Goal: Task Accomplishment & Management: Complete application form

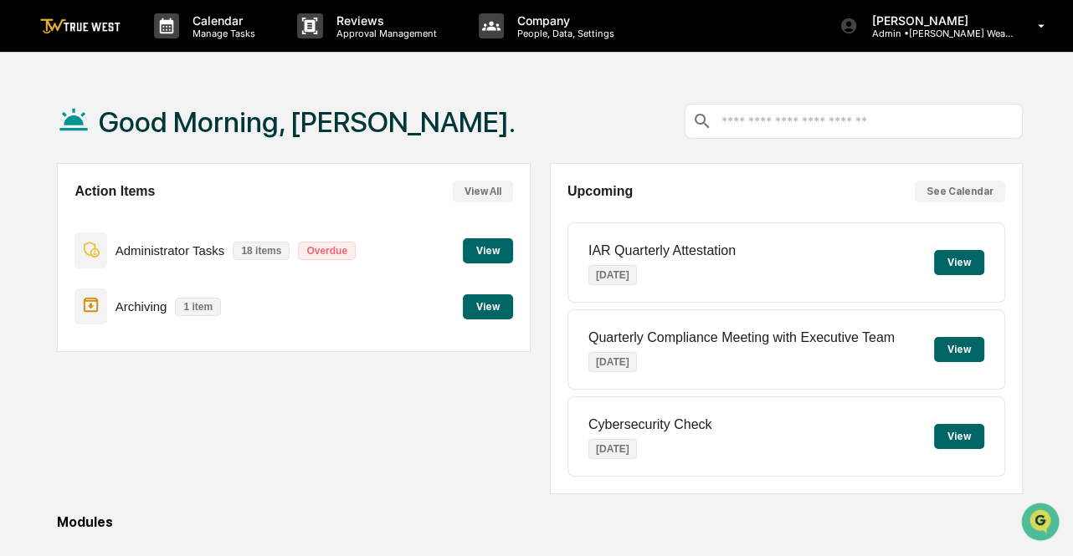
click at [492, 247] on button "View" at bounding box center [488, 250] width 50 height 25
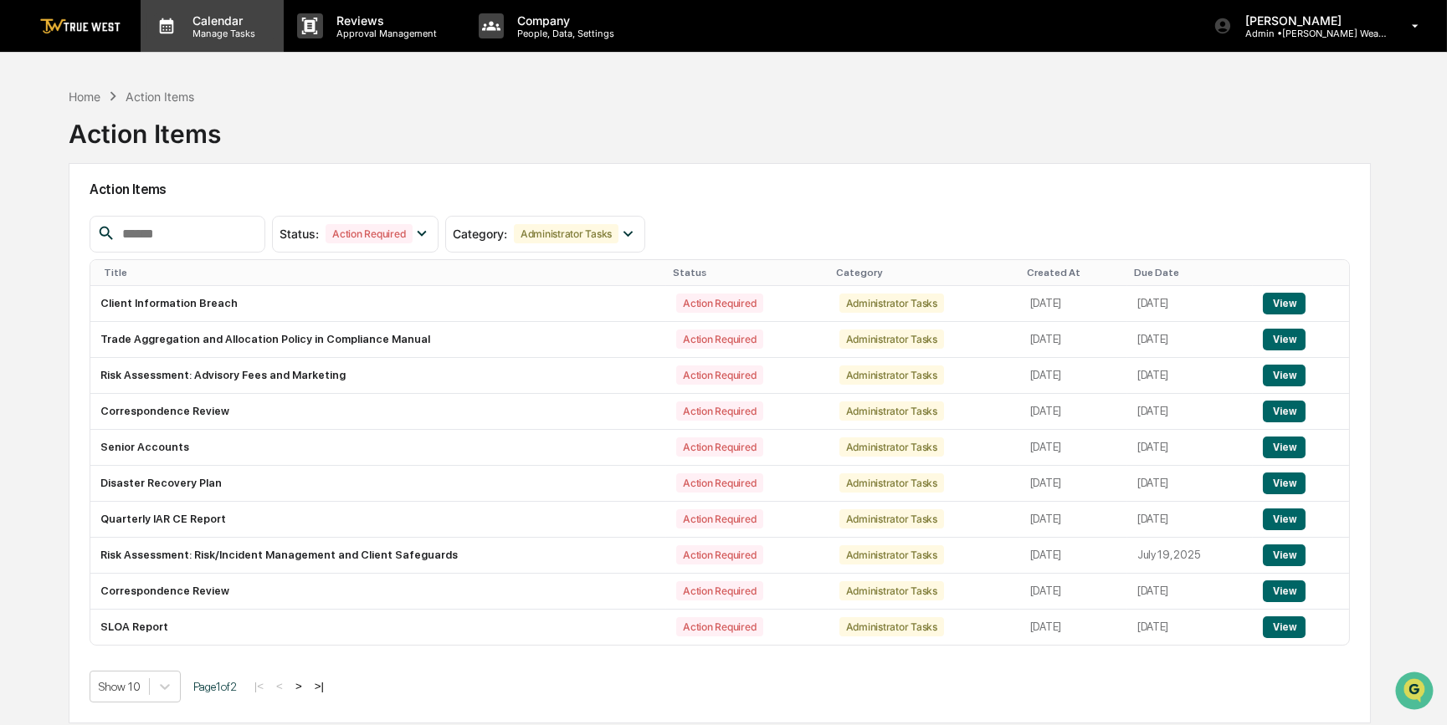
click at [213, 37] on p "Manage Tasks" at bounding box center [221, 34] width 85 height 12
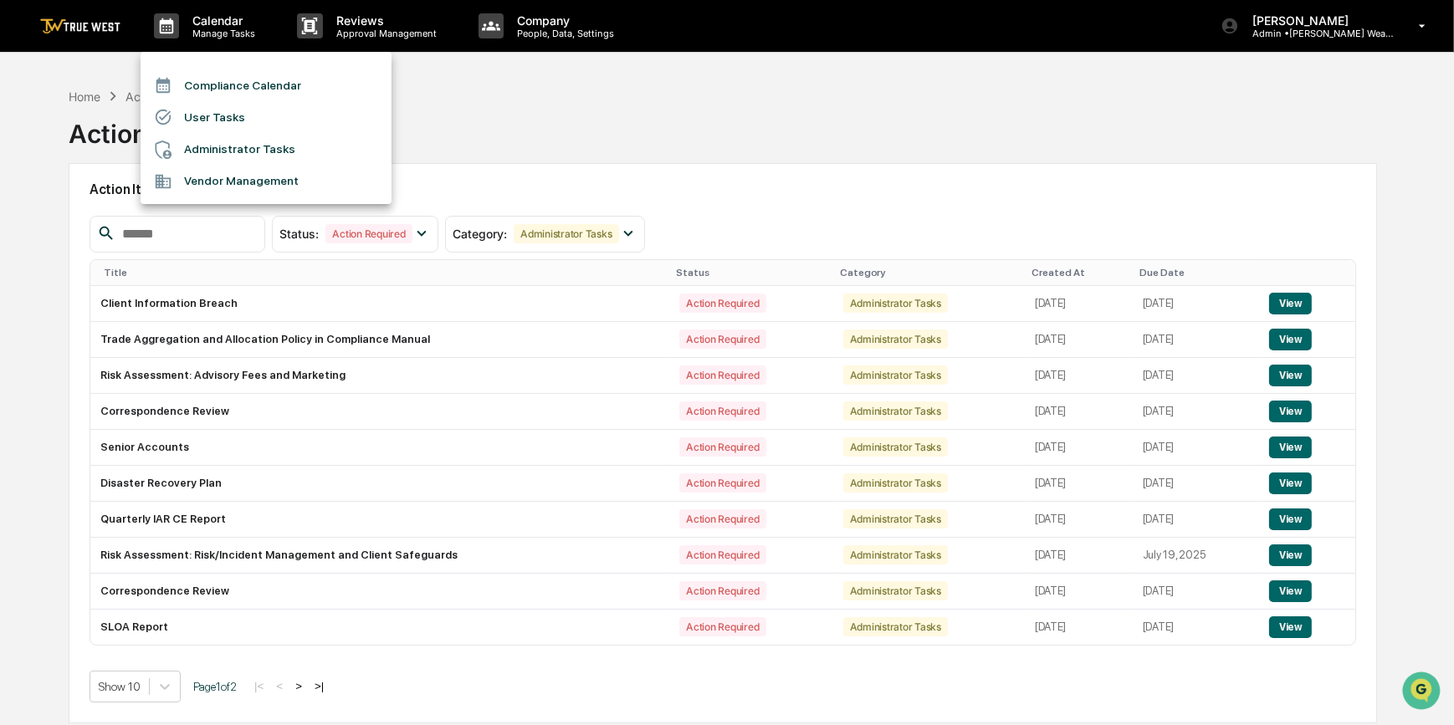
click at [219, 84] on li "Compliance Calendar" at bounding box center [266, 85] width 251 height 32
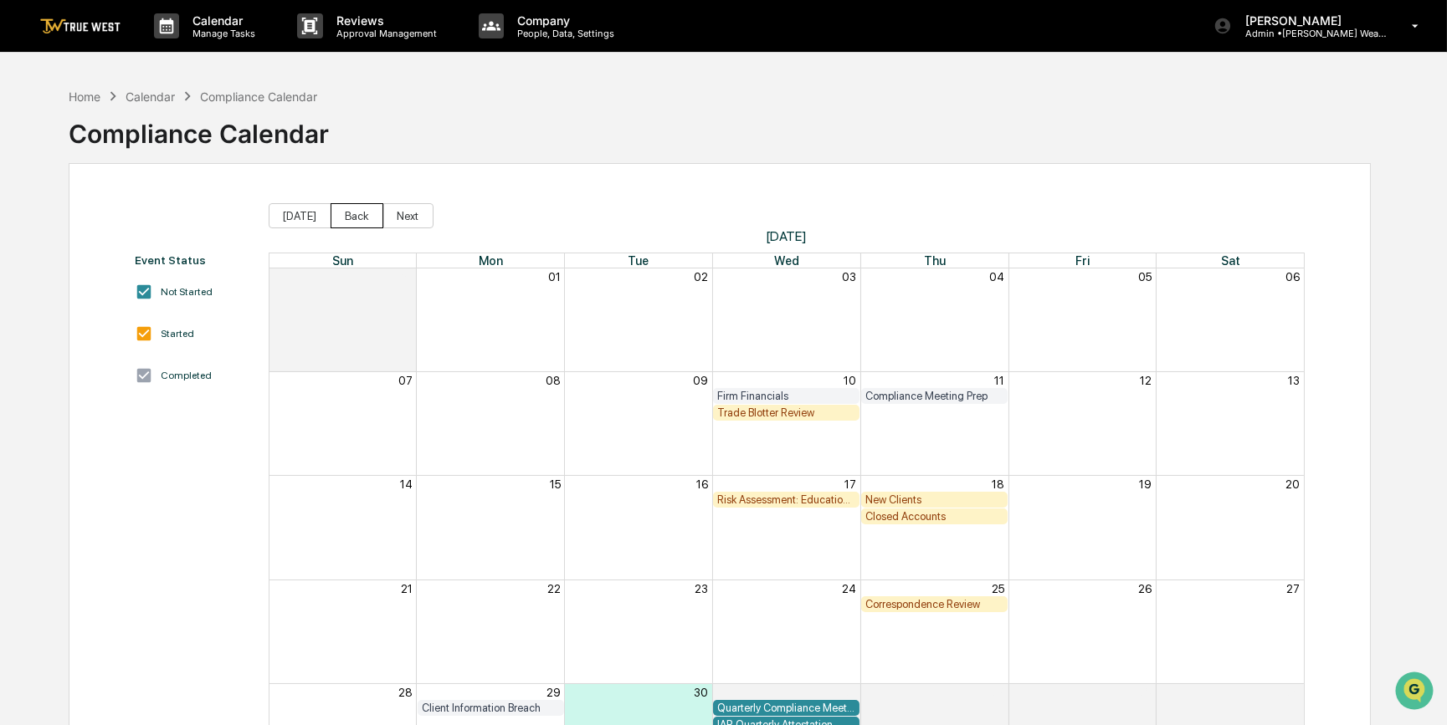
click at [341, 220] on button "Back" at bounding box center [357, 215] width 53 height 25
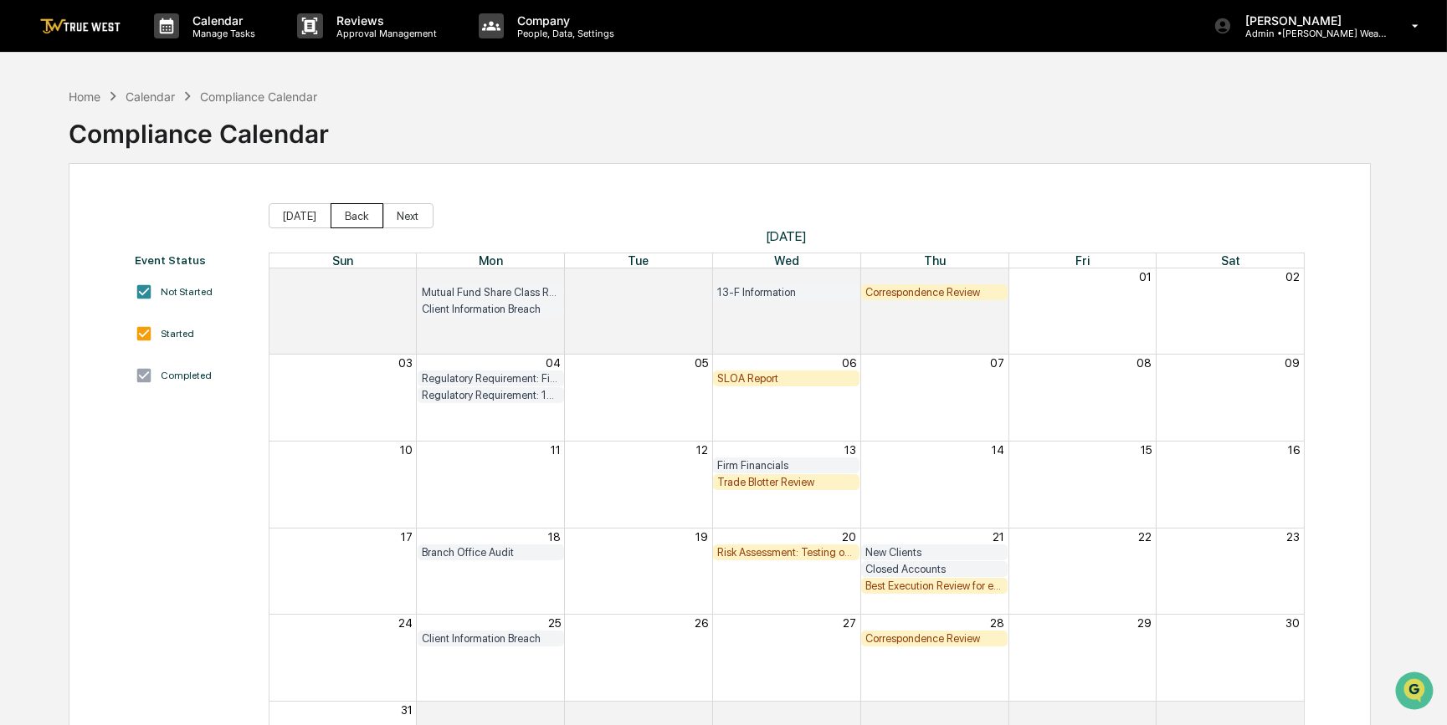
click at [341, 220] on button "Back" at bounding box center [357, 215] width 53 height 25
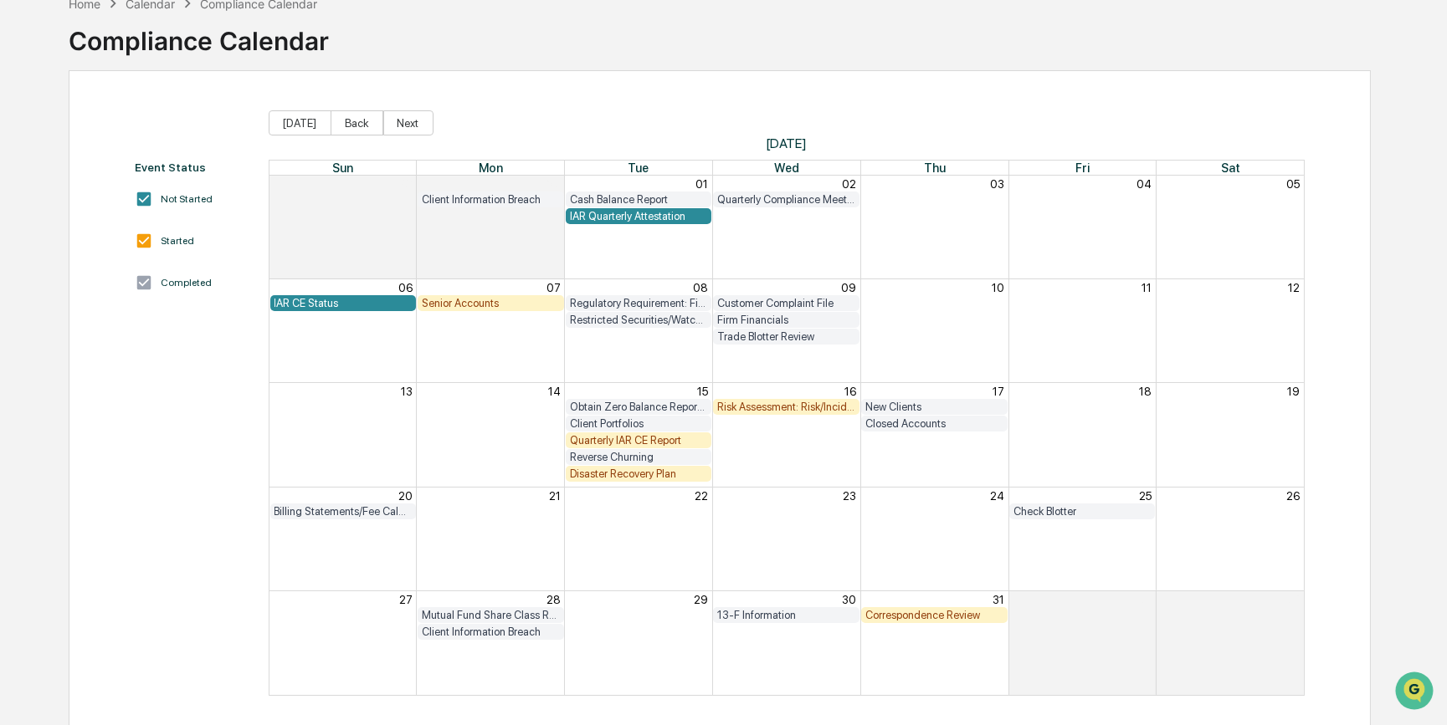
scroll to position [102, 0]
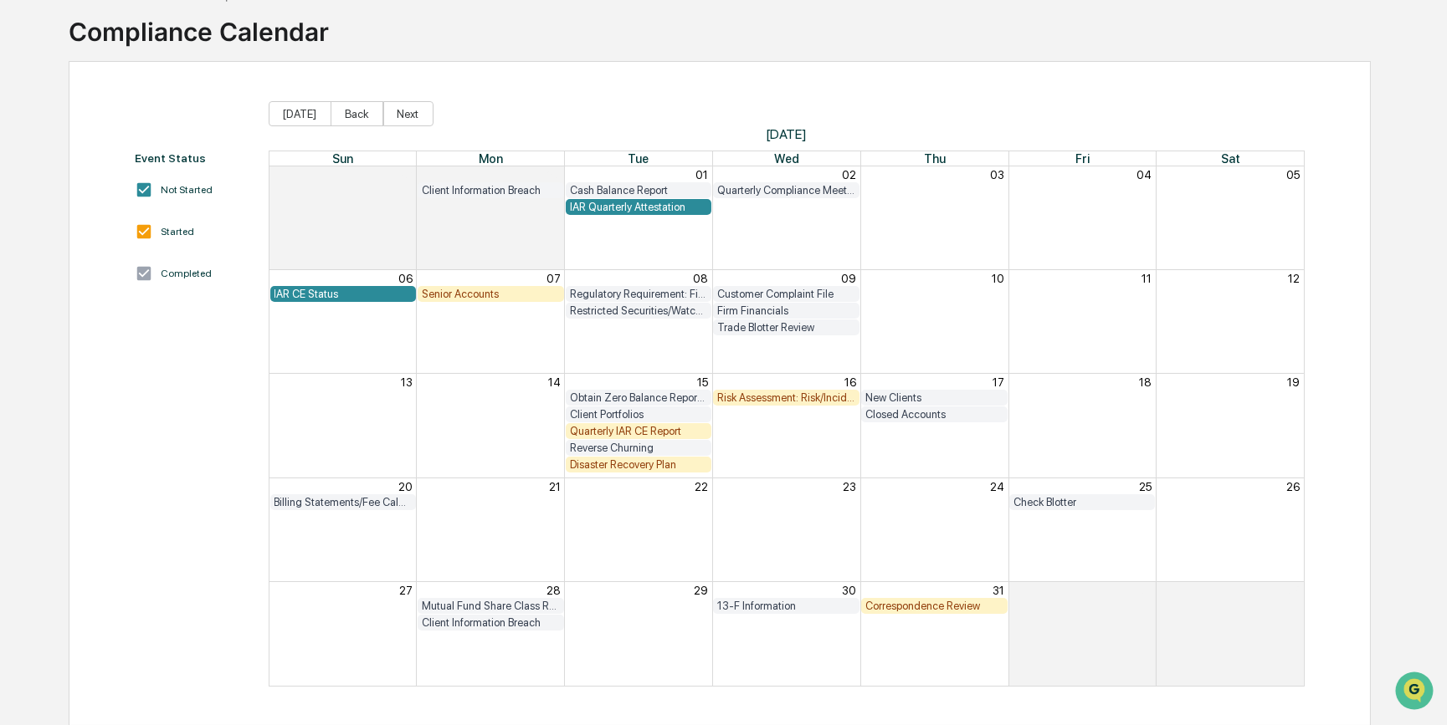
click at [976, 556] on div "Correspondence Review" at bounding box center [934, 606] width 138 height 13
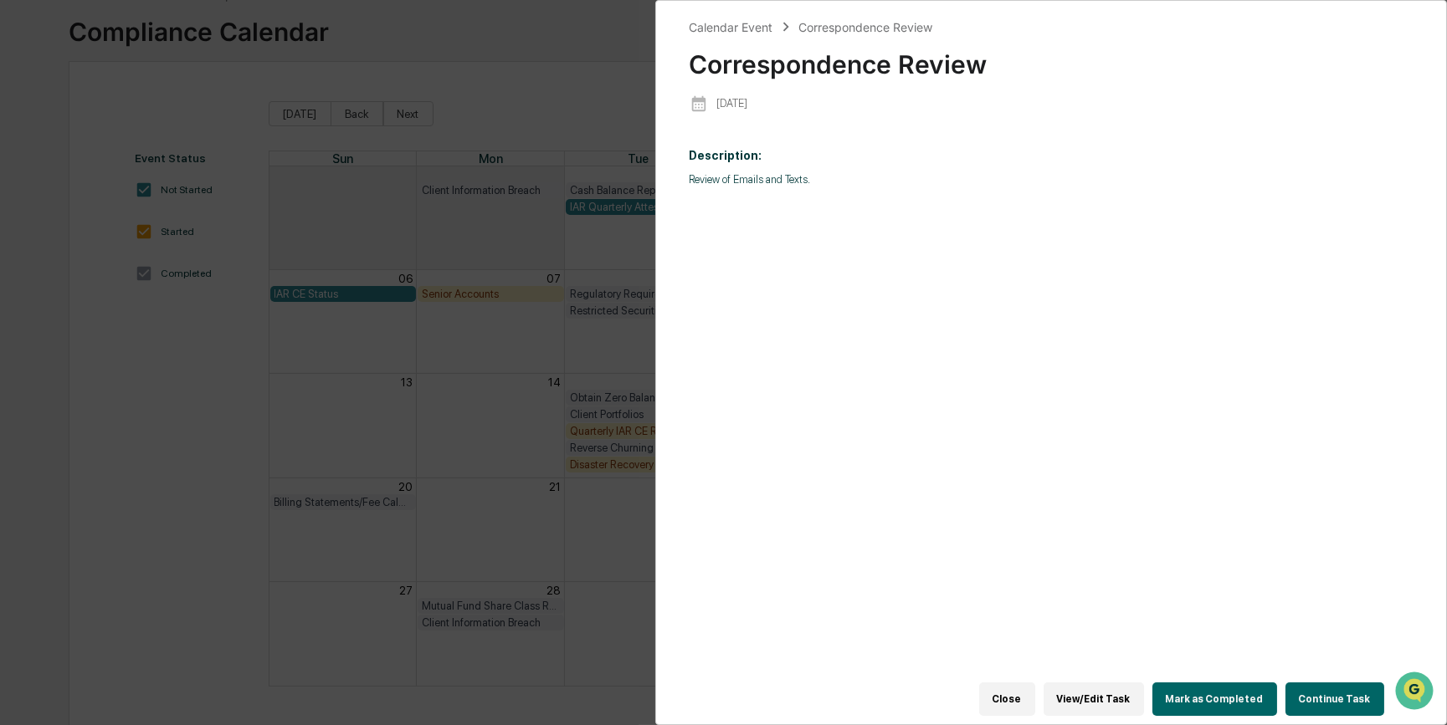
click at [1072, 556] on button "Mark as Completed" at bounding box center [1214, 699] width 125 height 33
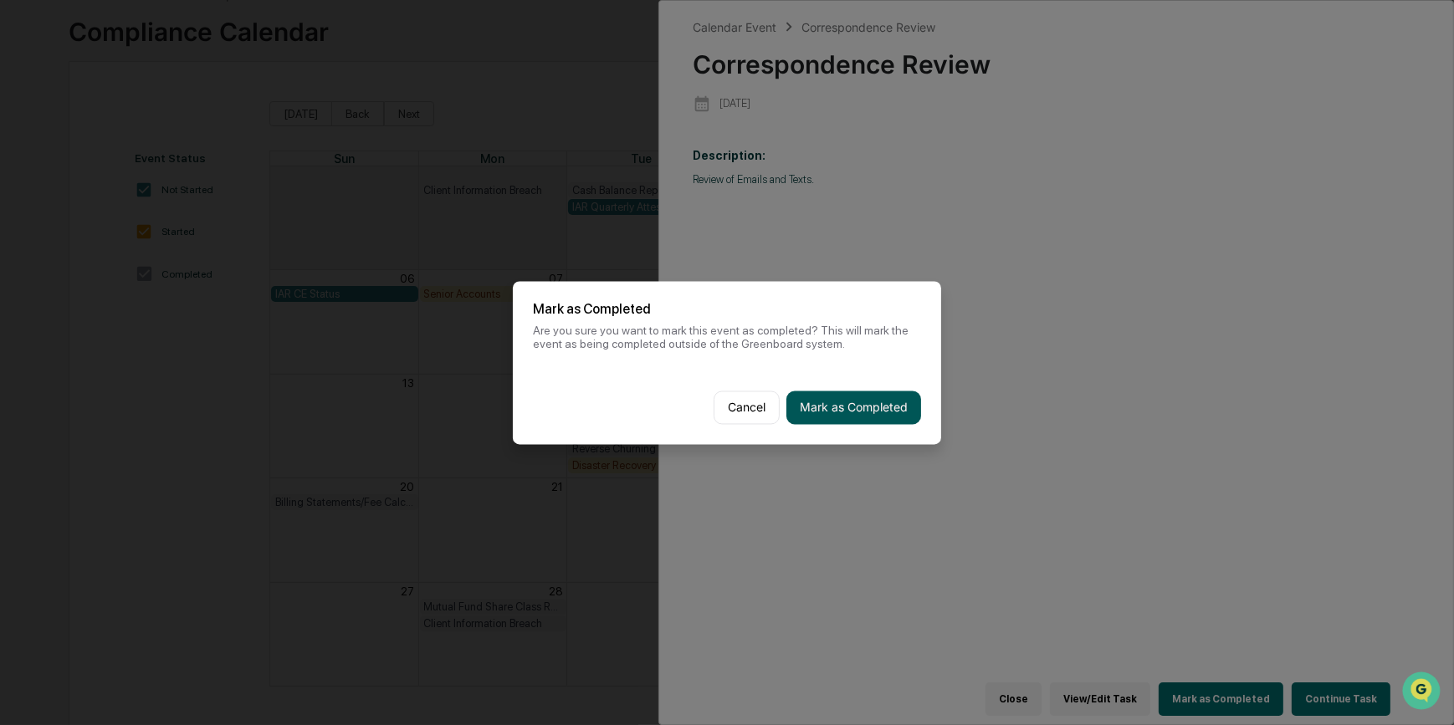
click at [843, 408] on button "Mark as Completed" at bounding box center [854, 407] width 135 height 33
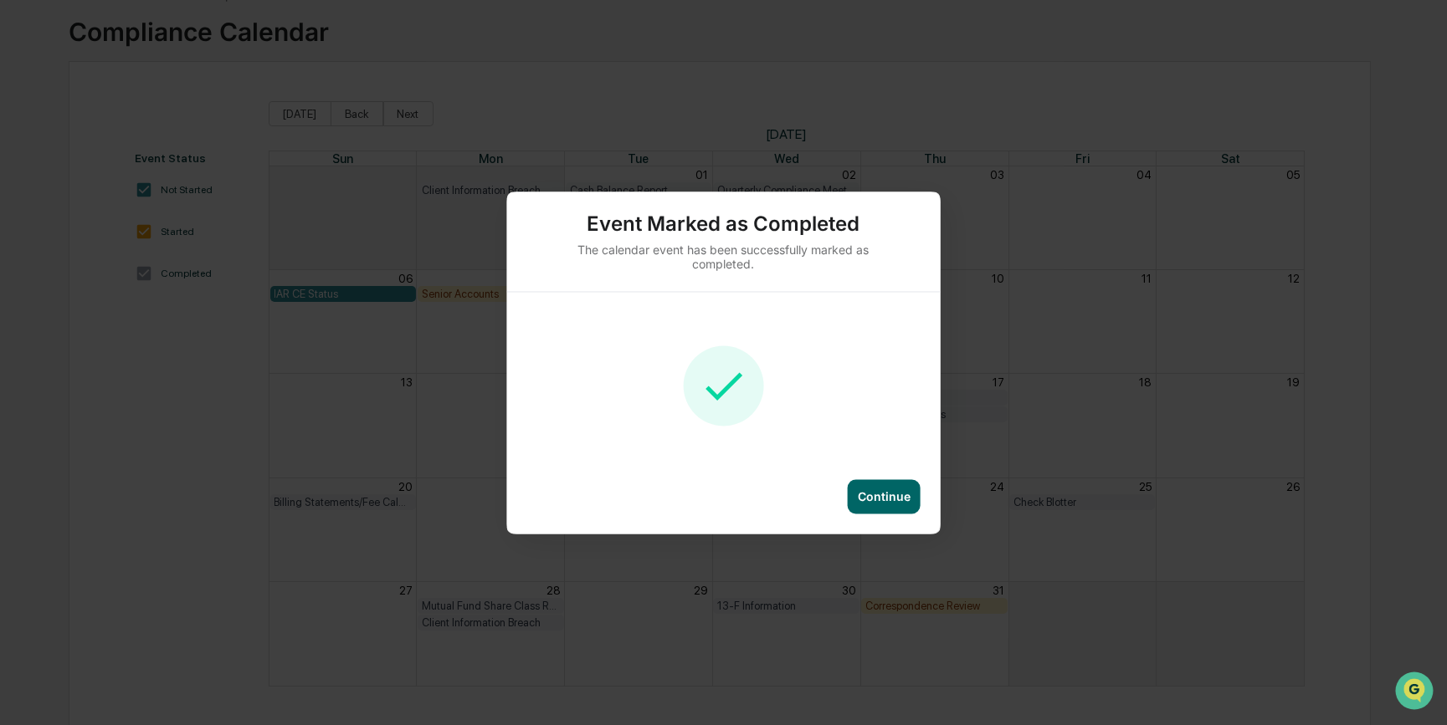
click at [898, 495] on div "Continue" at bounding box center [884, 496] width 53 height 14
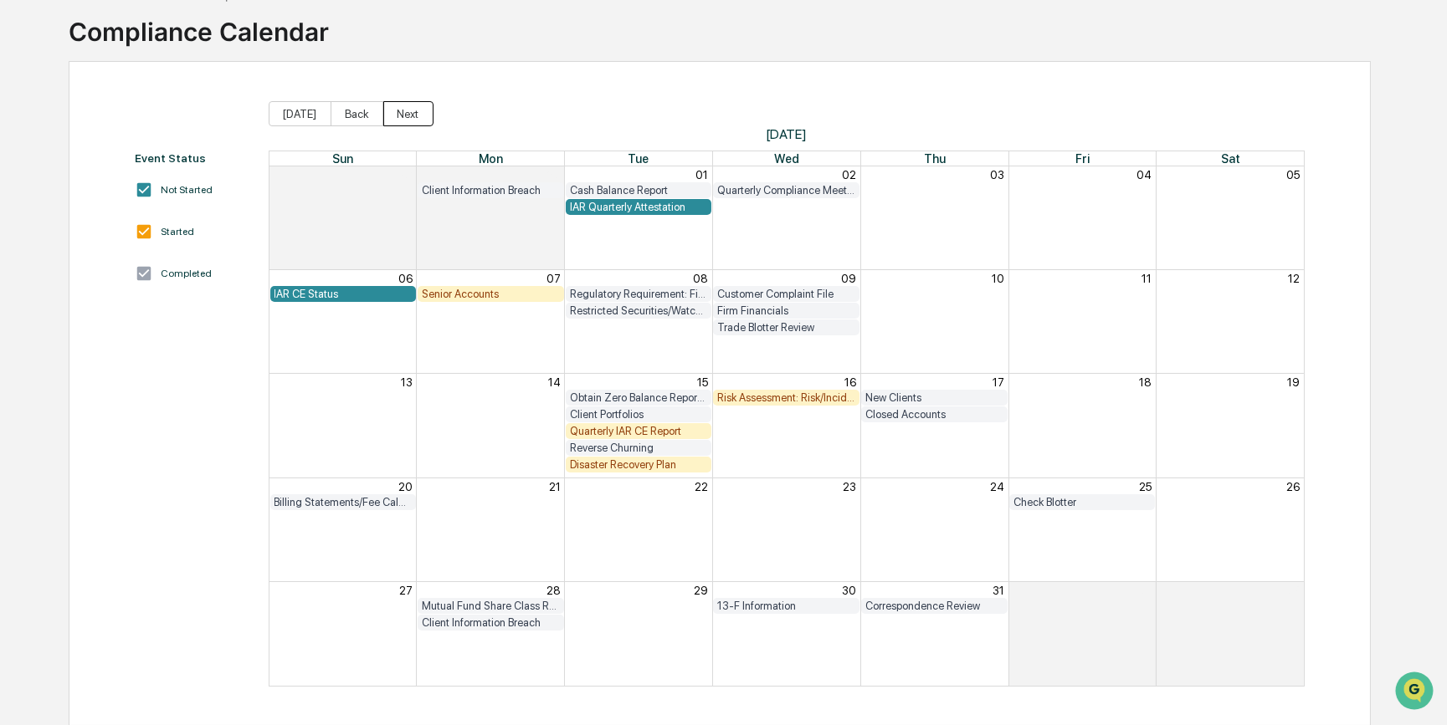
click at [399, 110] on button "Next" at bounding box center [408, 113] width 50 height 25
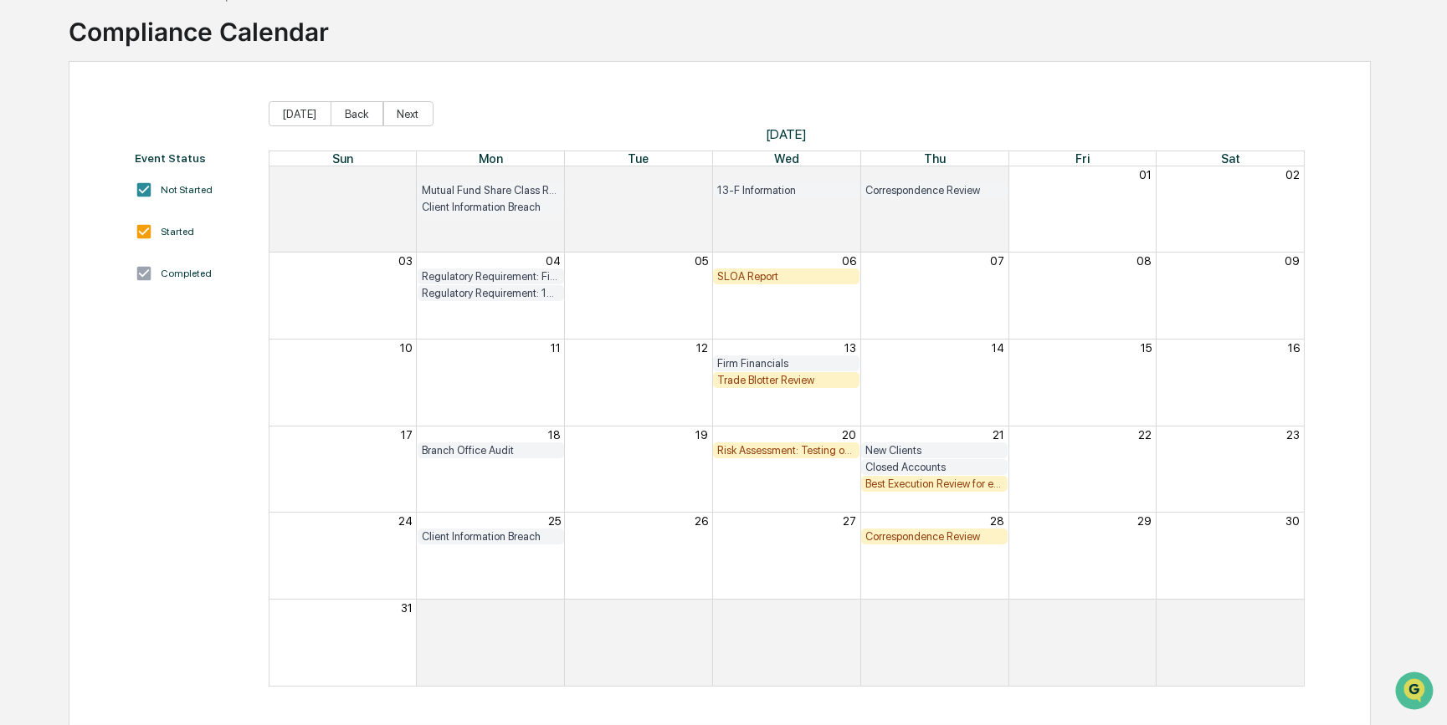
click at [896, 536] on div "Correspondence Review" at bounding box center [934, 536] width 138 height 13
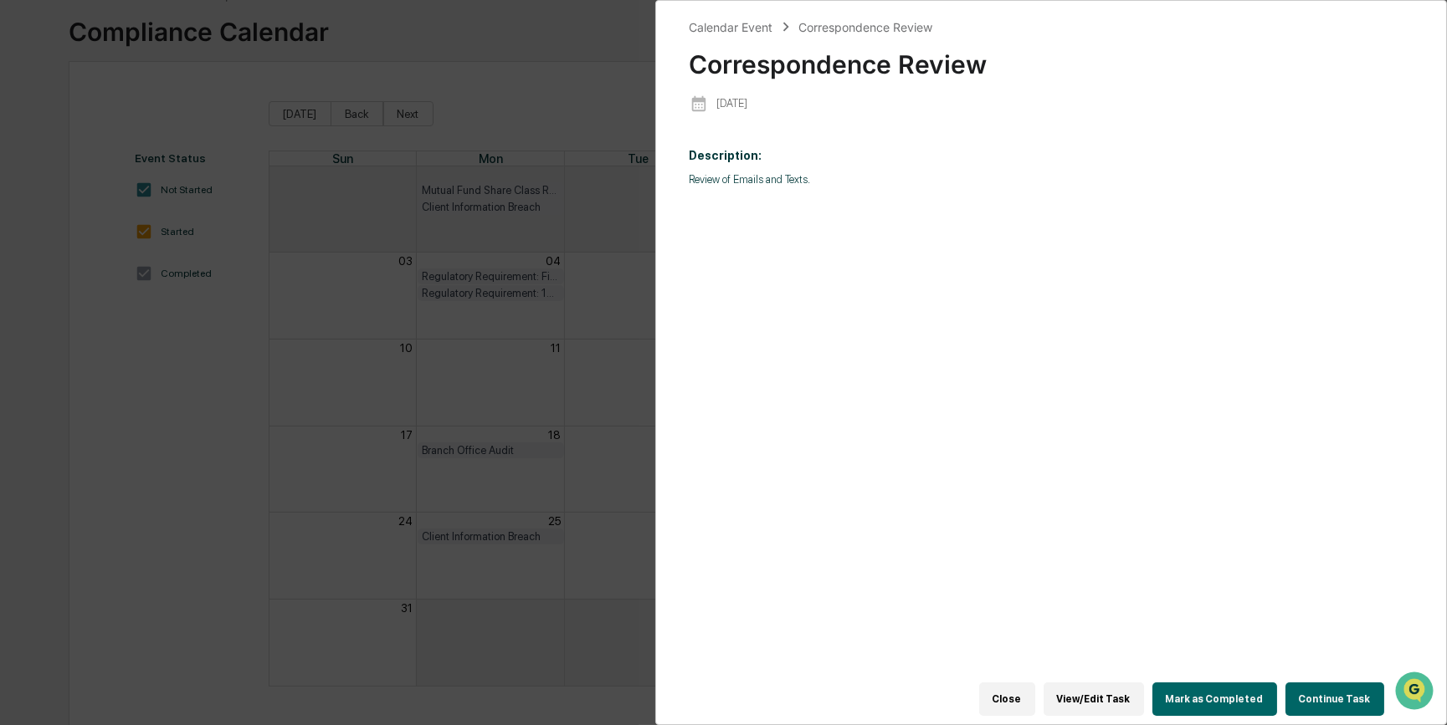
click at [596, 556] on div "Calendar Event Correspondence Review Correspondence Review 2025-08-28 Descripti…" at bounding box center [723, 362] width 1447 height 725
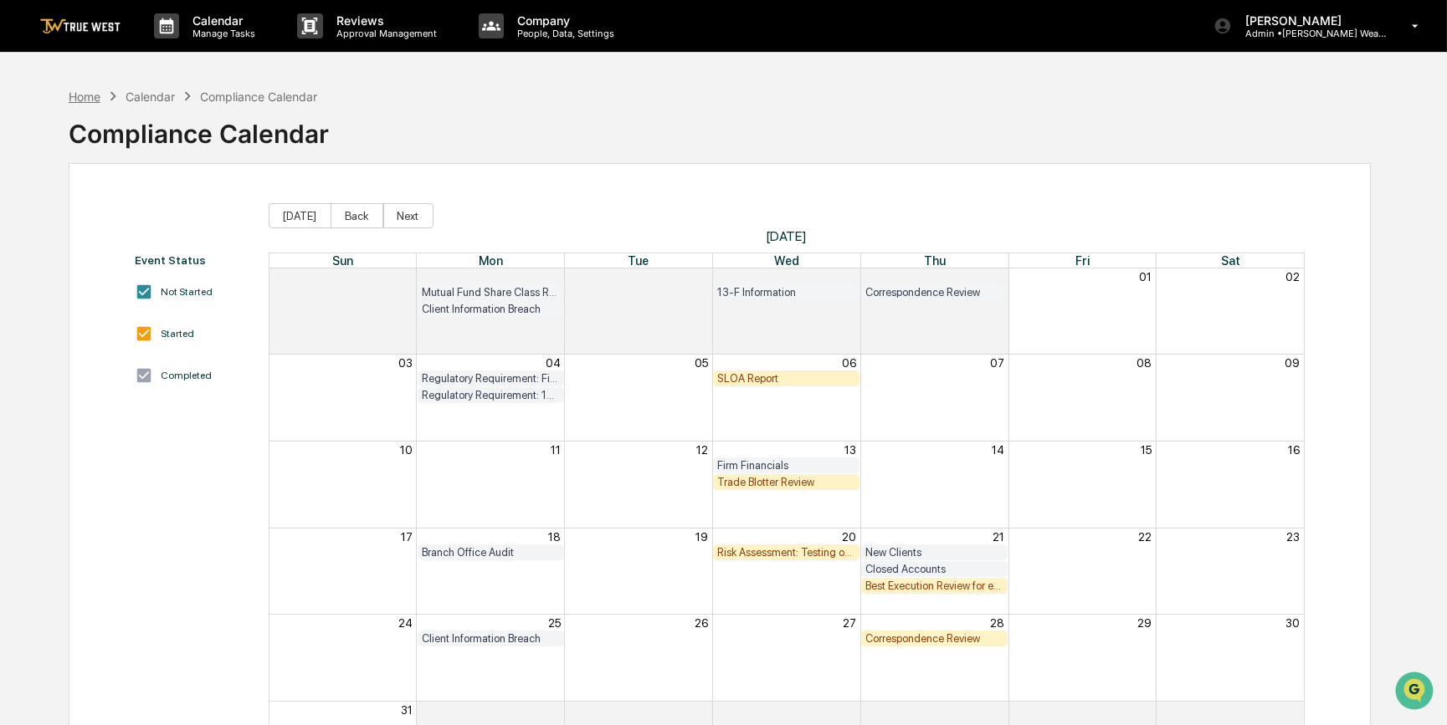
click at [91, 92] on div "Home" at bounding box center [85, 97] width 32 height 14
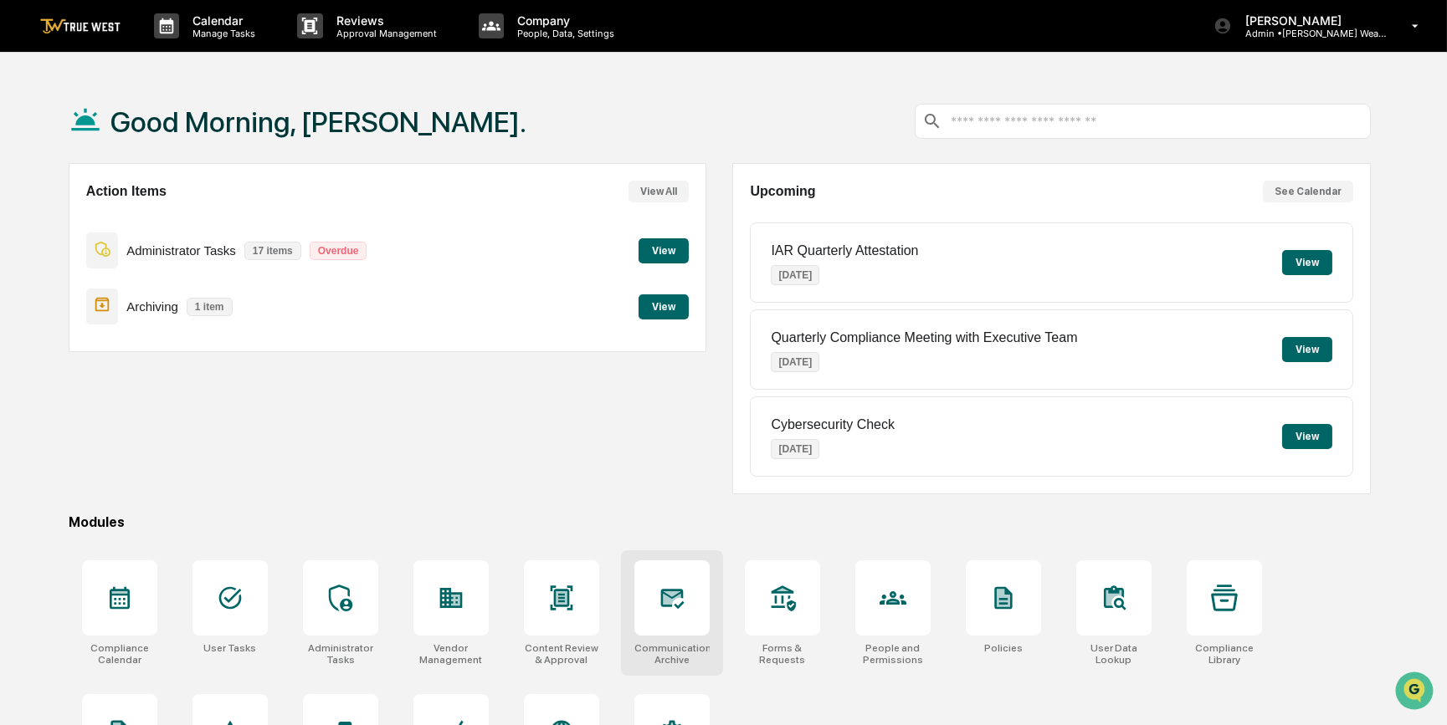
click at [690, 556] on div at bounding box center [671, 598] width 75 height 75
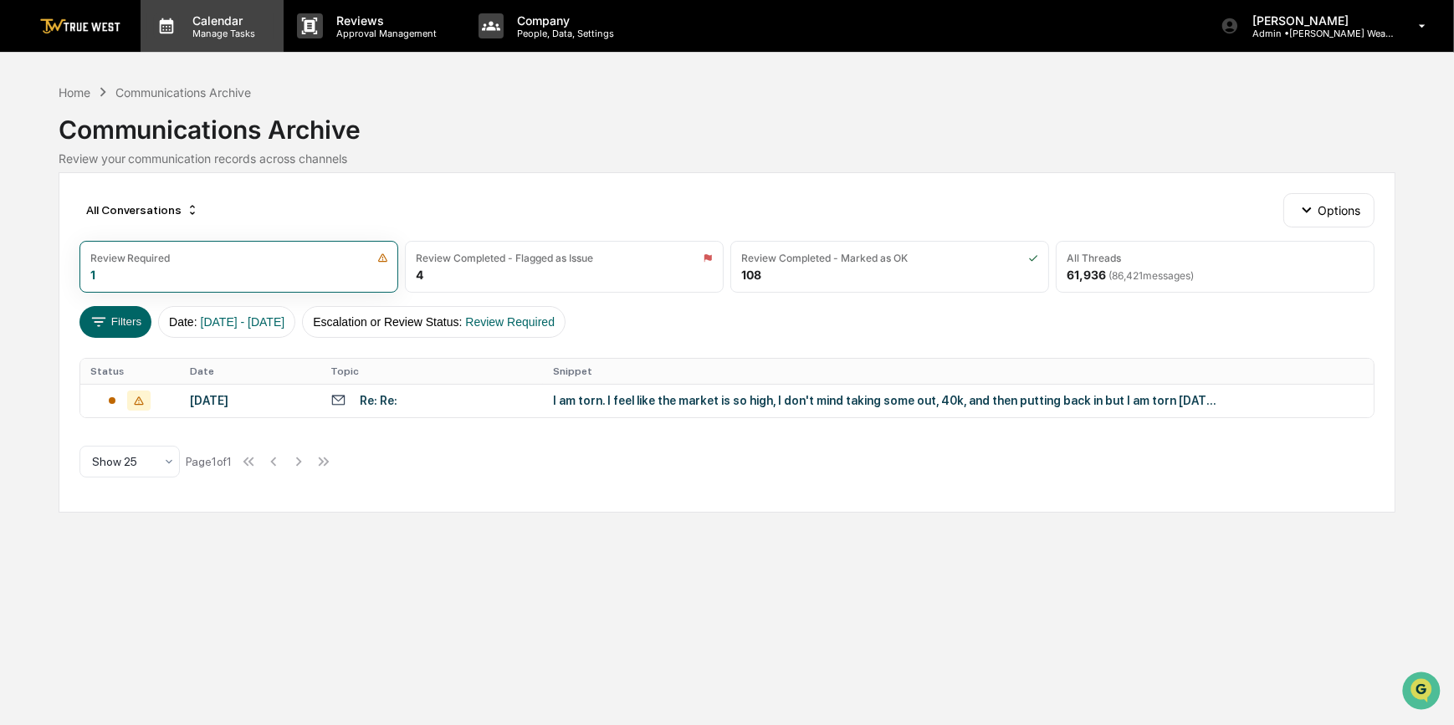
click at [200, 24] on p "Calendar" at bounding box center [221, 20] width 85 height 14
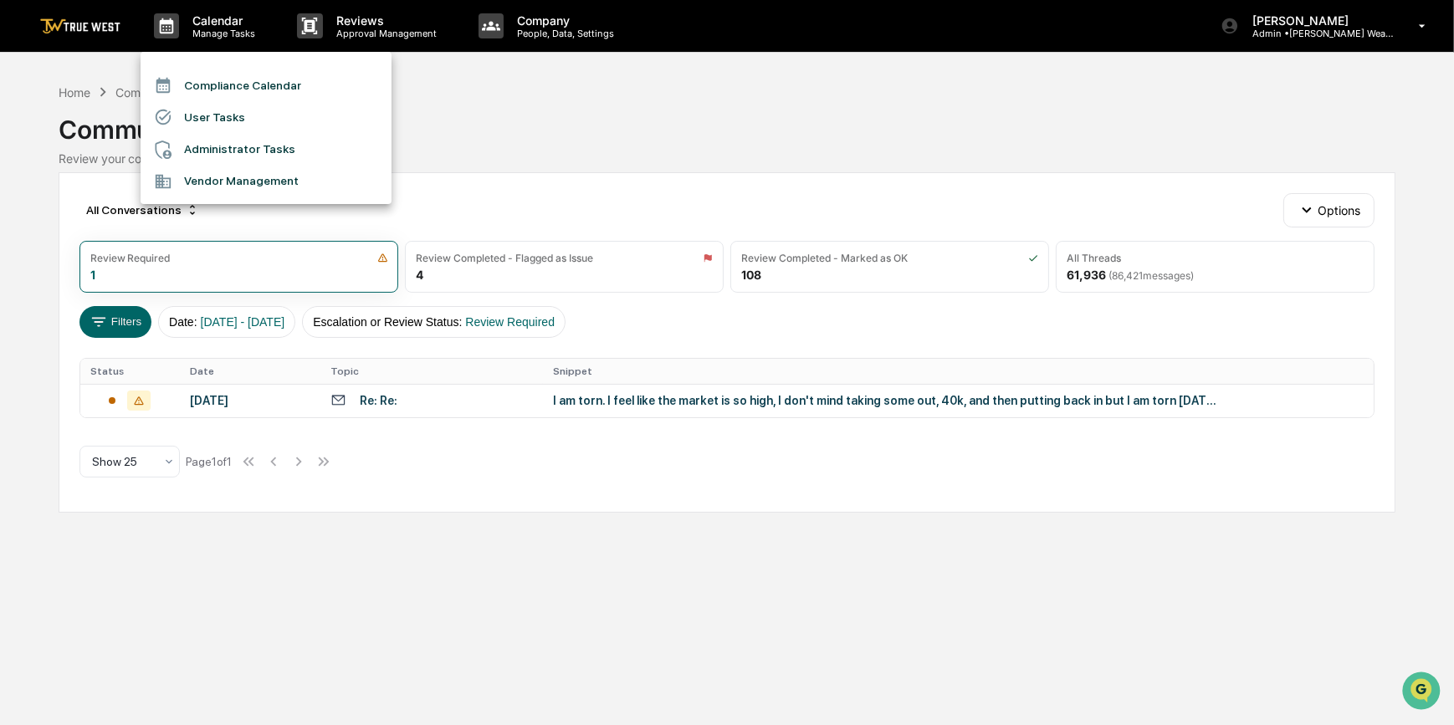
click at [197, 101] on li "User Tasks" at bounding box center [266, 117] width 251 height 32
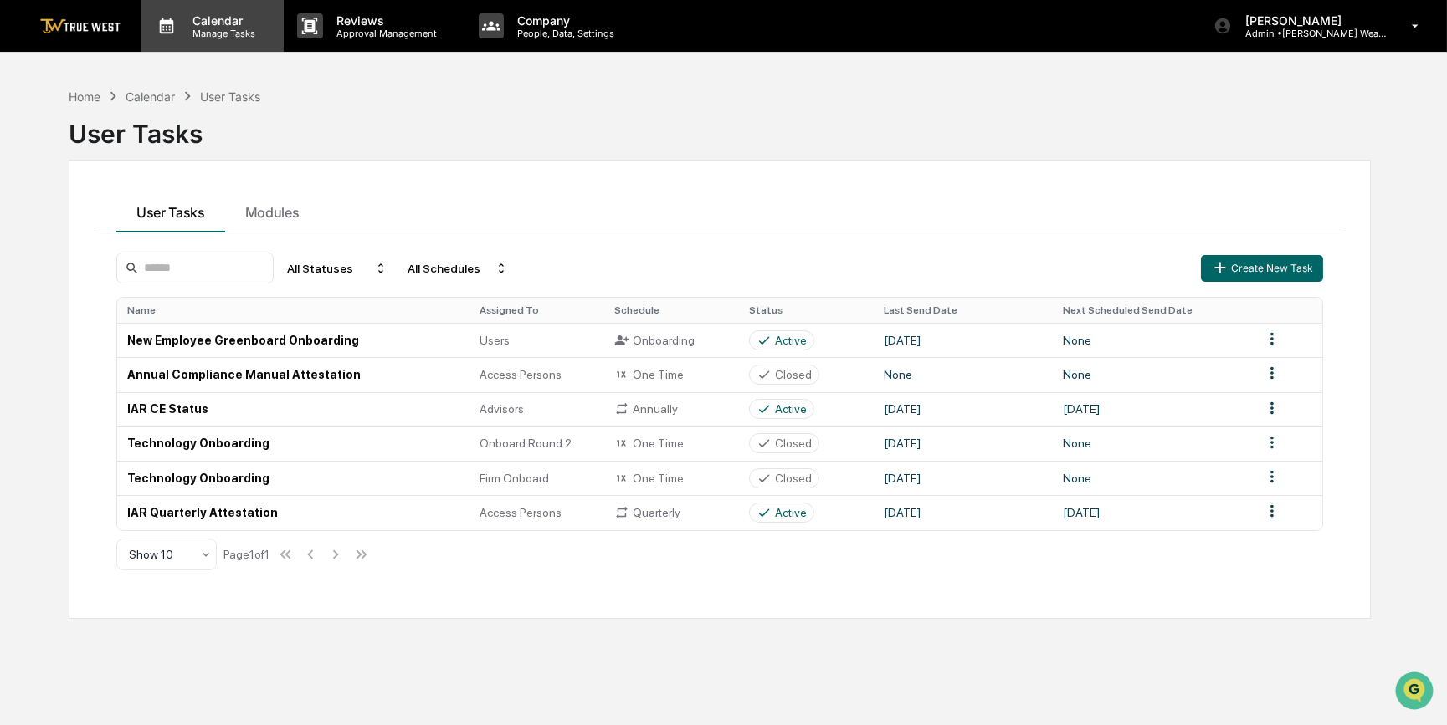
click at [212, 24] on p "Calendar" at bounding box center [221, 20] width 85 height 14
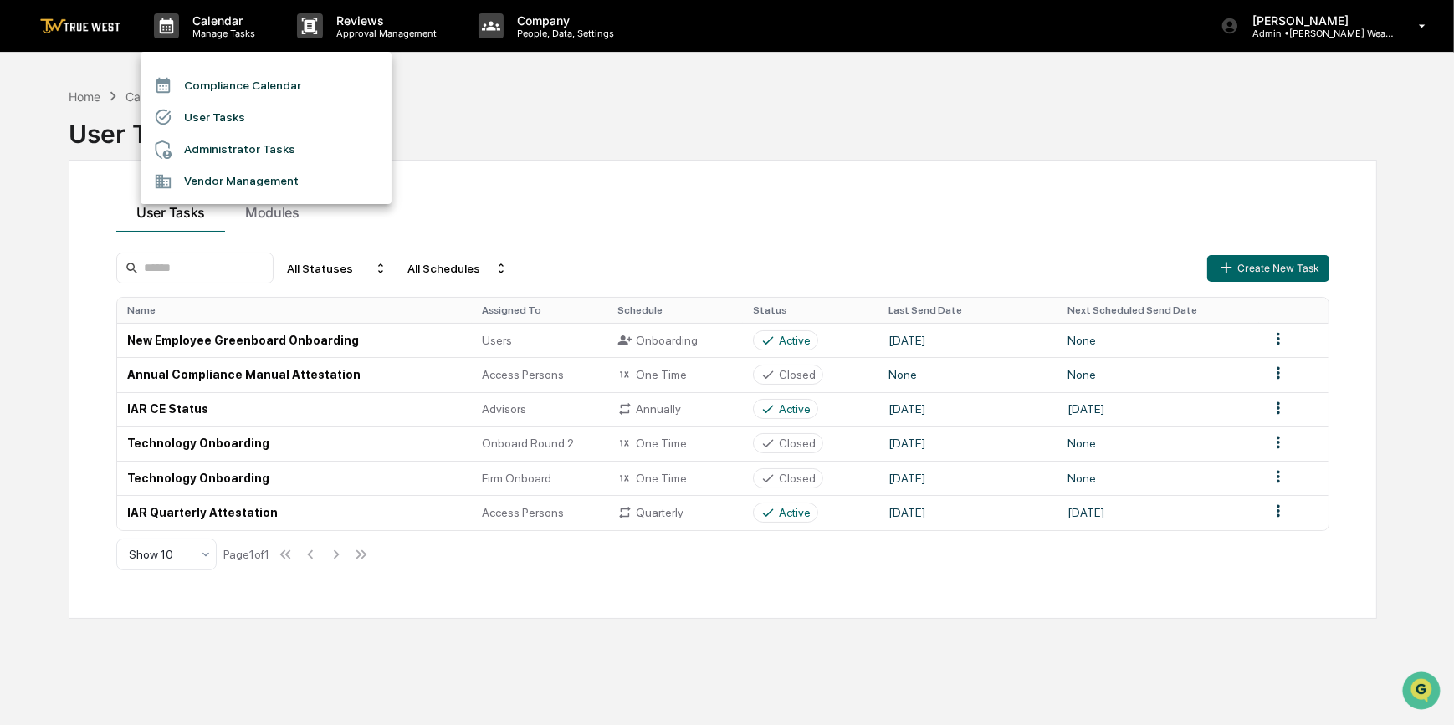
click at [201, 84] on li "Compliance Calendar" at bounding box center [266, 85] width 251 height 32
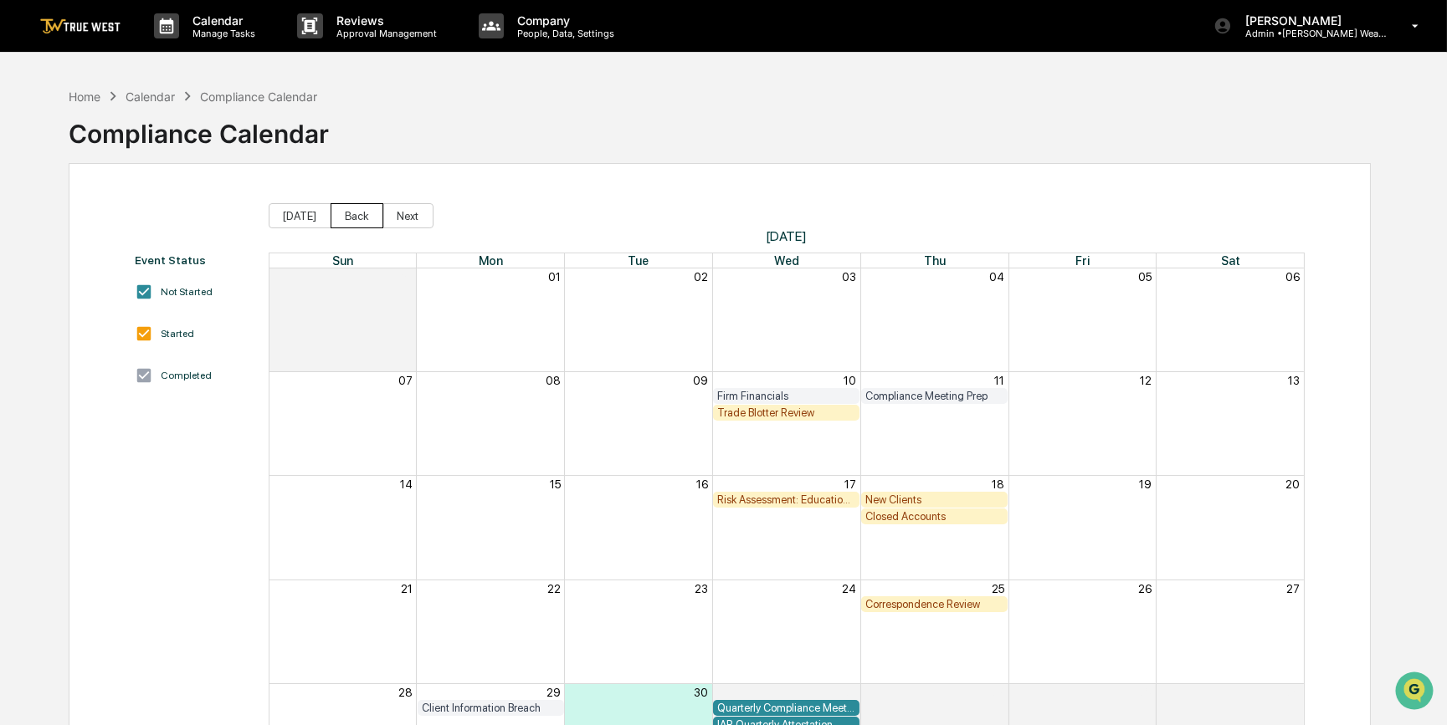
click at [356, 211] on button "Back" at bounding box center [357, 215] width 53 height 25
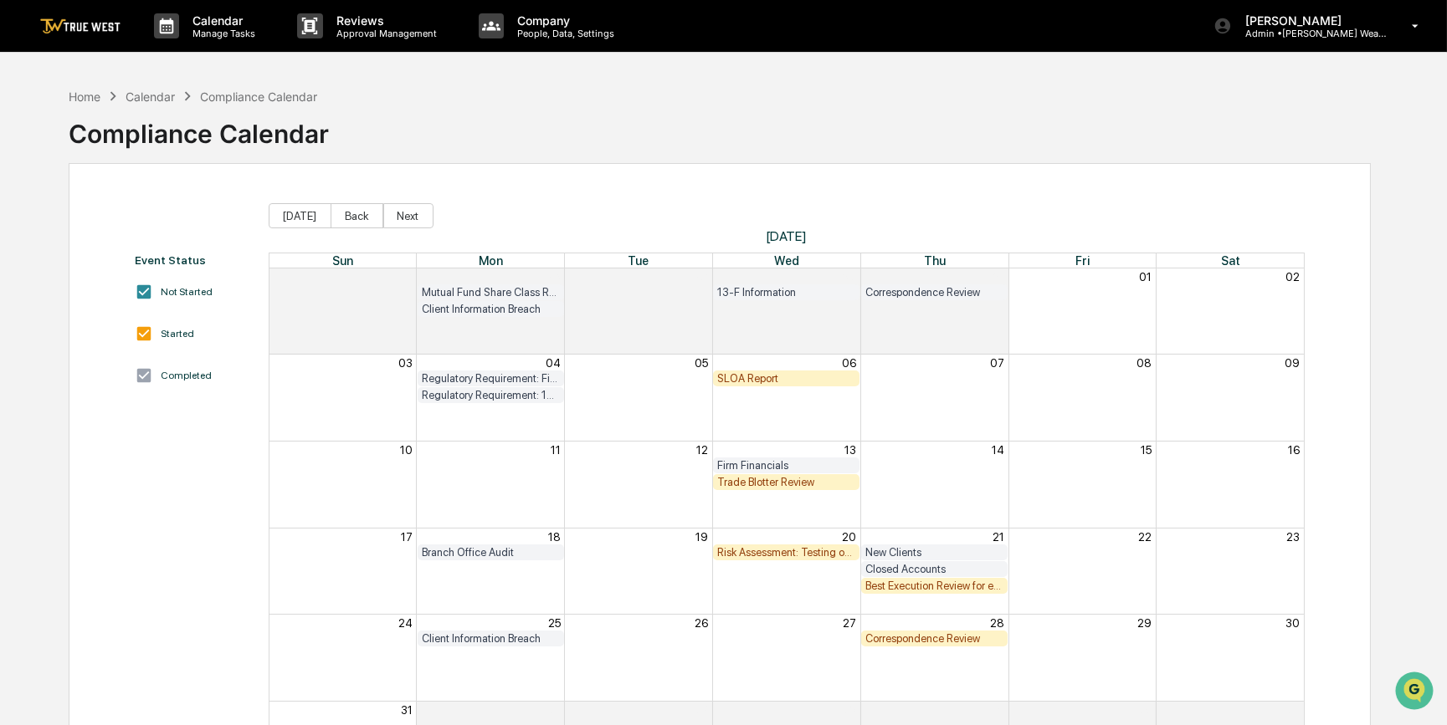
click at [981, 641] on div "Correspondence Review" at bounding box center [934, 639] width 138 height 13
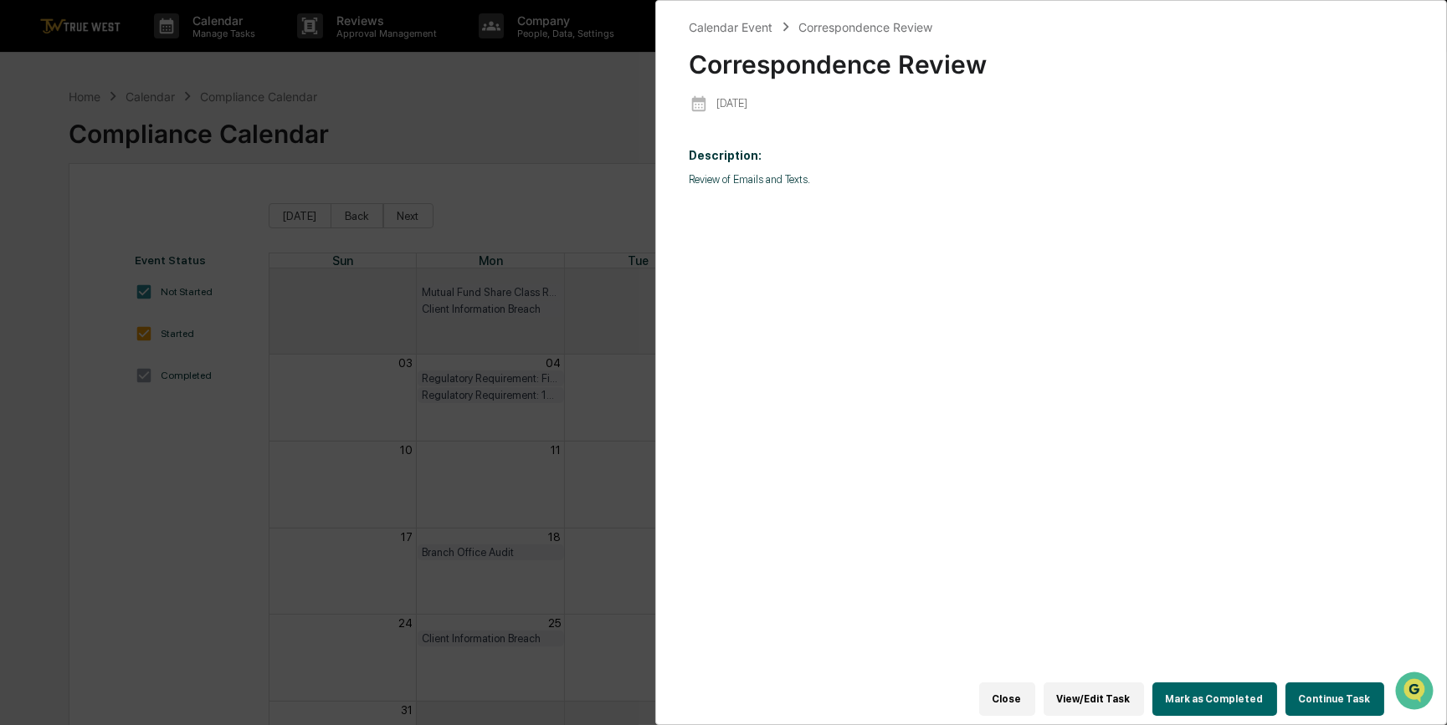
click at [1257, 699] on button "Mark as Completed" at bounding box center [1214, 699] width 125 height 33
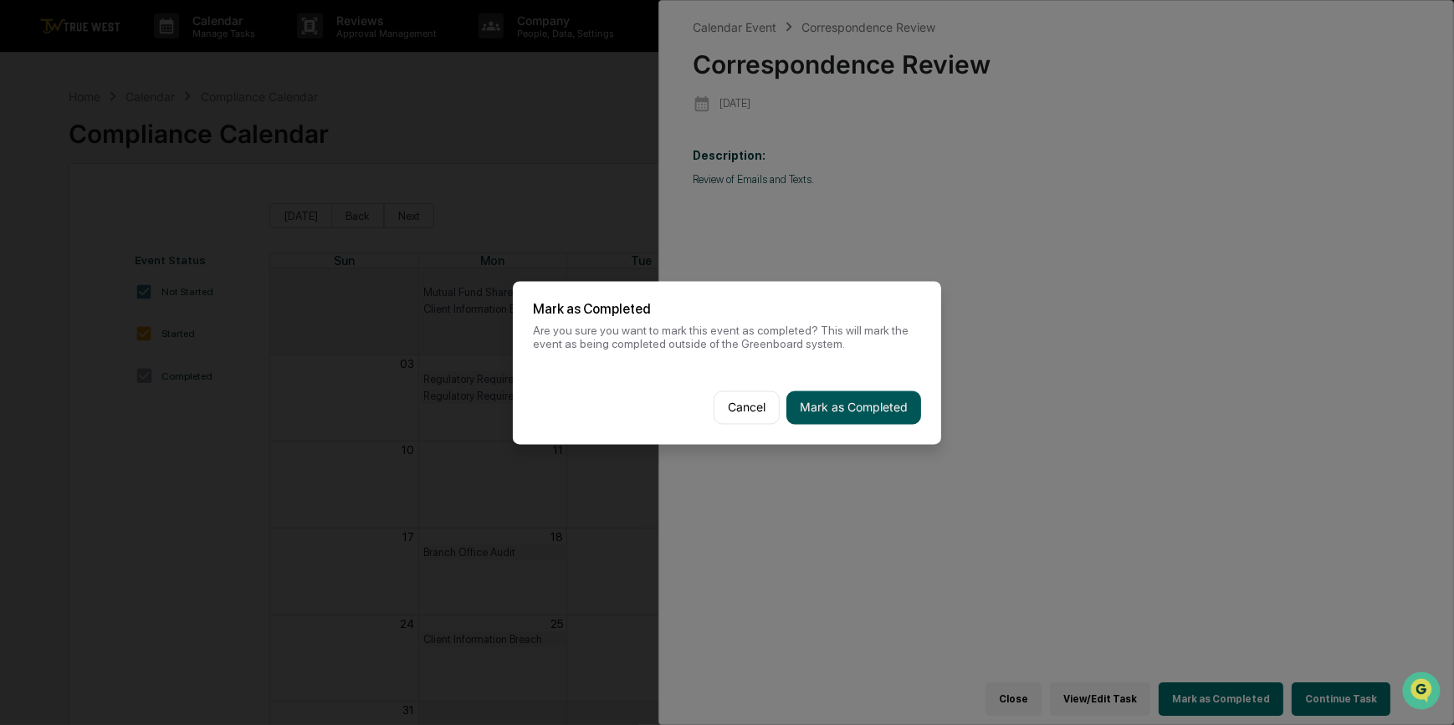
click at [867, 401] on button "Mark as Completed" at bounding box center [854, 407] width 135 height 33
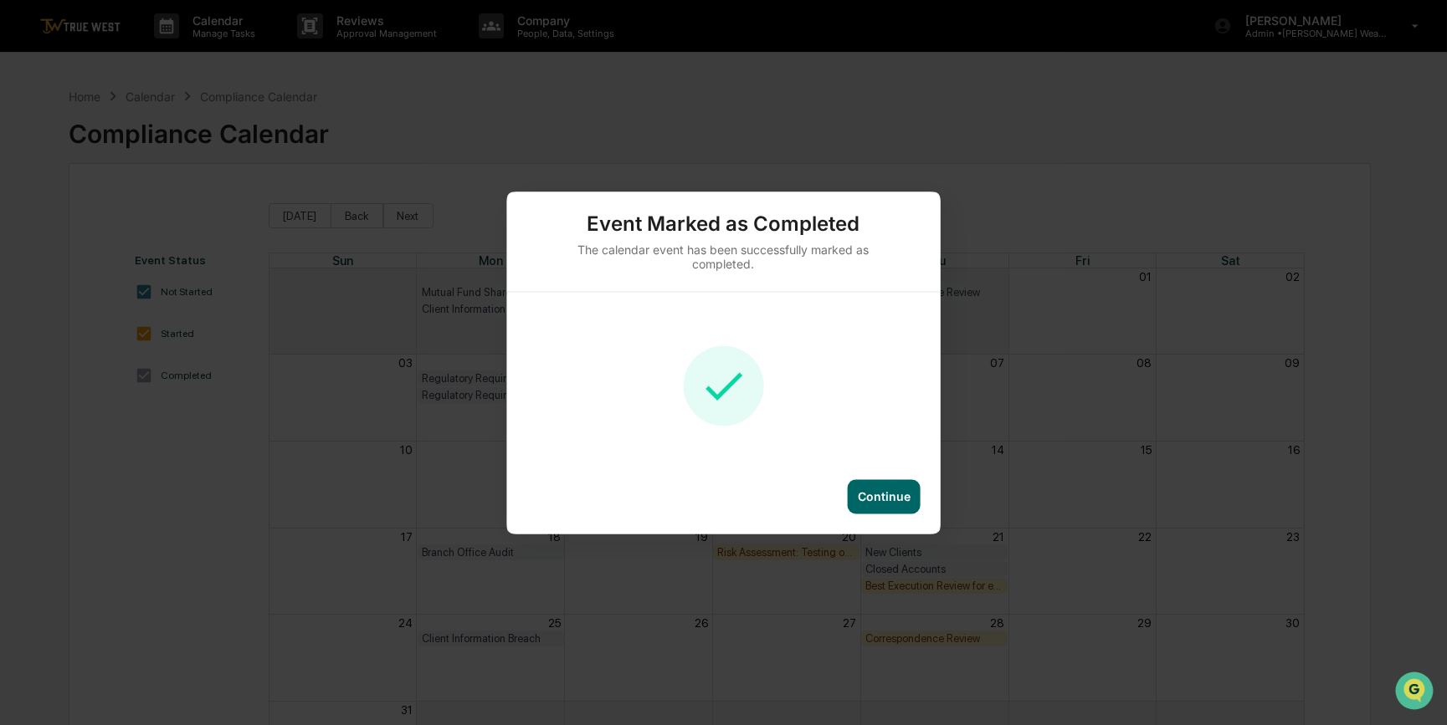
click at [888, 502] on div "Continue" at bounding box center [884, 496] width 53 height 14
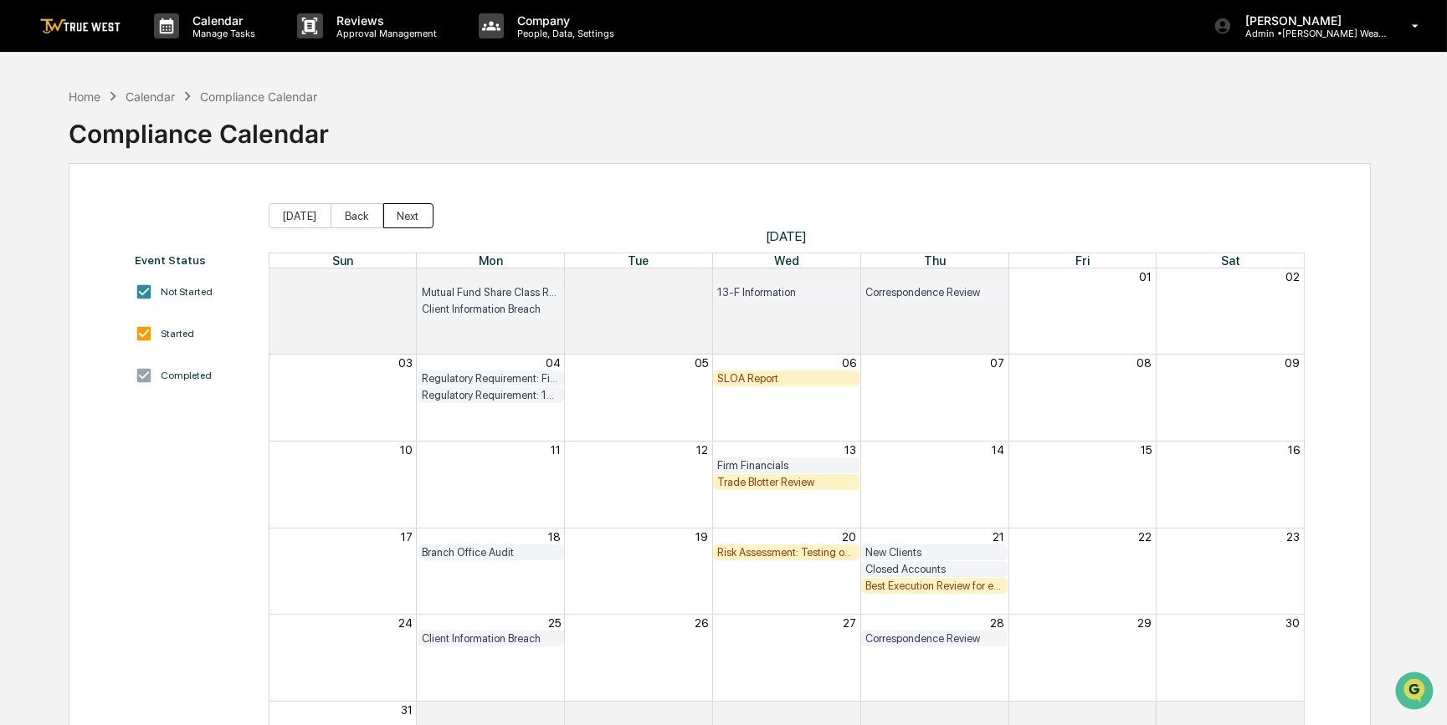
click at [406, 218] on button "Next" at bounding box center [408, 215] width 50 height 25
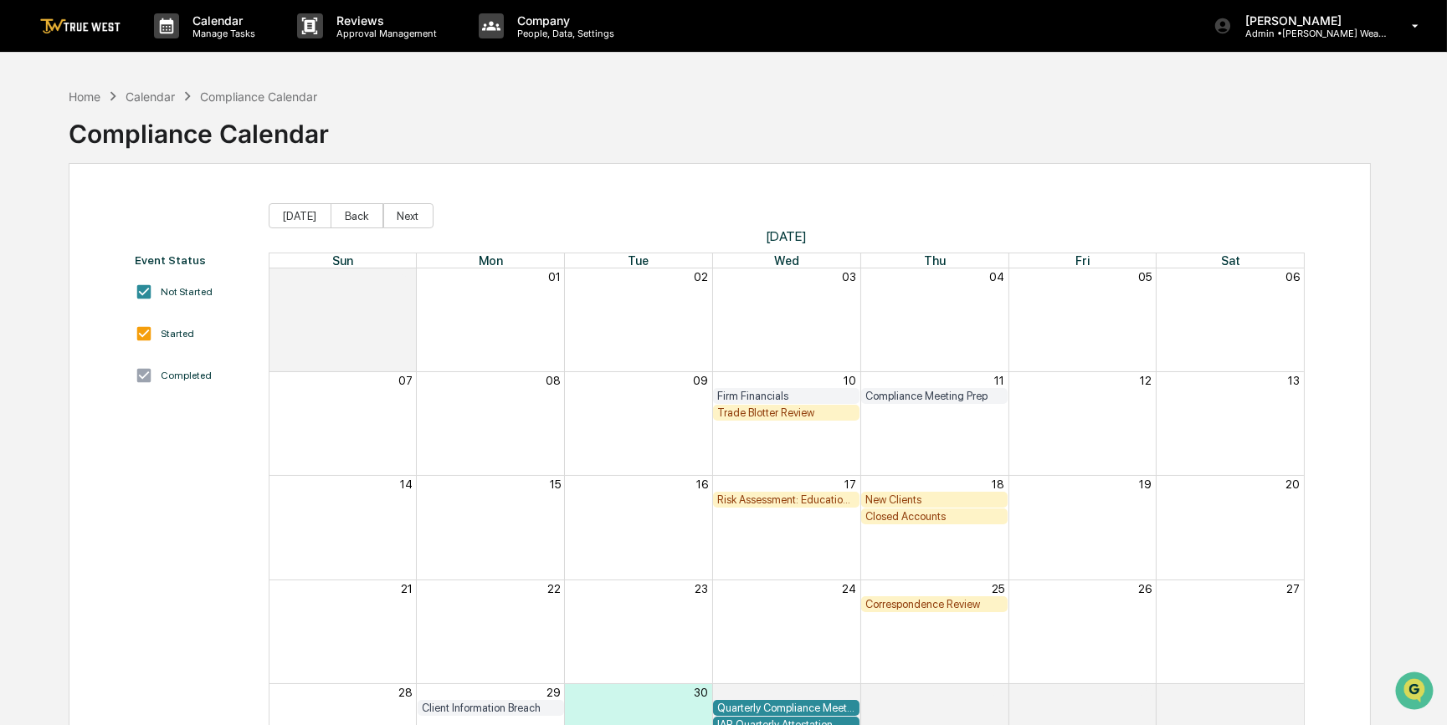
click at [889, 605] on div "Correspondence Review" at bounding box center [934, 604] width 138 height 13
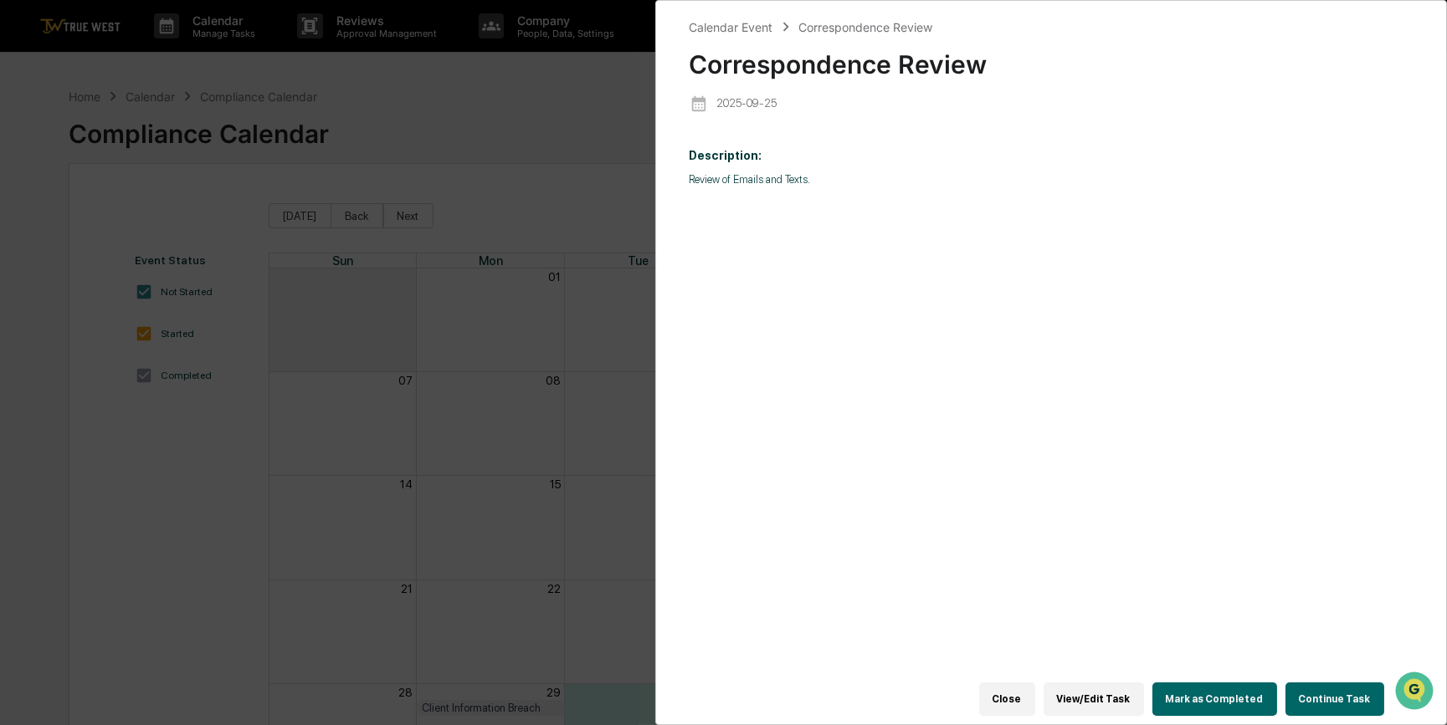
click at [1227, 694] on button "Mark as Completed" at bounding box center [1214, 699] width 125 height 33
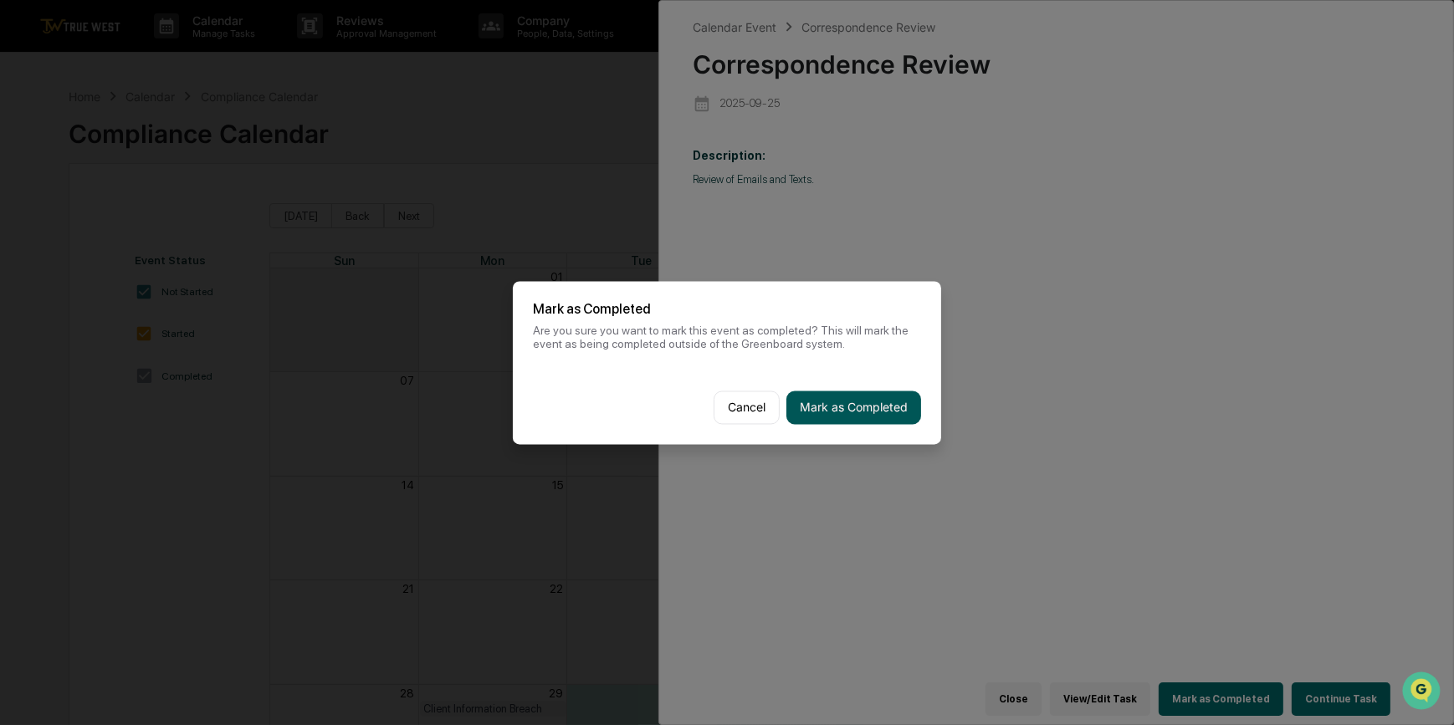
click at [878, 417] on button "Mark as Completed" at bounding box center [854, 407] width 135 height 33
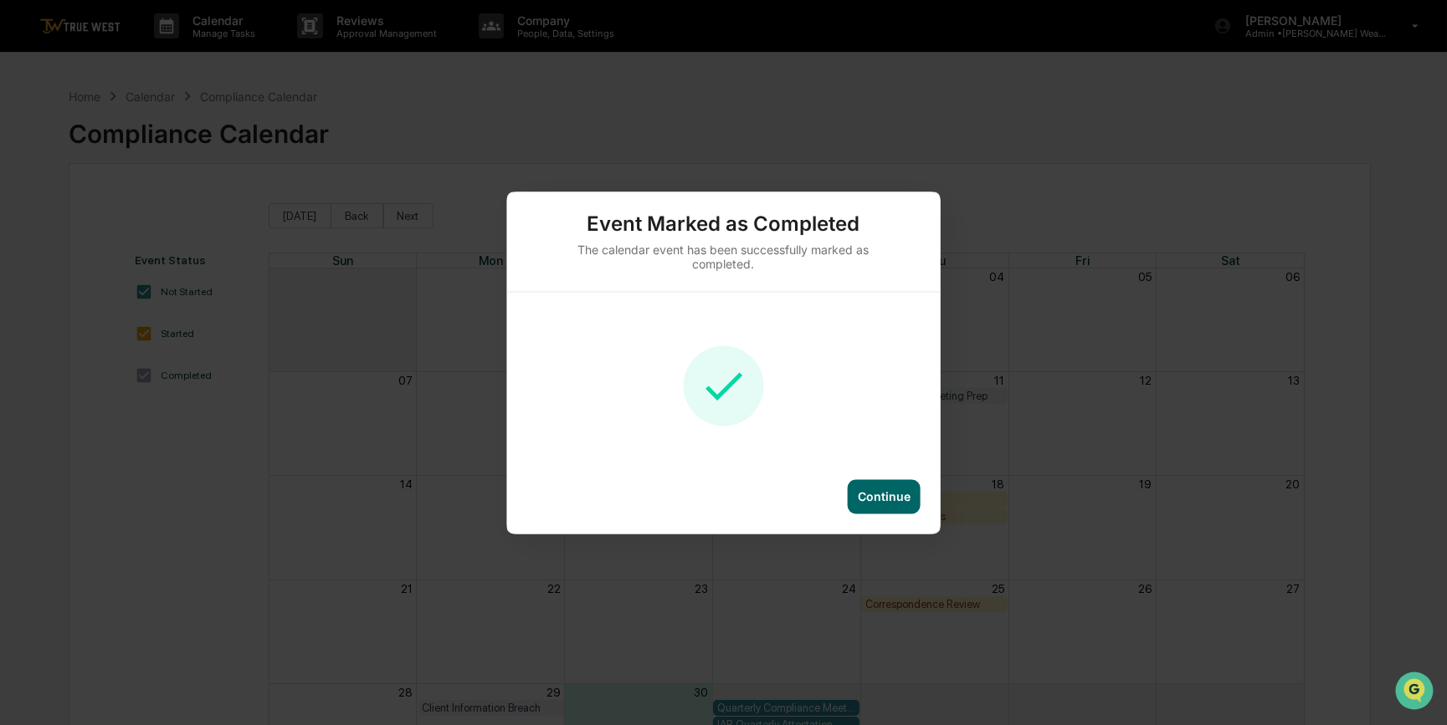
click at [870, 503] on div "Continue" at bounding box center [884, 496] width 53 height 14
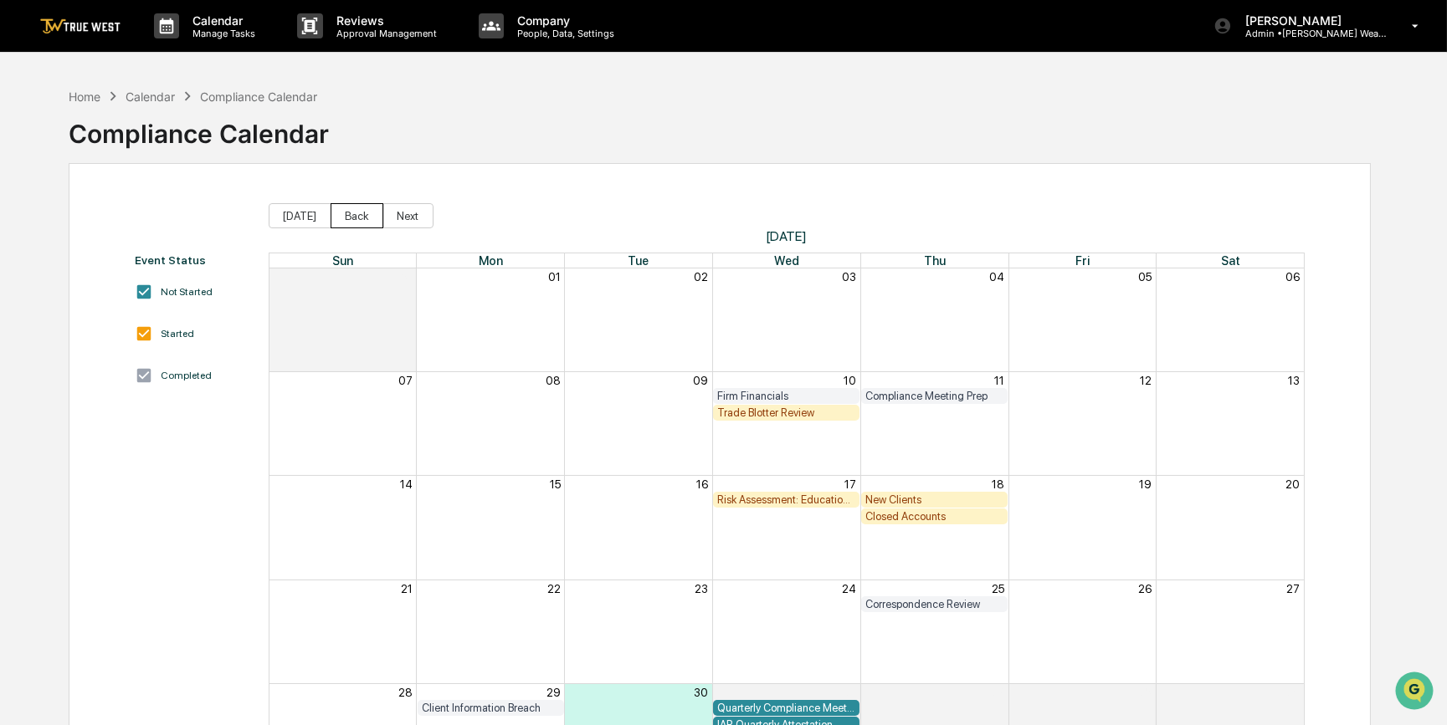
click at [357, 218] on button "Back" at bounding box center [357, 215] width 53 height 25
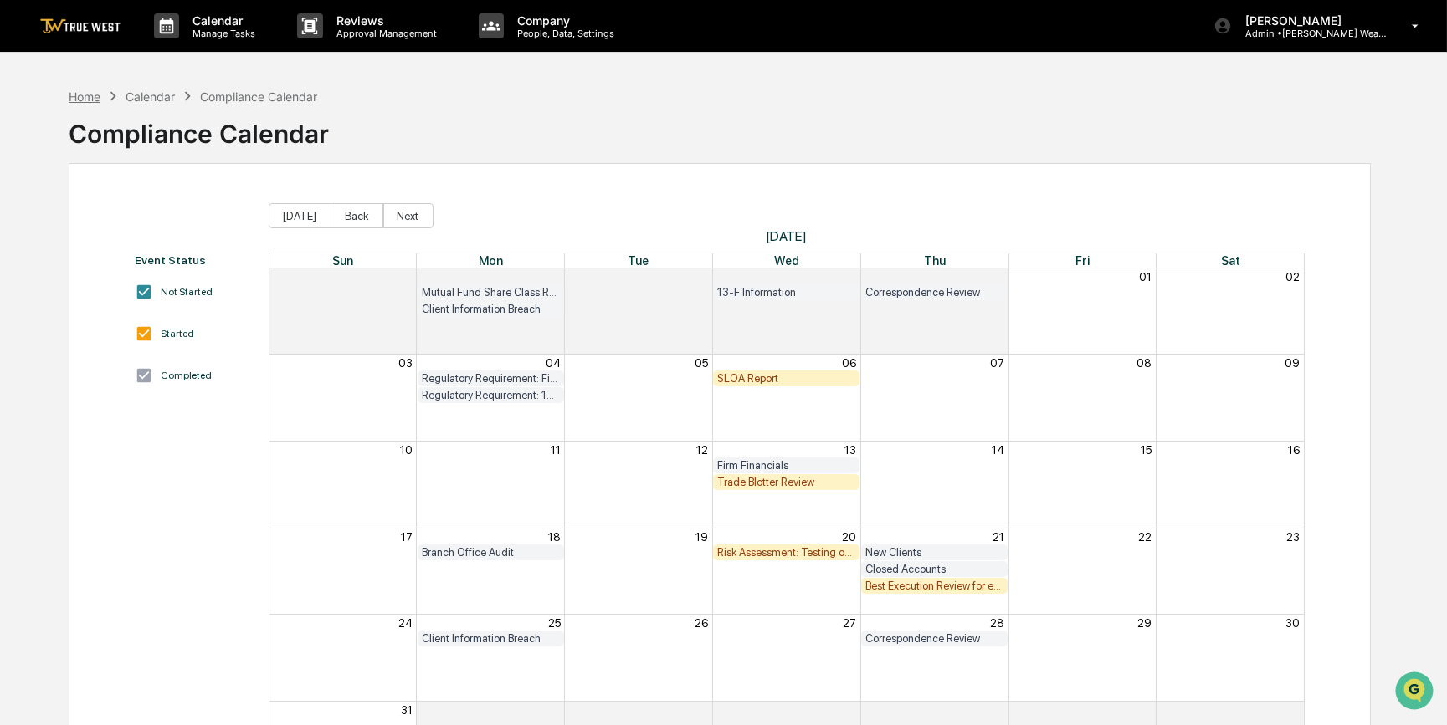
click at [74, 91] on div "Home" at bounding box center [85, 97] width 32 height 14
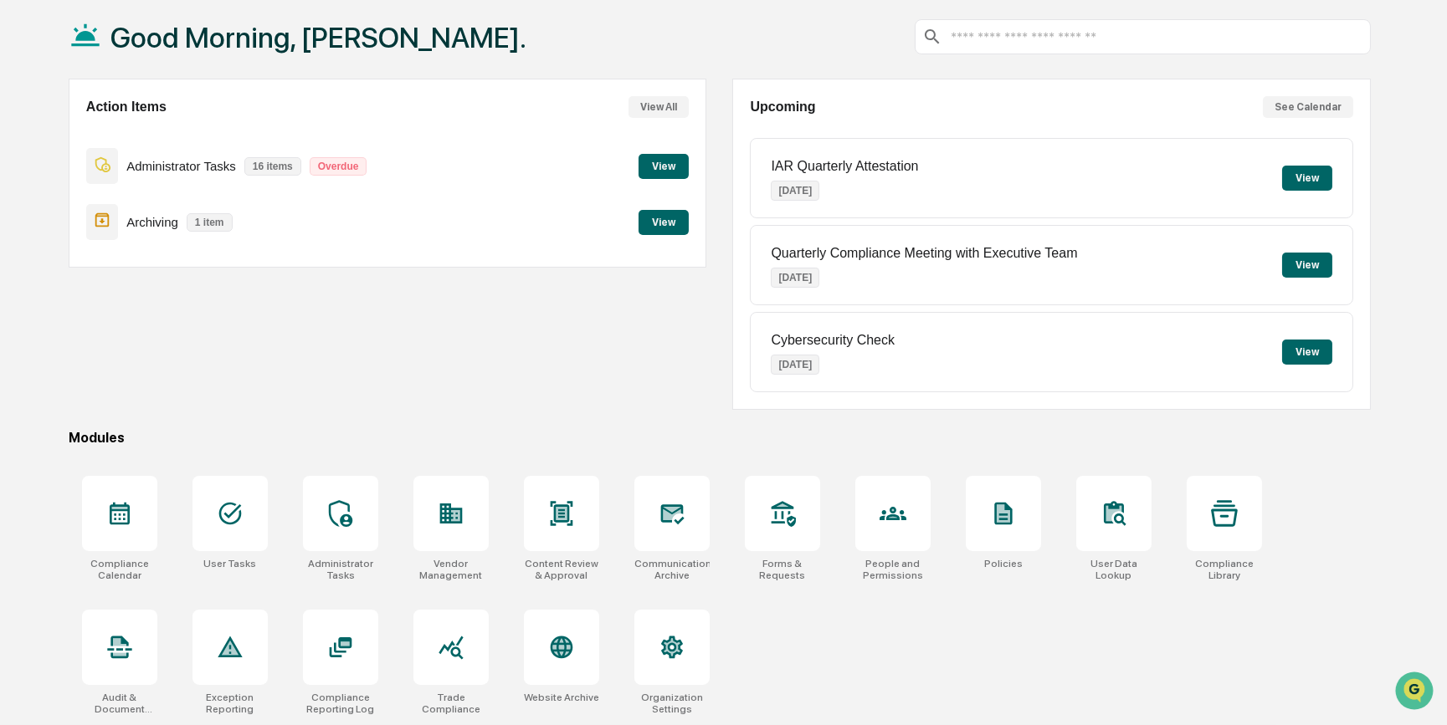
scroll to position [86, 0]
click at [442, 658] on icon at bounding box center [451, 647] width 27 height 27
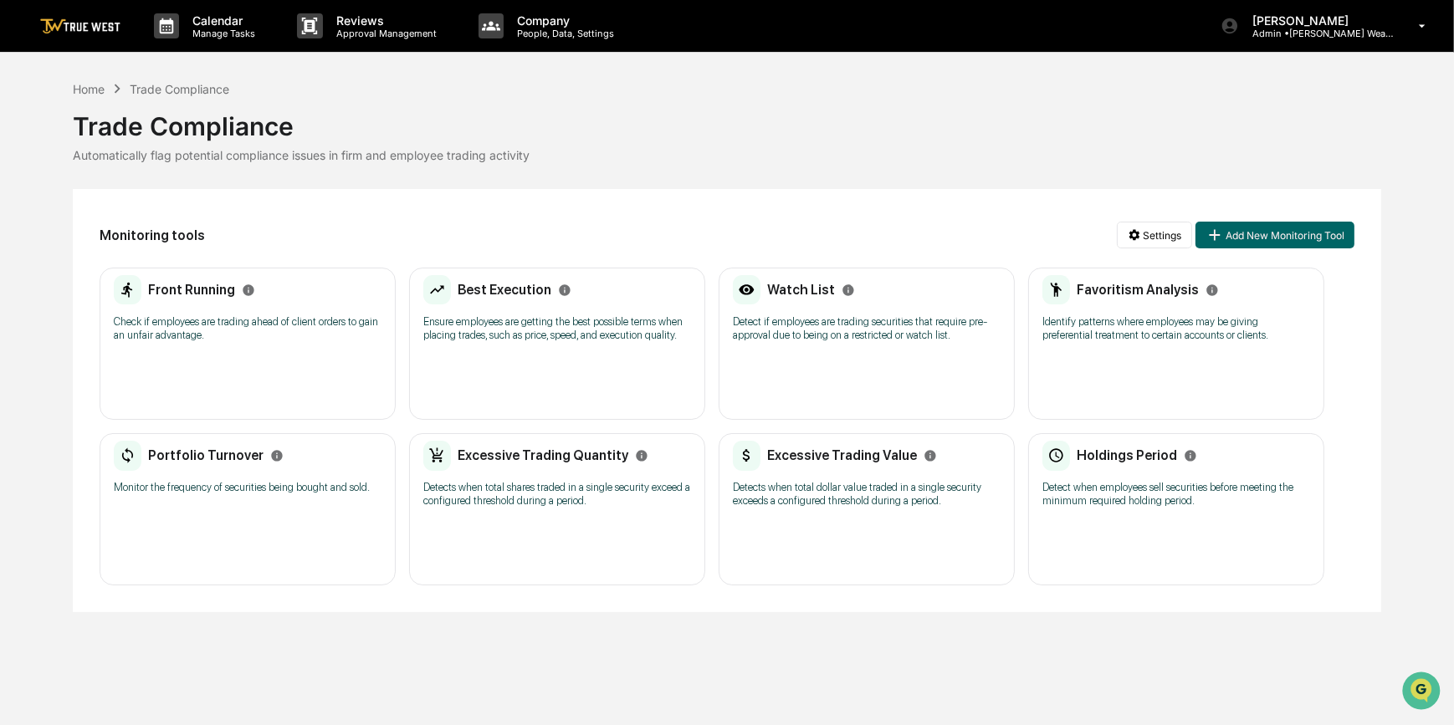
click at [321, 348] on div "Front Running Check if employees are trading ahead of client orders to gain an …" at bounding box center [248, 314] width 268 height 78
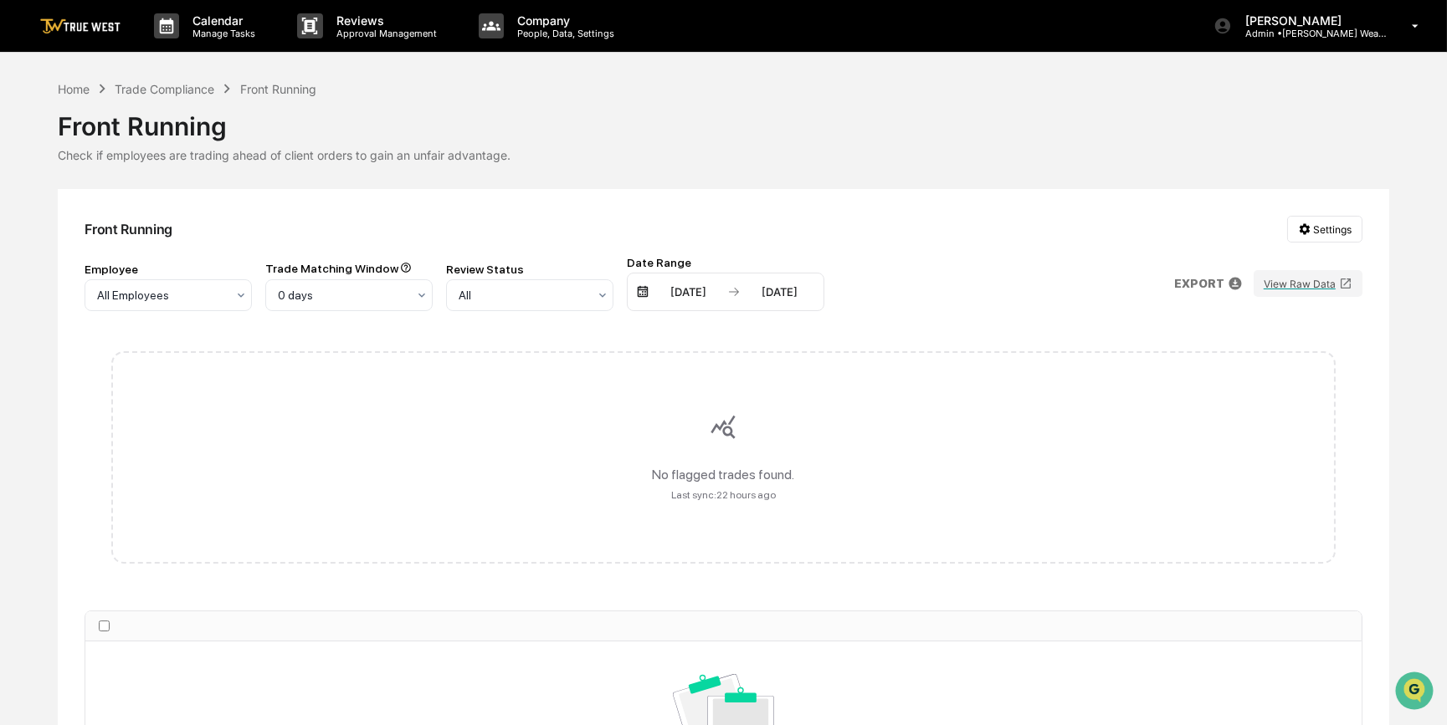
click at [700, 293] on div "03/30/2025" at bounding box center [688, 291] width 71 height 13
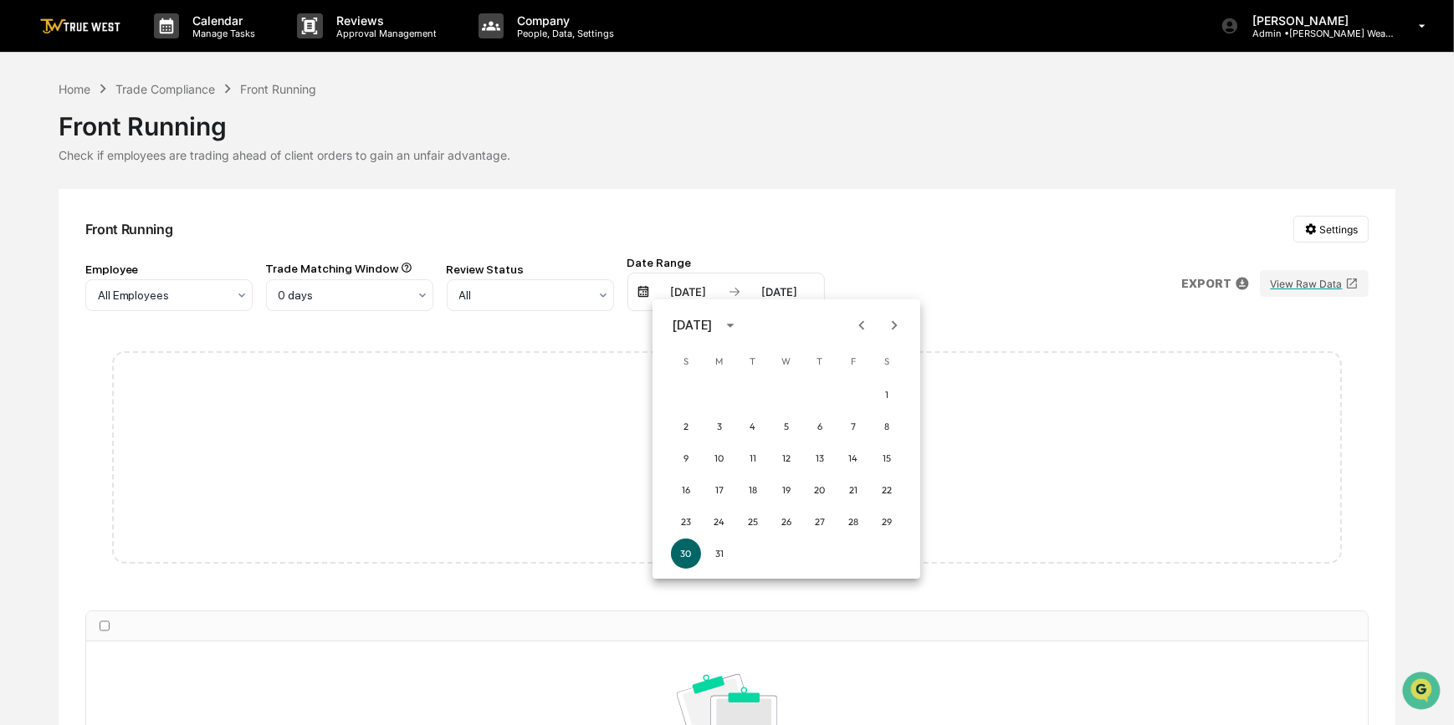
click at [897, 322] on icon "Next month" at bounding box center [894, 325] width 18 height 18
click at [764, 393] on button "1" at bounding box center [753, 395] width 30 height 30
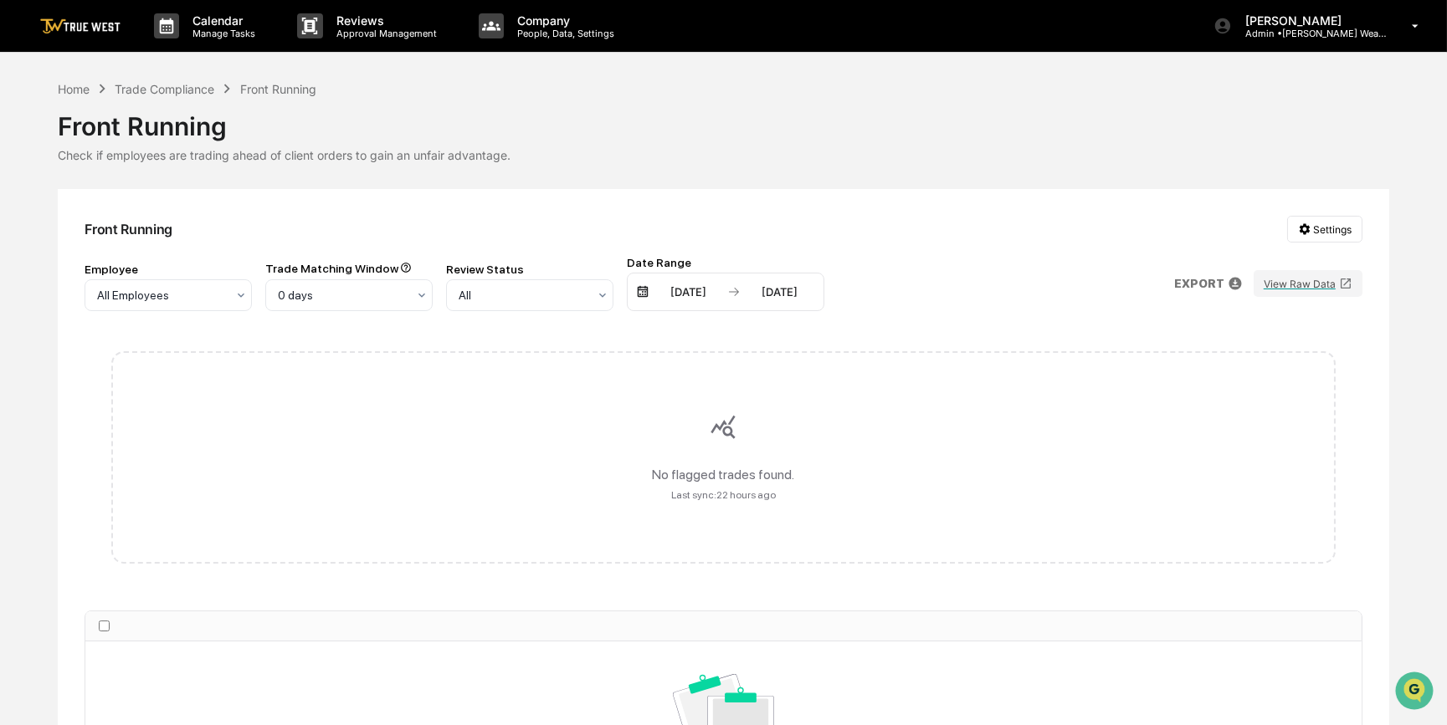
click at [786, 294] on div "09/30/2025" at bounding box center [779, 291] width 71 height 13
click at [953, 325] on icon "Previous month" at bounding box center [954, 324] width 6 height 9
click at [907, 530] on button "31" at bounding box center [911, 522] width 30 height 30
click at [1207, 283] on p "EXPORT" at bounding box center [1199, 283] width 50 height 13
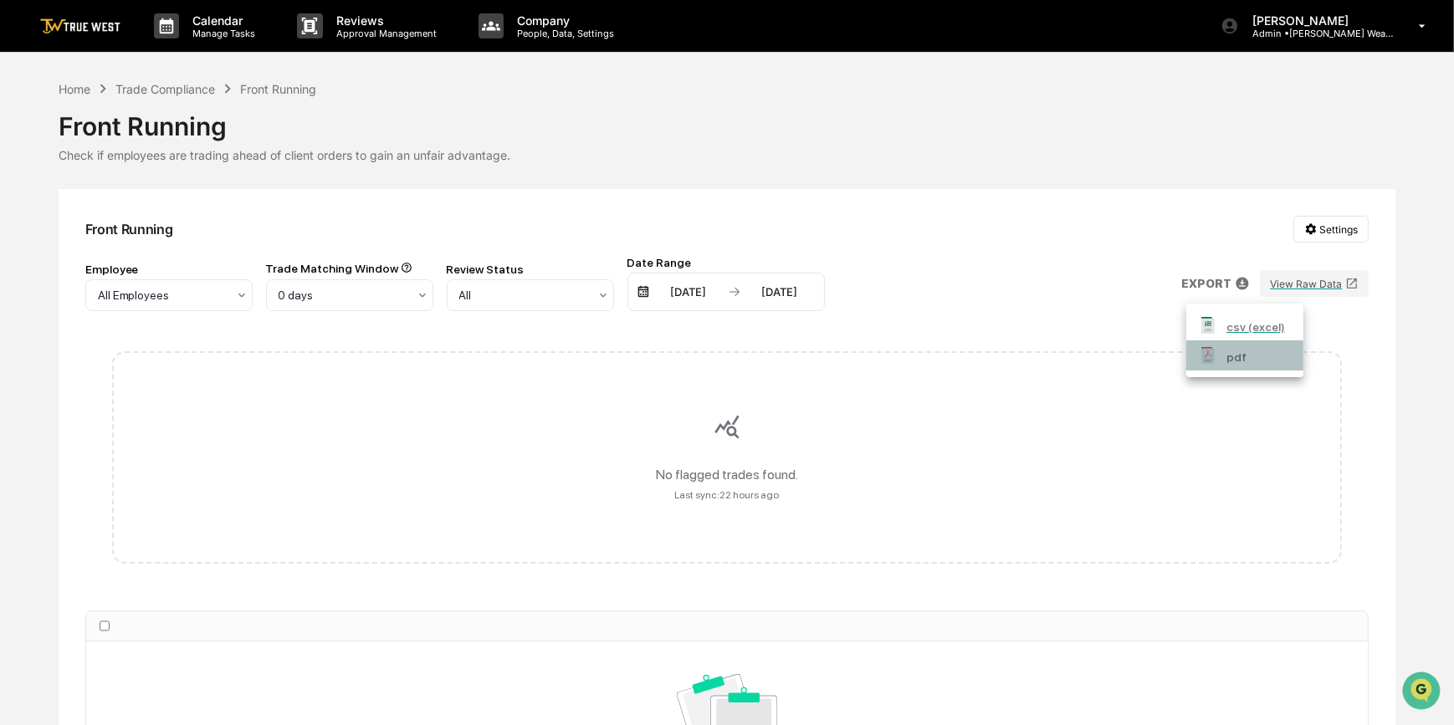
click at [1212, 353] on img at bounding box center [1208, 355] width 17 height 17
click at [675, 291] on div at bounding box center [727, 362] width 1454 height 725
click at [676, 292] on div "07/01/2025" at bounding box center [688, 291] width 71 height 13
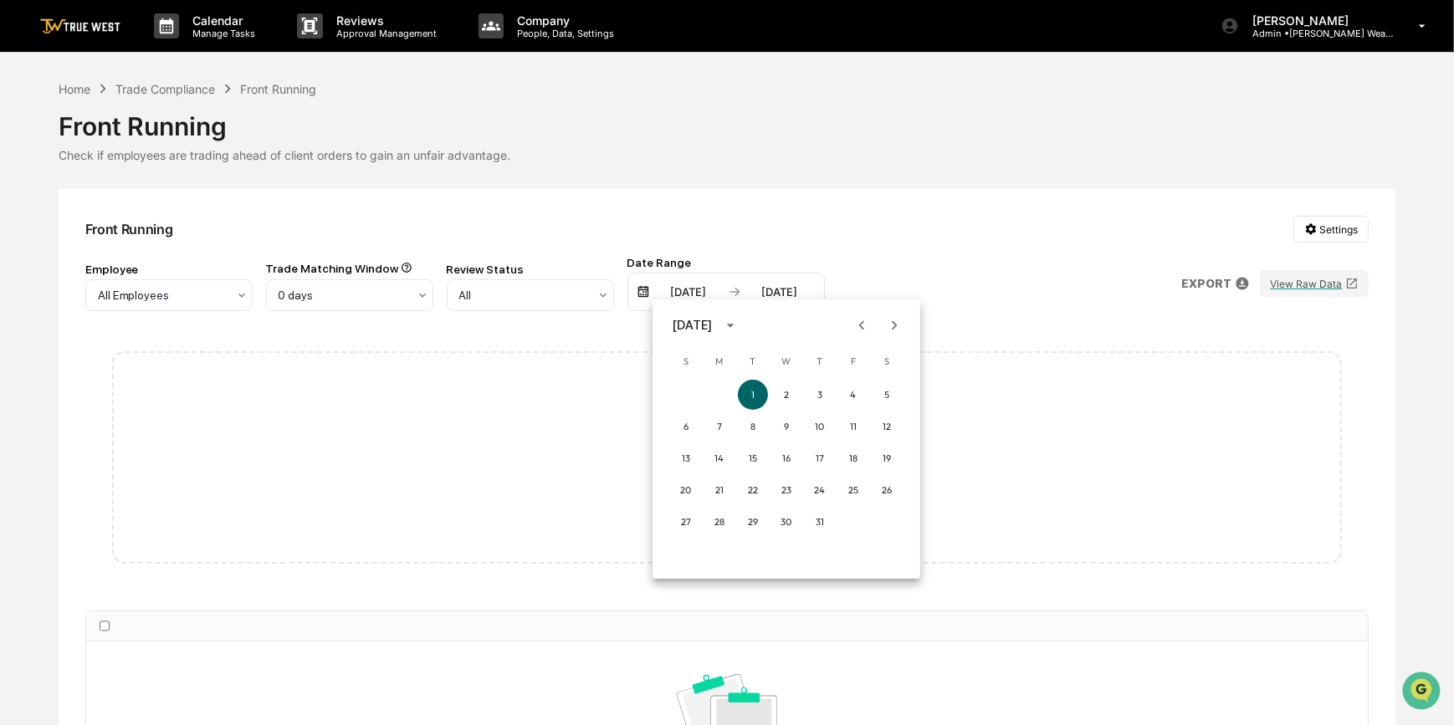
click at [892, 324] on icon "Next month" at bounding box center [894, 325] width 18 height 18
click at [855, 392] on button "1" at bounding box center [853, 395] width 30 height 30
click at [693, 291] on div "08/01/2025" at bounding box center [688, 291] width 71 height 13
click at [859, 325] on icon "Previous month" at bounding box center [862, 324] width 6 height 9
click at [895, 328] on icon "Next month" at bounding box center [894, 325] width 18 height 18
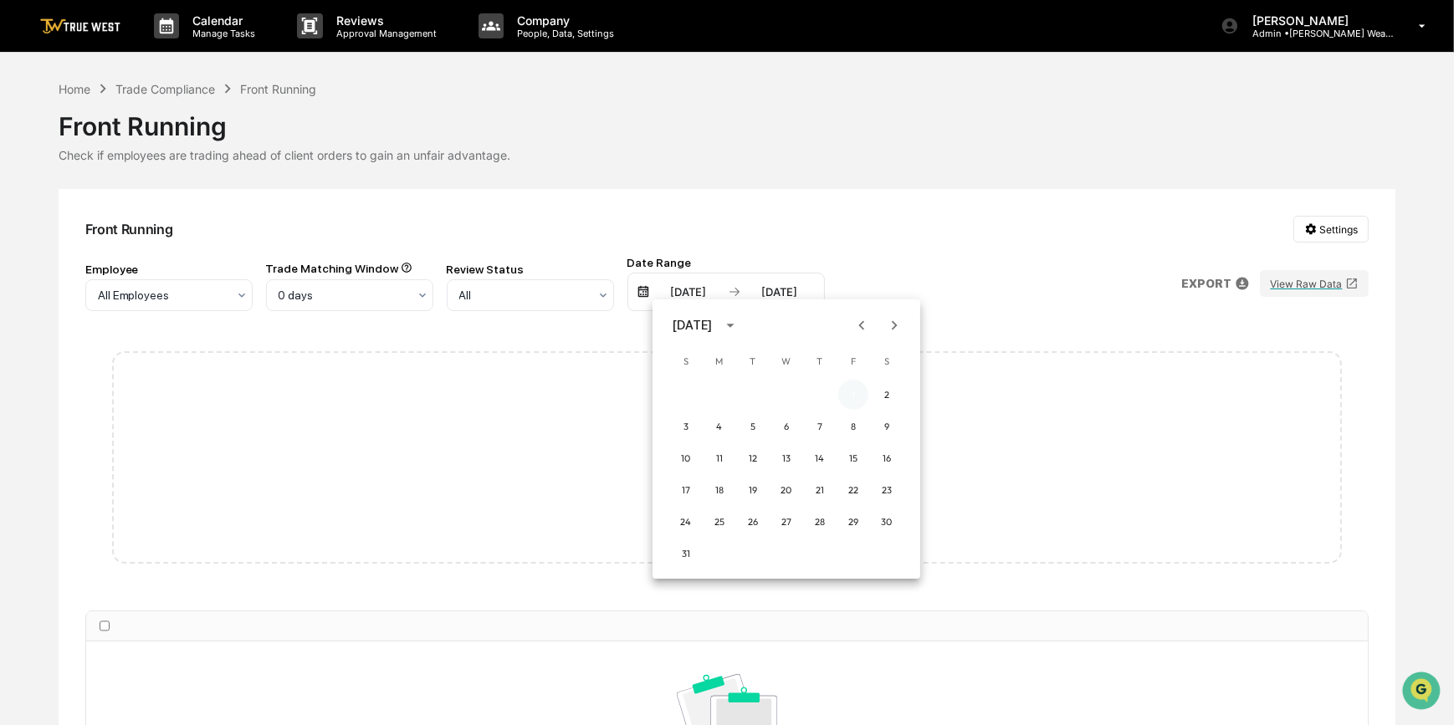
click at [852, 396] on button "1" at bounding box center [853, 395] width 30 height 30
click at [798, 293] on div "07/31/2025" at bounding box center [779, 291] width 71 height 13
click at [986, 324] on icon "Next month" at bounding box center [986, 324] width 6 height 9
click at [767, 556] on button "31" at bounding box center [777, 554] width 30 height 30
click at [1195, 282] on p "EXPORT" at bounding box center [1199, 283] width 50 height 13
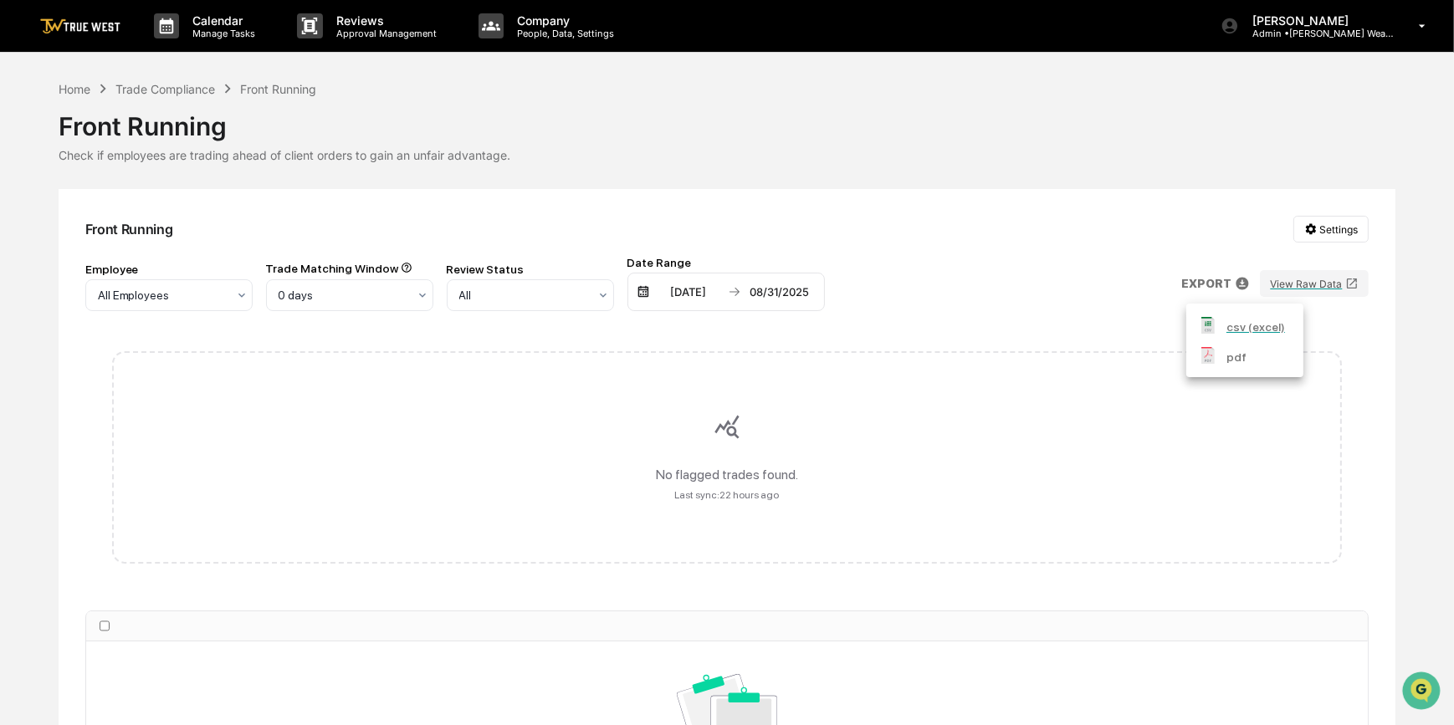
click at [1211, 360] on img at bounding box center [1208, 355] width 17 height 17
click at [172, 85] on div at bounding box center [727, 362] width 1454 height 725
click at [174, 85] on div "Trade Compliance" at bounding box center [165, 89] width 100 height 14
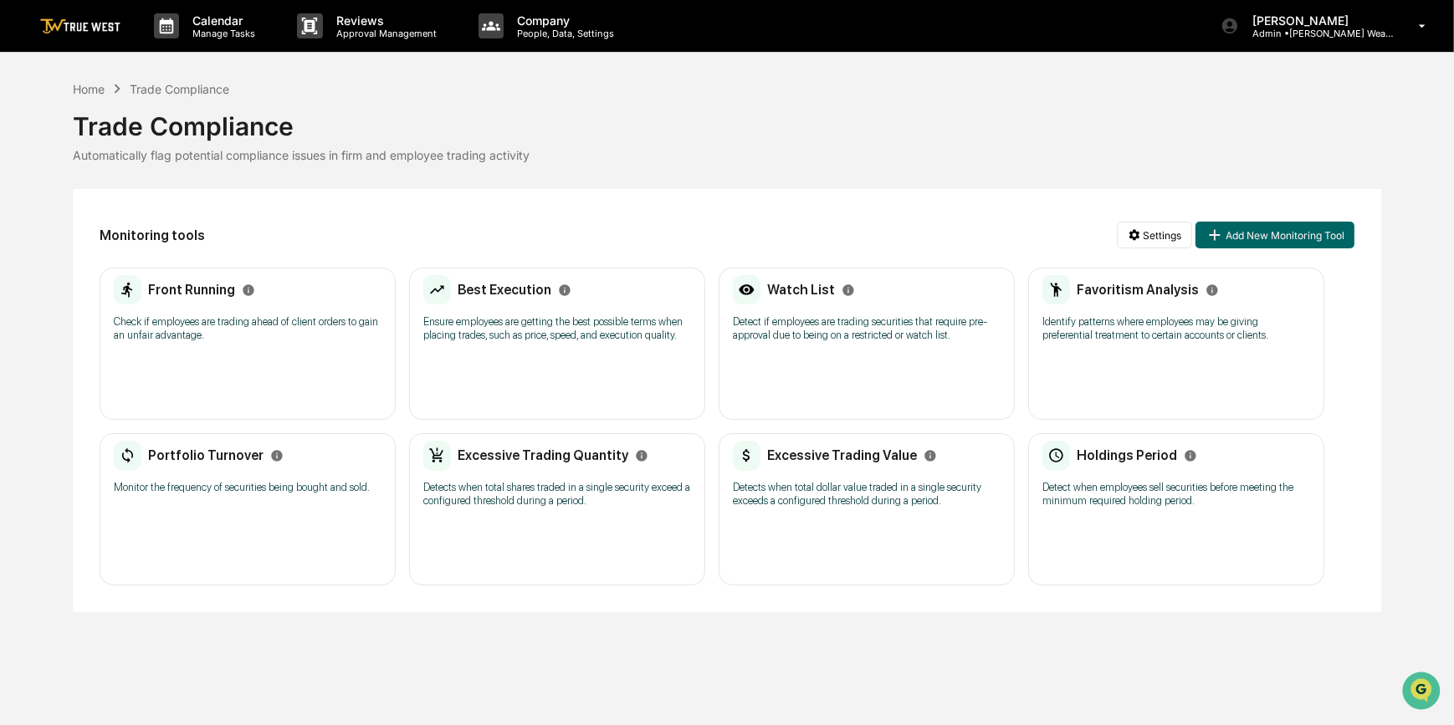
click at [528, 347] on div "Best Execution Ensure employees are getting the best possible terms when placin…" at bounding box center [557, 314] width 268 height 78
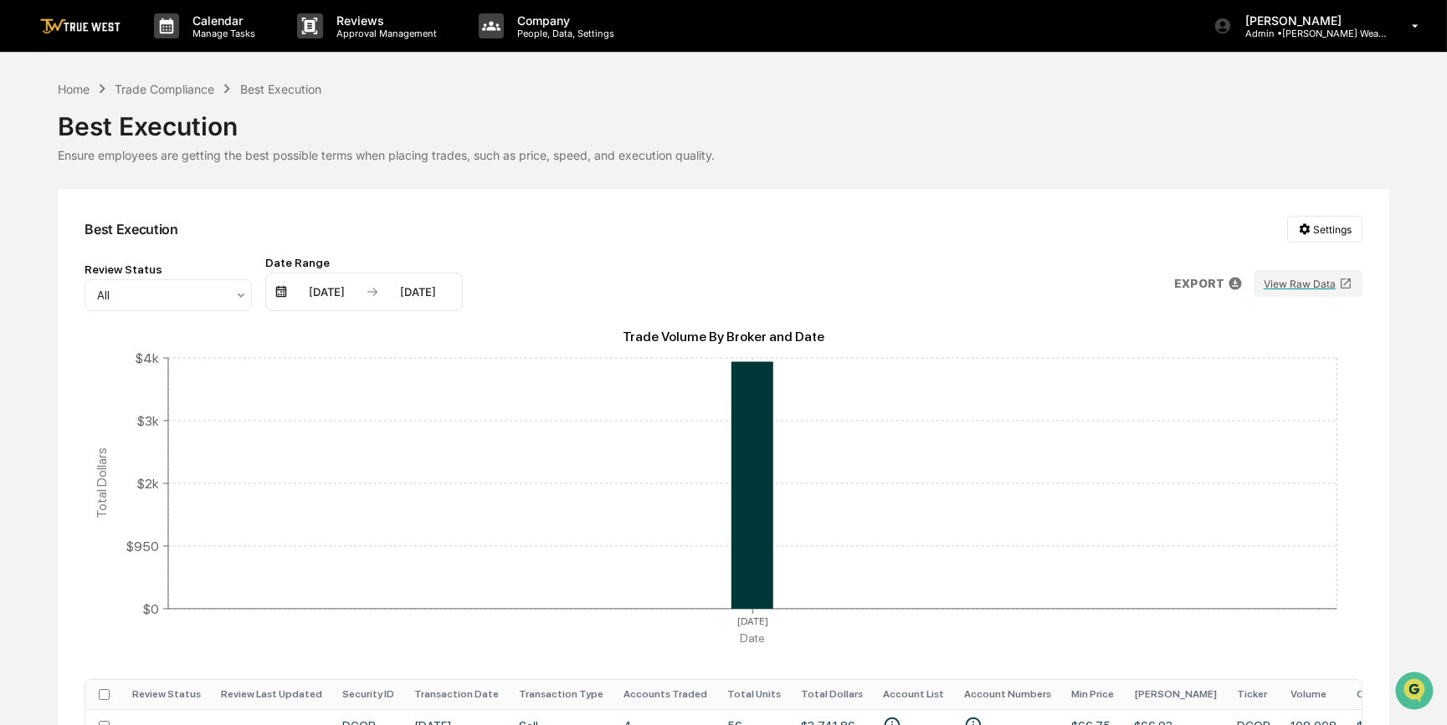
click at [328, 293] on div "03/30/2025" at bounding box center [326, 291] width 71 height 13
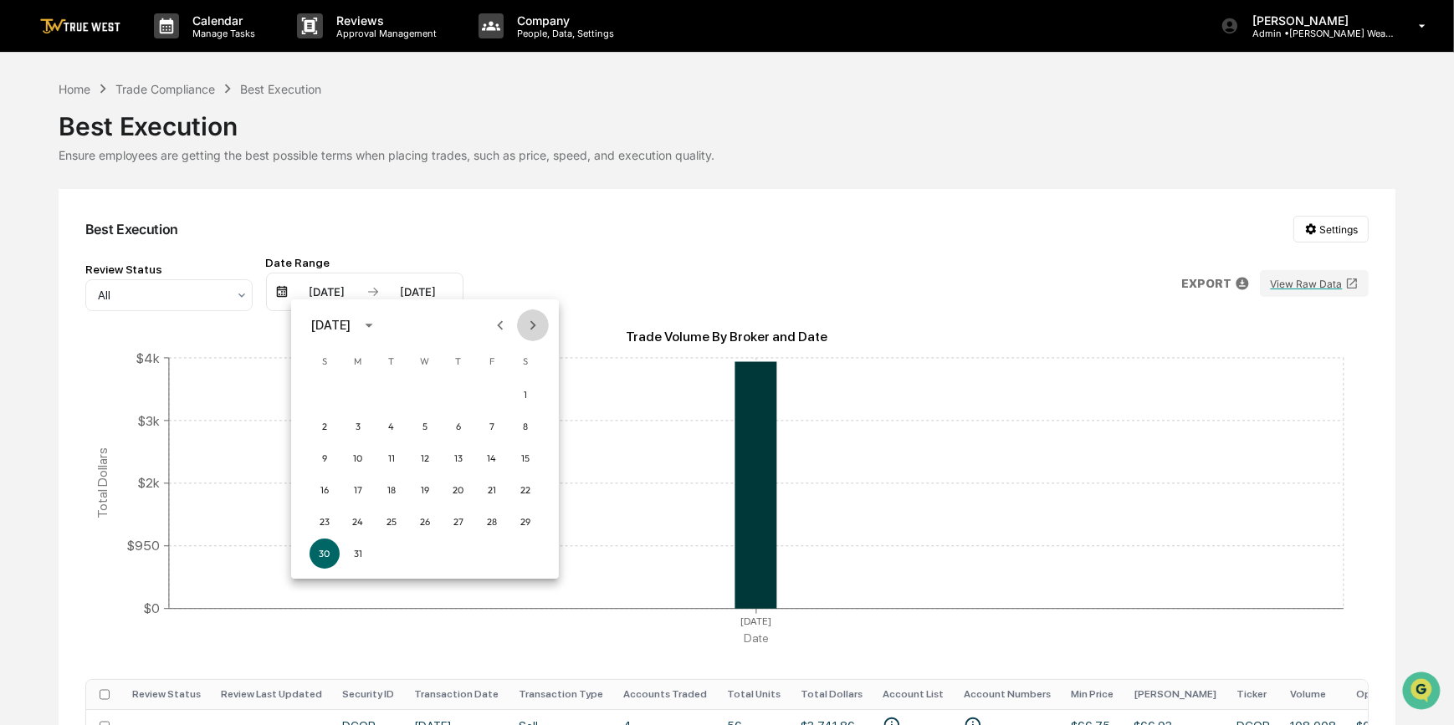
click at [525, 327] on icon "Next month" at bounding box center [533, 325] width 18 height 18
click at [392, 392] on button "1" at bounding box center [392, 395] width 30 height 30
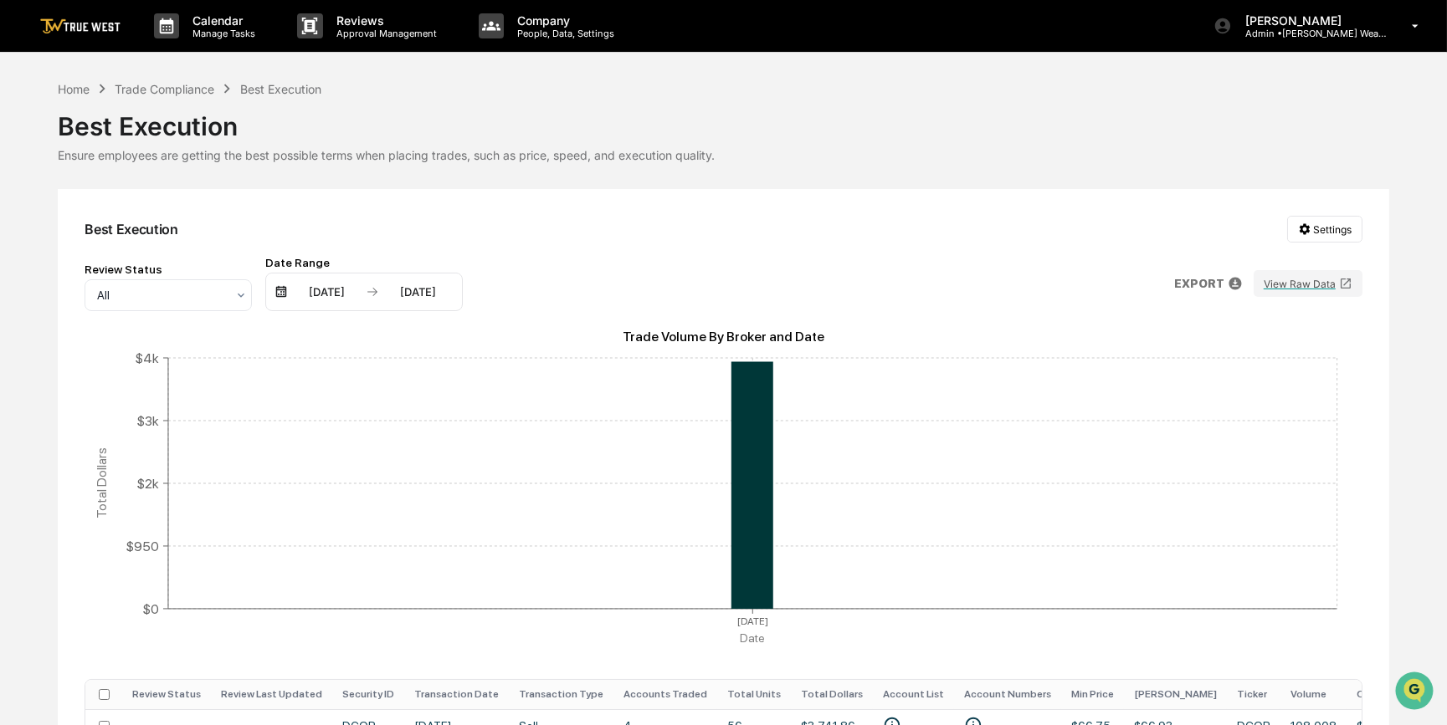
click at [419, 295] on div "09/30/2025" at bounding box center [417, 291] width 71 height 13
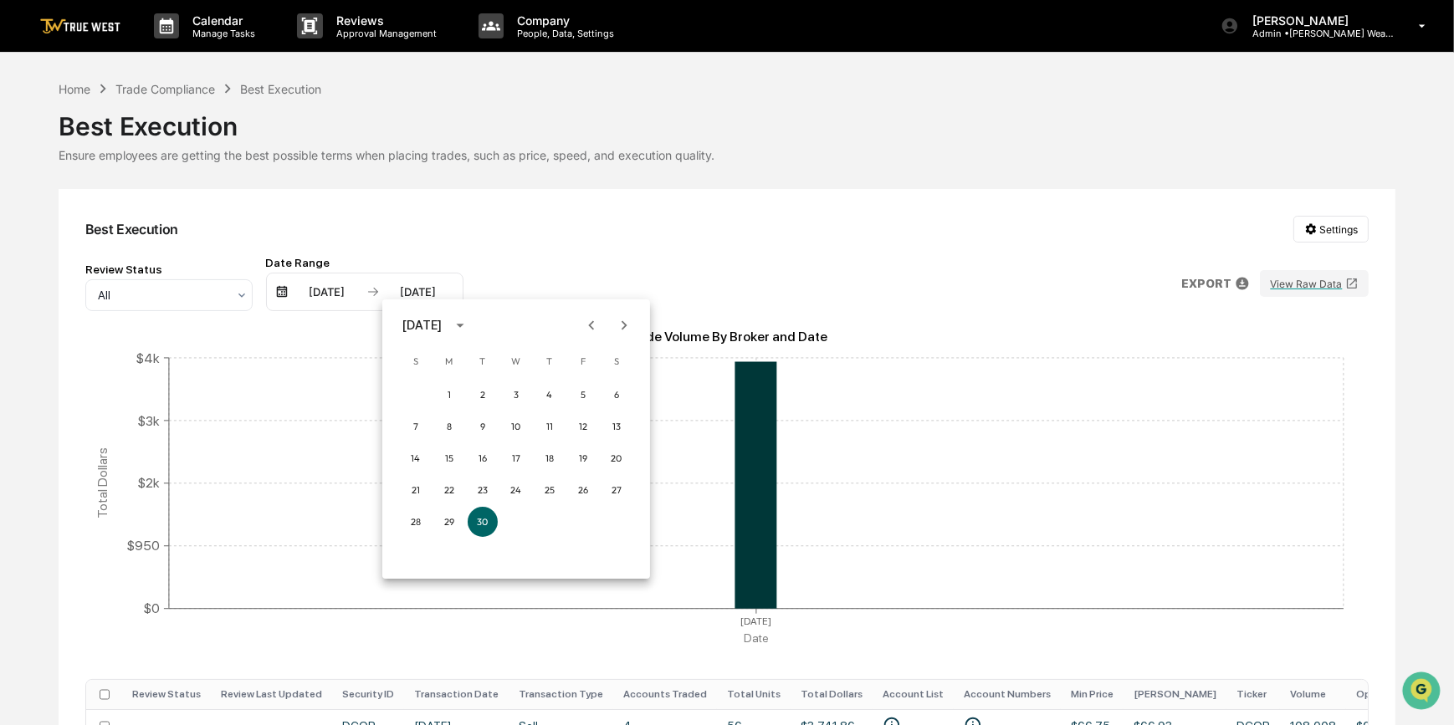
click at [586, 324] on icon "Previous month" at bounding box center [591, 325] width 18 height 18
click at [587, 330] on icon "Previous month" at bounding box center [591, 325] width 18 height 18
click at [551, 521] on button "31" at bounding box center [550, 522] width 30 height 30
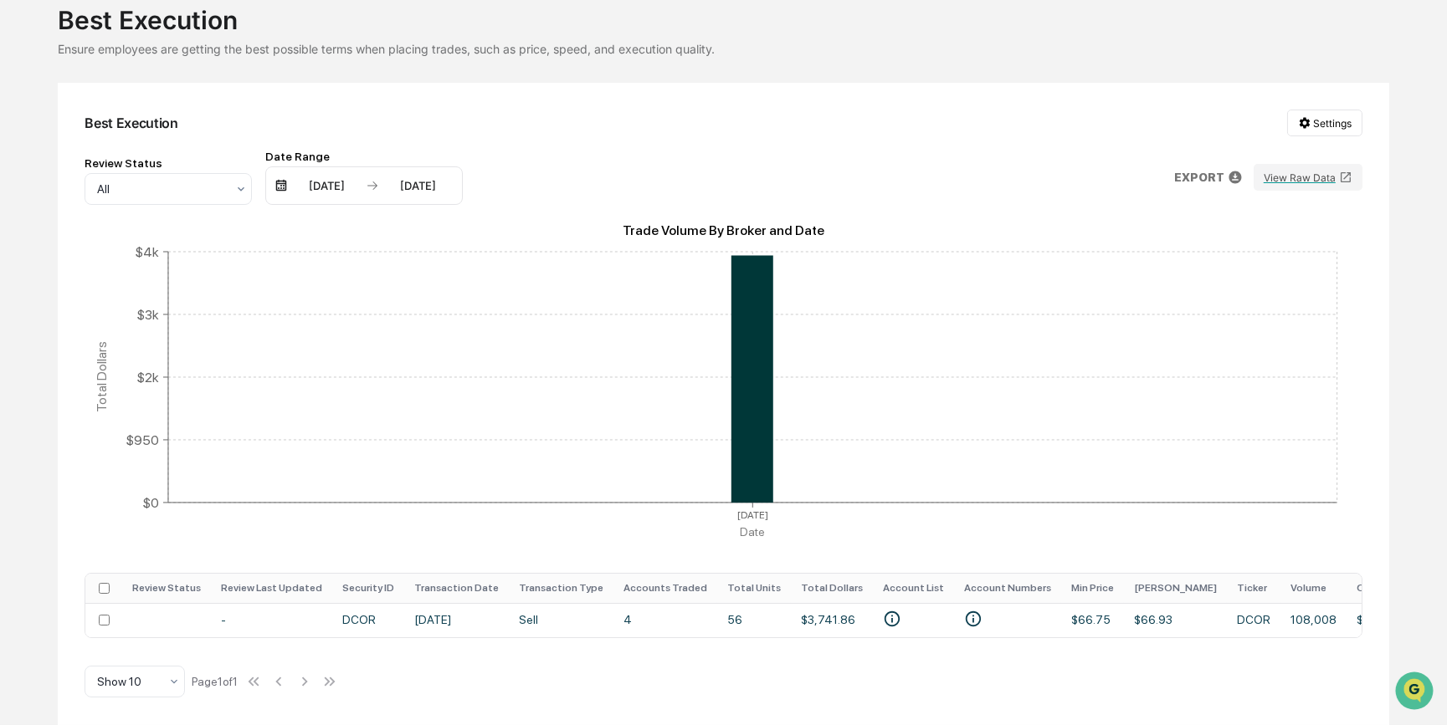
scroll to position [114, 0]
click at [1221, 171] on p "EXPORT" at bounding box center [1199, 177] width 50 height 13
click at [1216, 240] on img at bounding box center [1208, 241] width 17 height 17
drag, startPoint x: 551, startPoint y: 149, endPoint x: 508, endPoint y: 151, distance: 42.7
click at [551, 149] on div at bounding box center [727, 362] width 1454 height 725
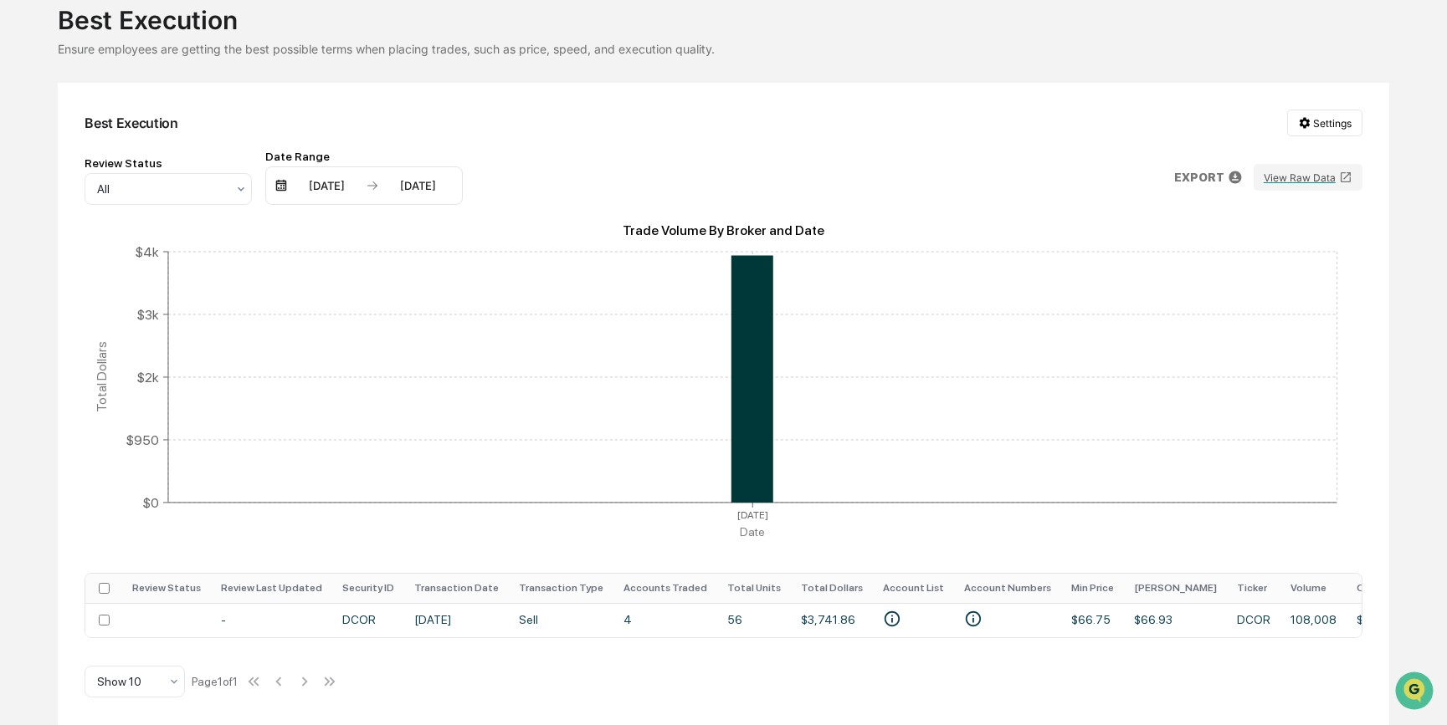
click at [322, 182] on div "07/01/2025" at bounding box center [326, 185] width 71 height 13
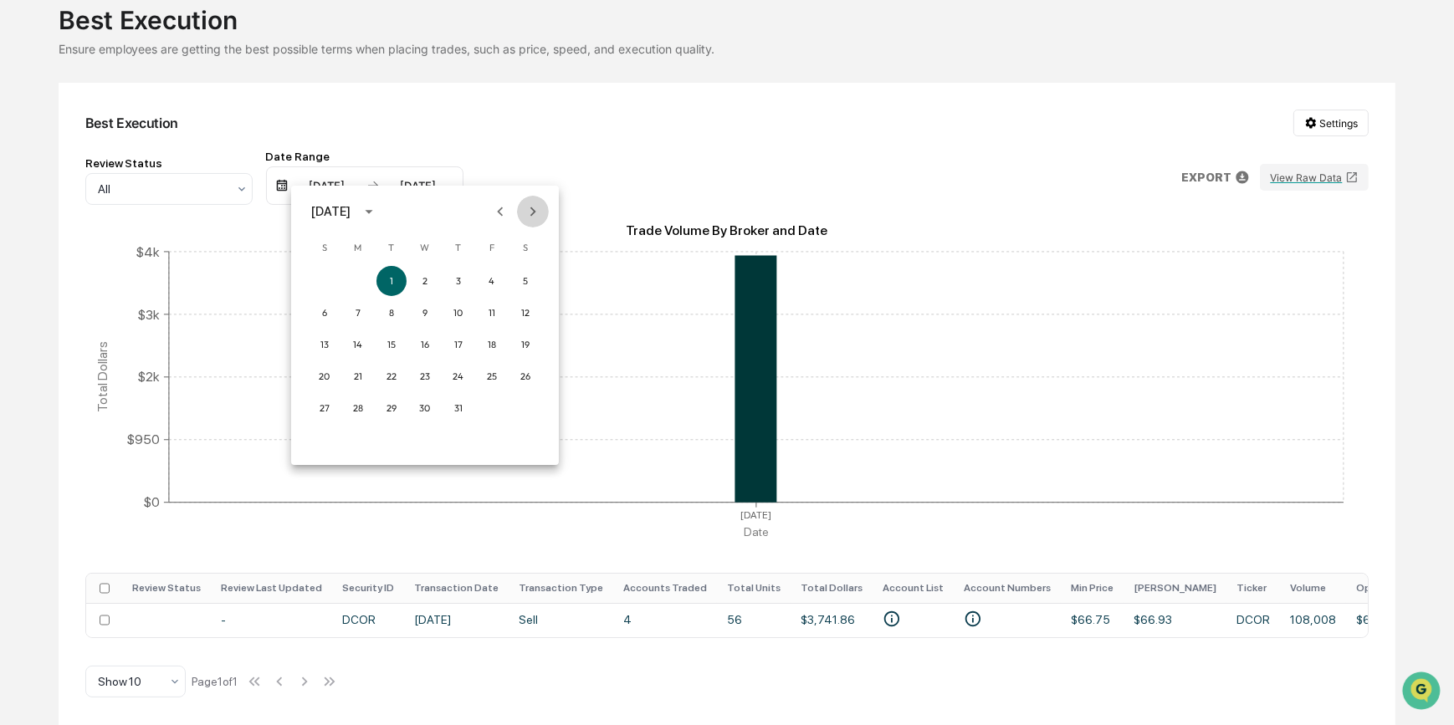
click at [530, 214] on icon "Next month" at bounding box center [533, 211] width 18 height 18
click at [491, 279] on button "1" at bounding box center [492, 281] width 30 height 30
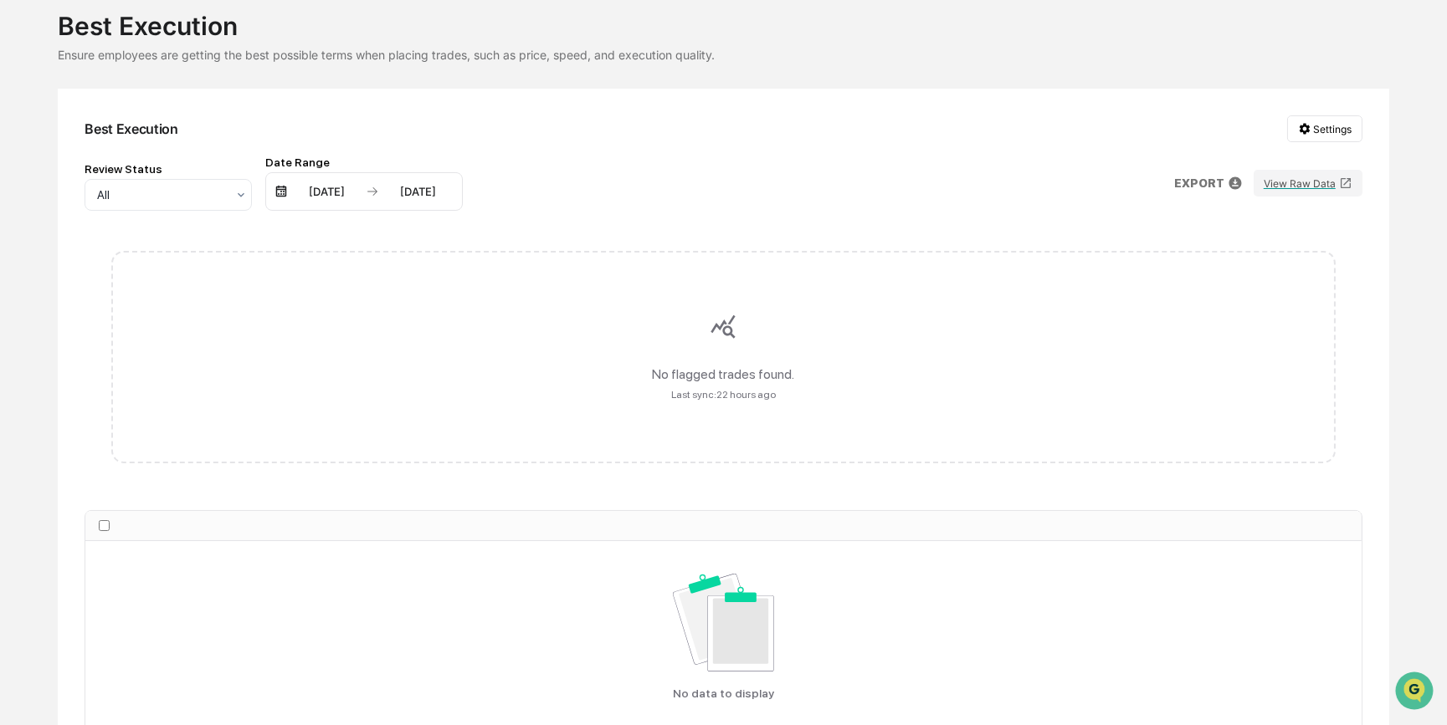
scroll to position [114, 0]
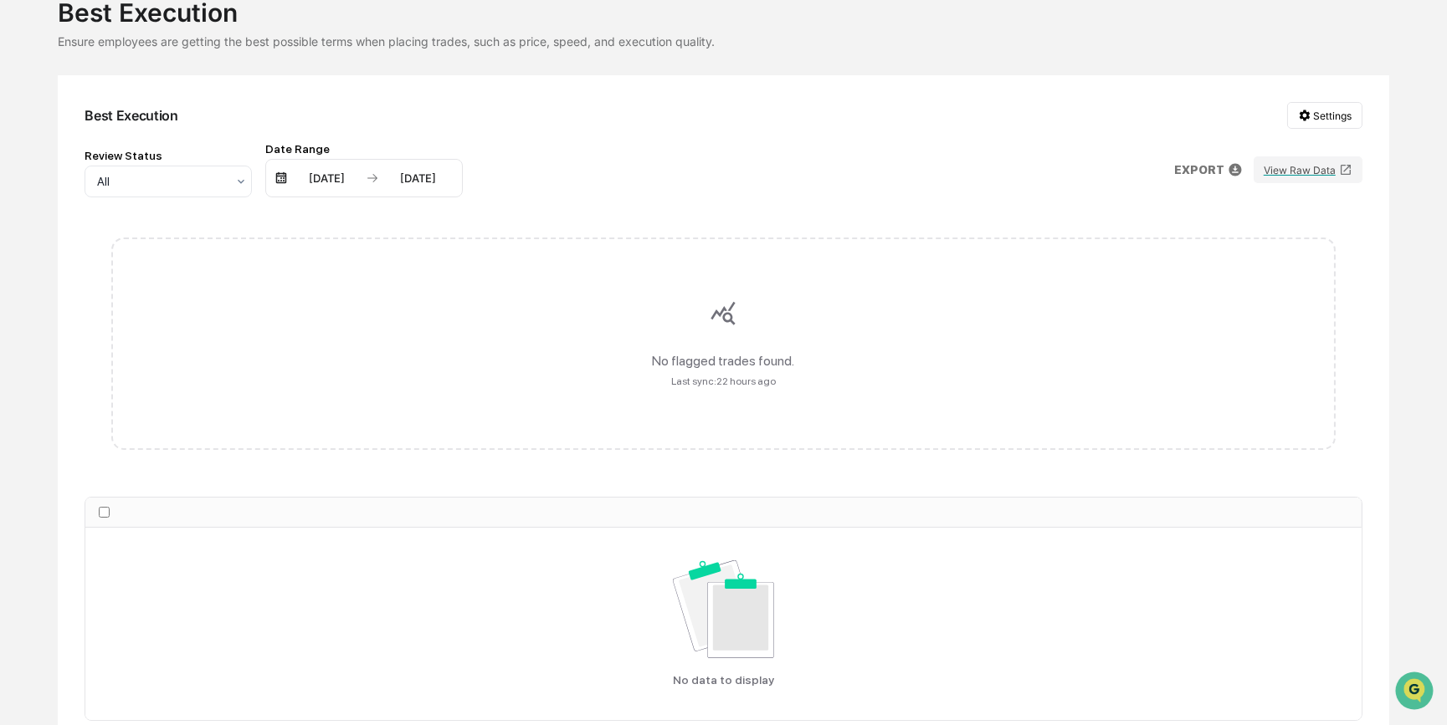
click at [431, 177] on div "07/31/2025" at bounding box center [417, 178] width 71 height 13
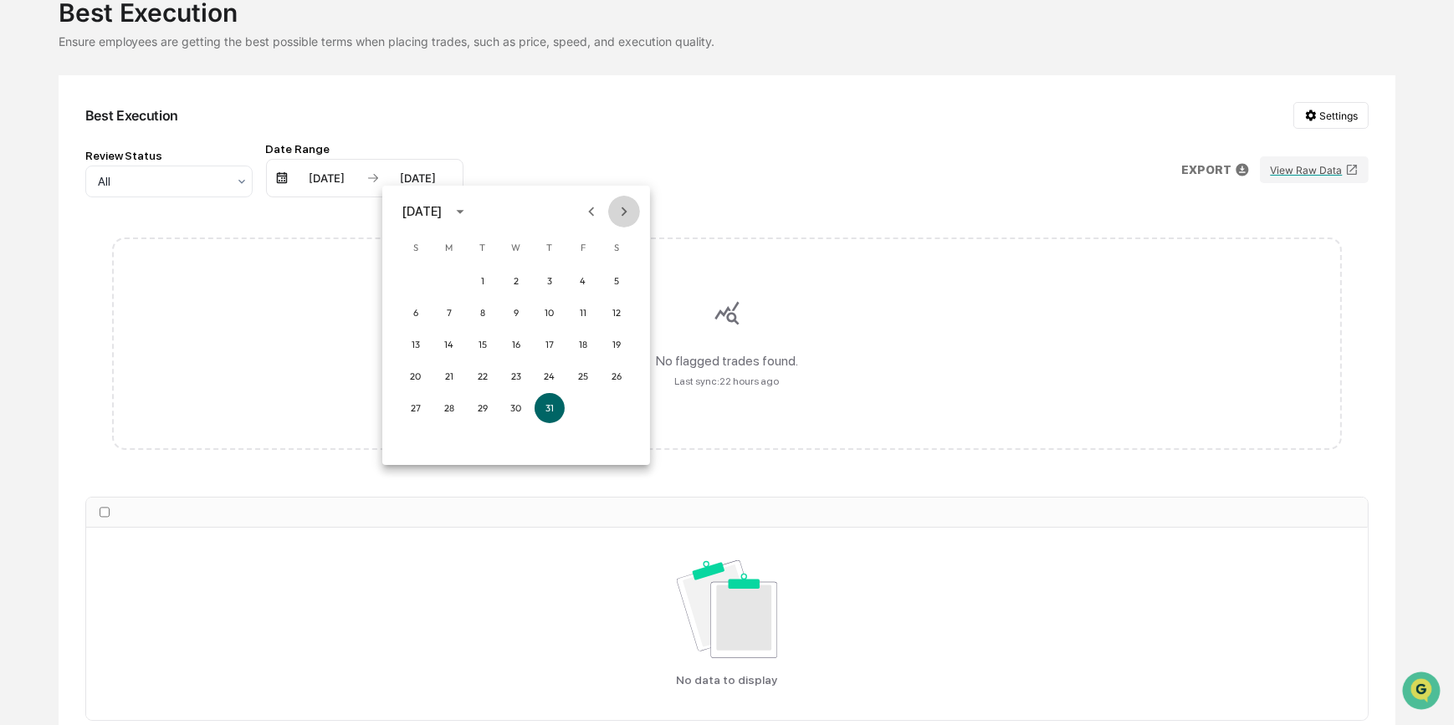
click at [626, 210] on icon "Next month" at bounding box center [625, 211] width 6 height 9
click at [411, 443] on button "31" at bounding box center [416, 440] width 30 height 30
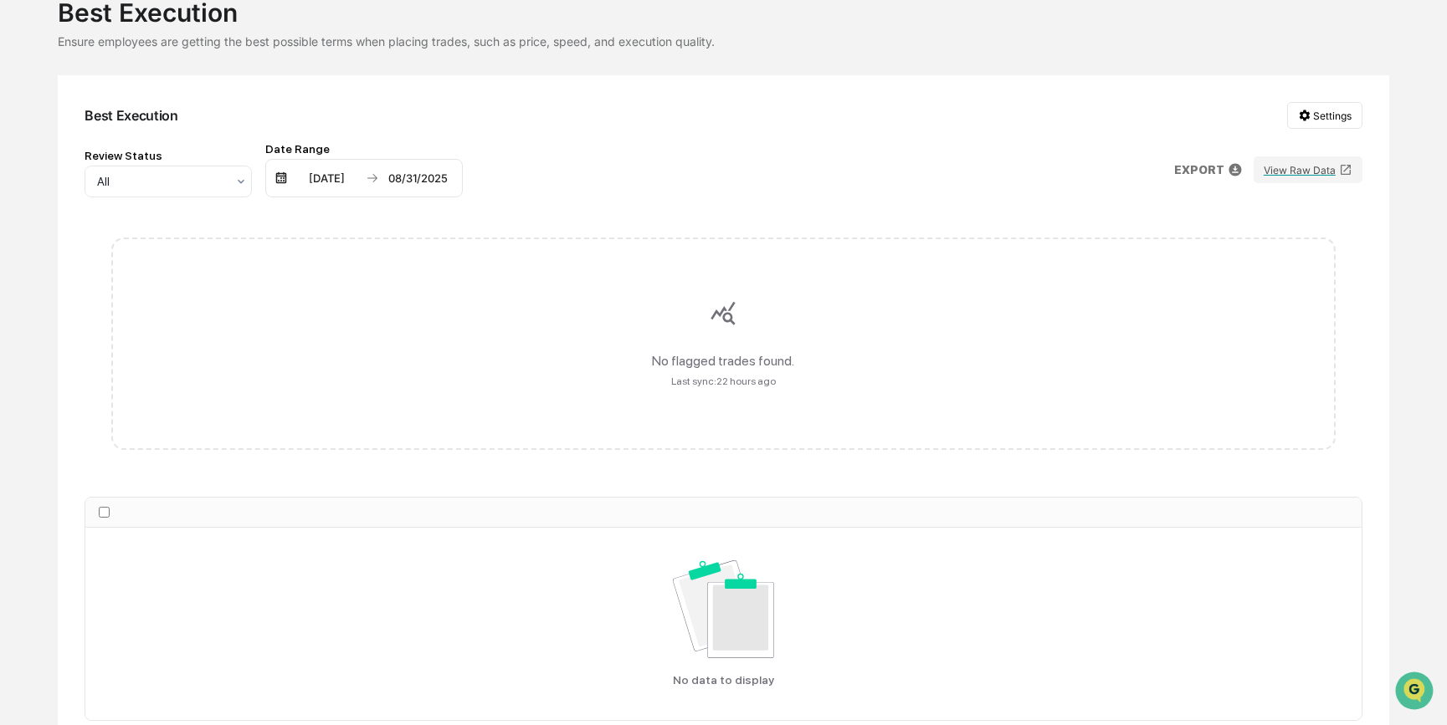
click at [1198, 169] on p "EXPORT" at bounding box center [1199, 169] width 50 height 13
click at [1204, 243] on img at bounding box center [1208, 241] width 17 height 17
click at [838, 158] on div at bounding box center [727, 362] width 1454 height 725
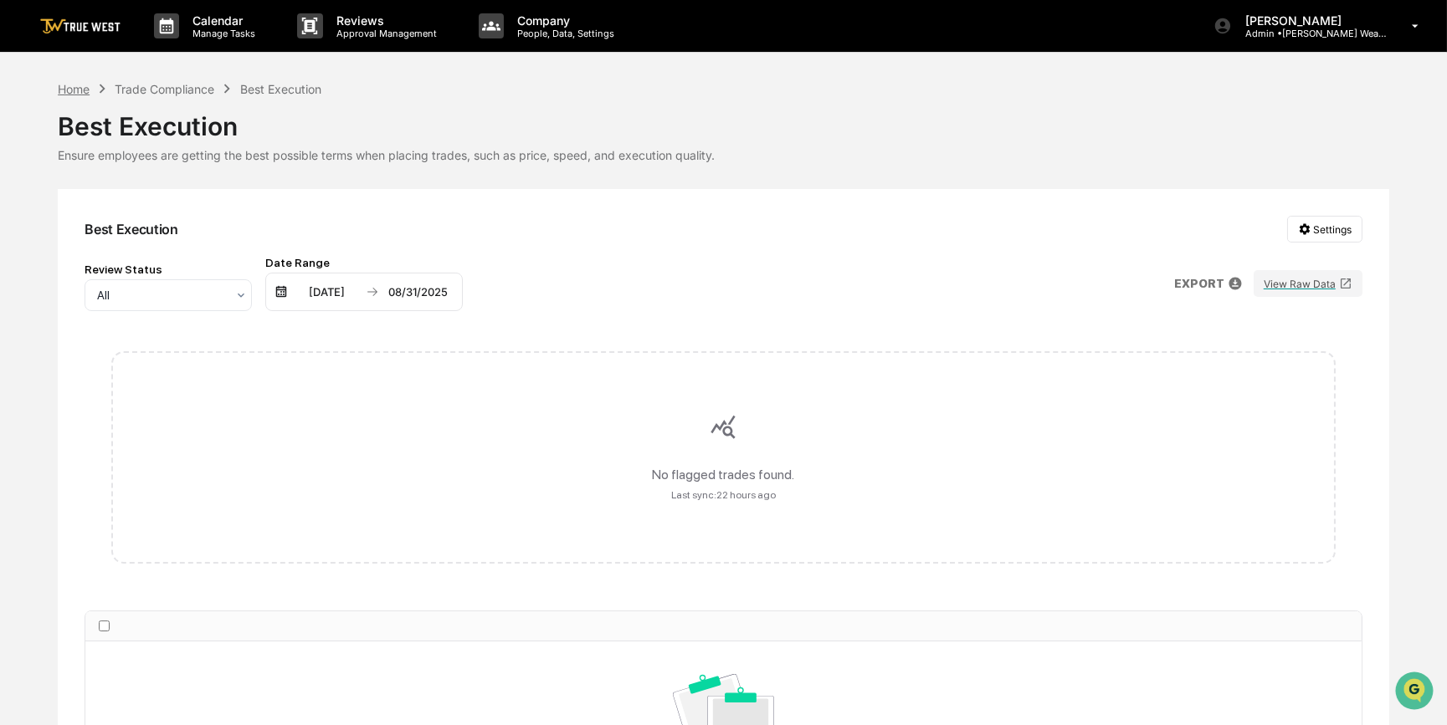
click at [80, 84] on div "Home" at bounding box center [74, 89] width 32 height 14
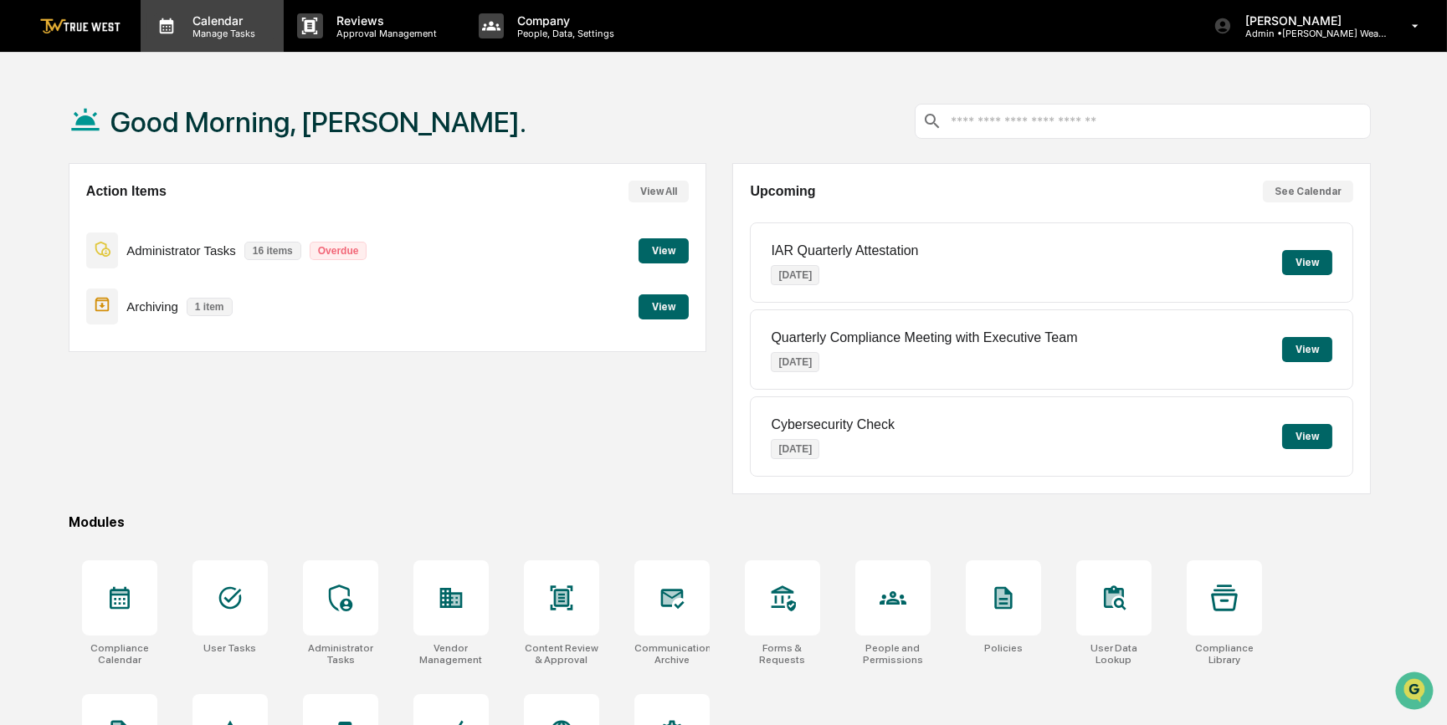
click at [242, 23] on p "Calendar" at bounding box center [221, 20] width 85 height 14
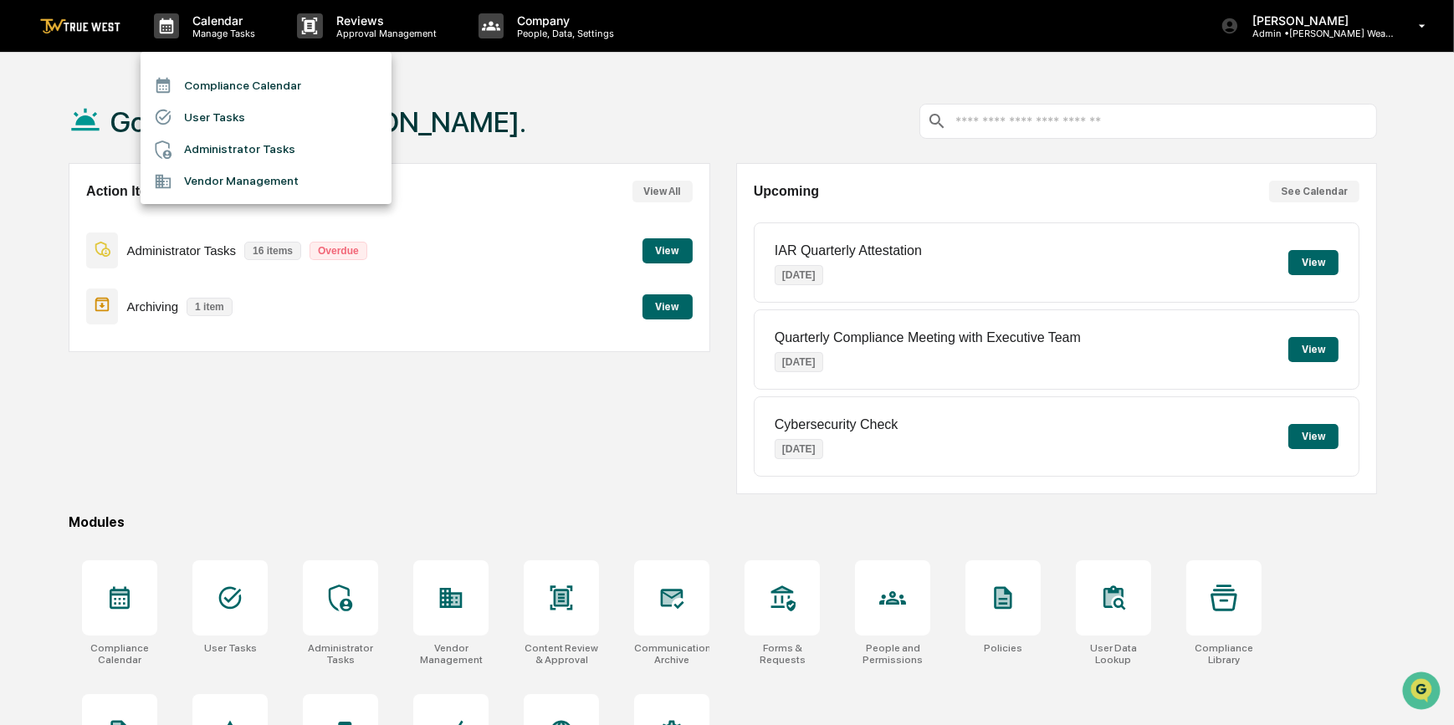
click at [271, 86] on li "Compliance Calendar" at bounding box center [266, 85] width 251 height 32
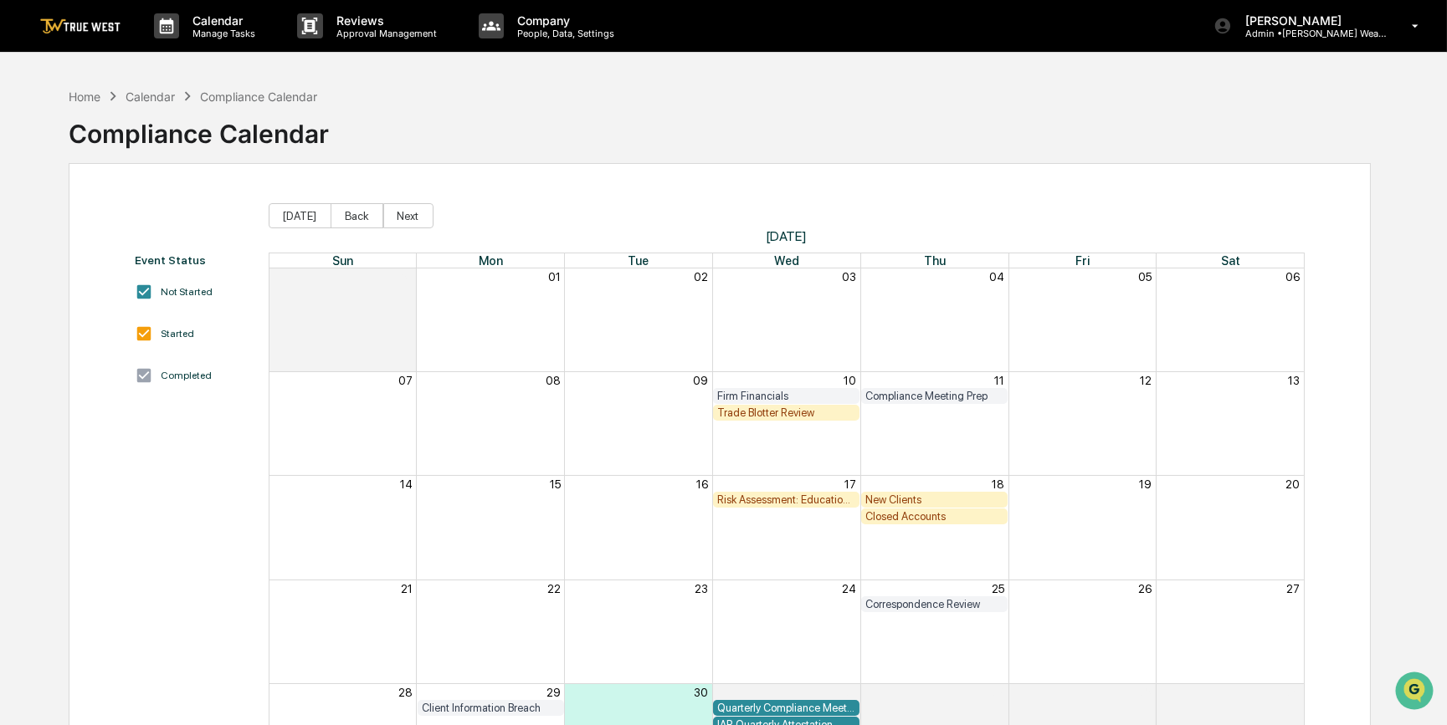
click at [772, 414] on div "Trade Blotter Review" at bounding box center [786, 413] width 138 height 13
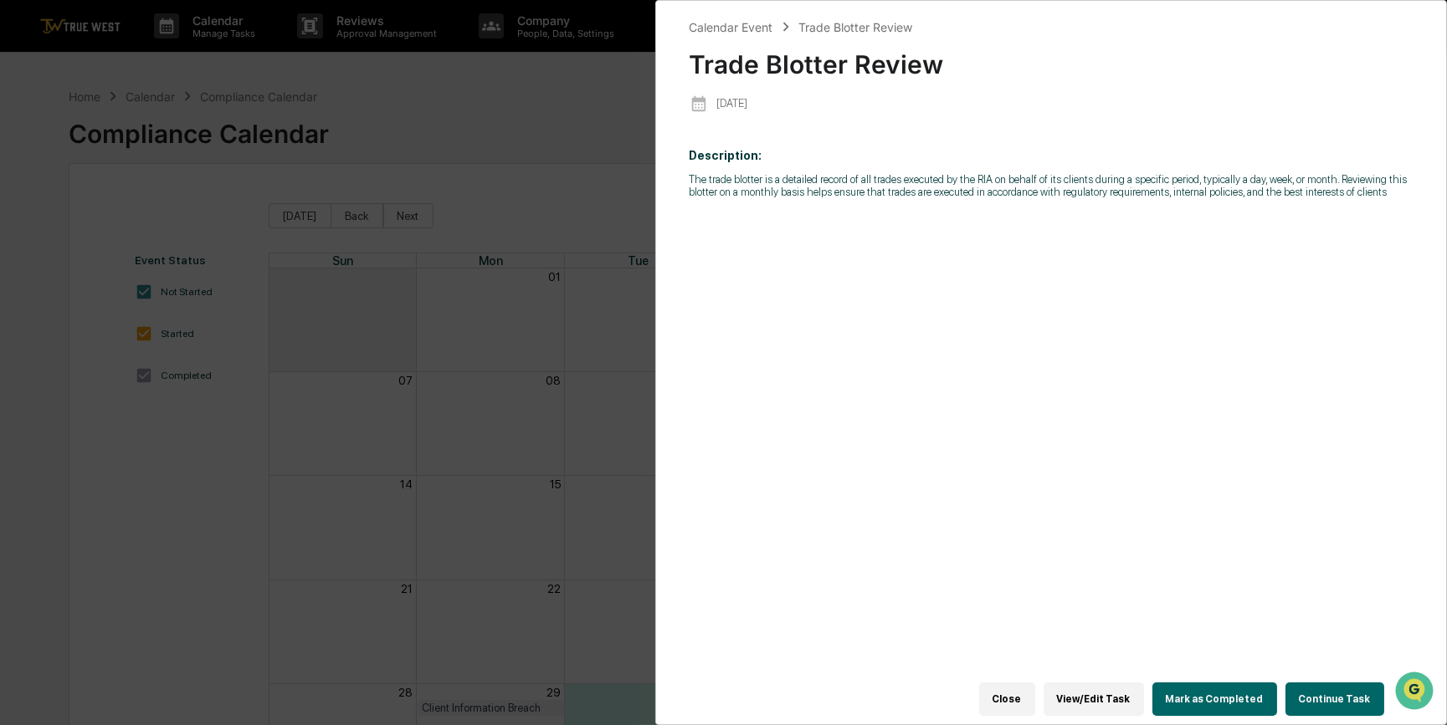
click at [1320, 690] on button "Continue Task" at bounding box center [1334, 699] width 99 height 33
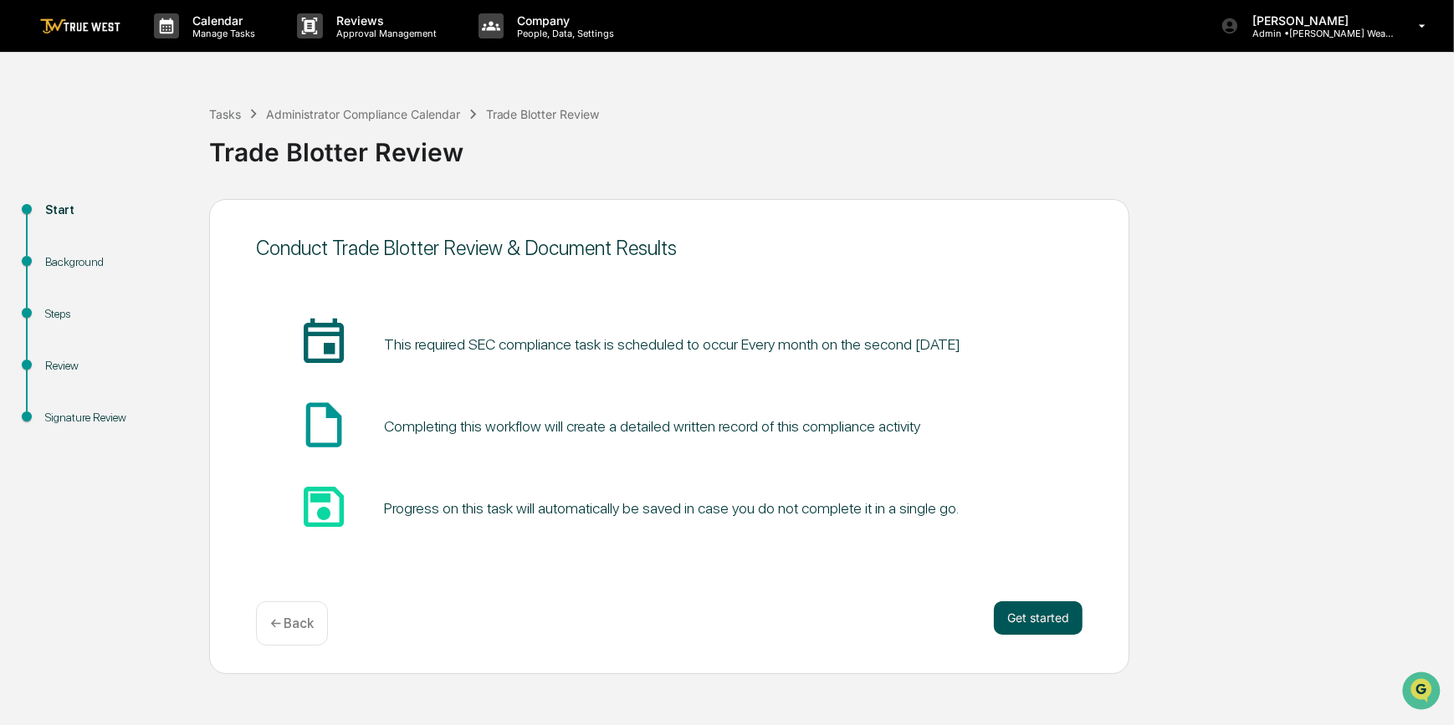
click at [1055, 619] on button "Get started" at bounding box center [1038, 618] width 89 height 33
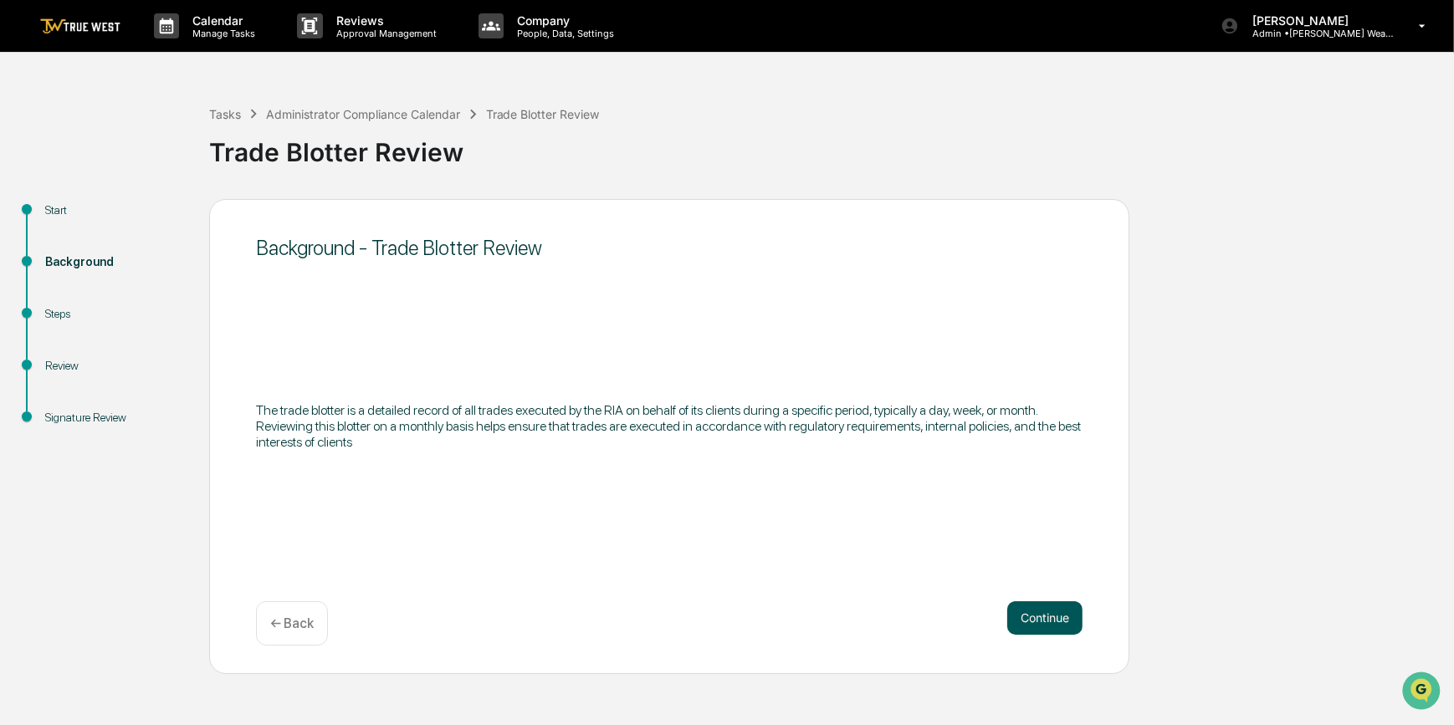
click at [1051, 615] on button "Continue" at bounding box center [1044, 618] width 75 height 33
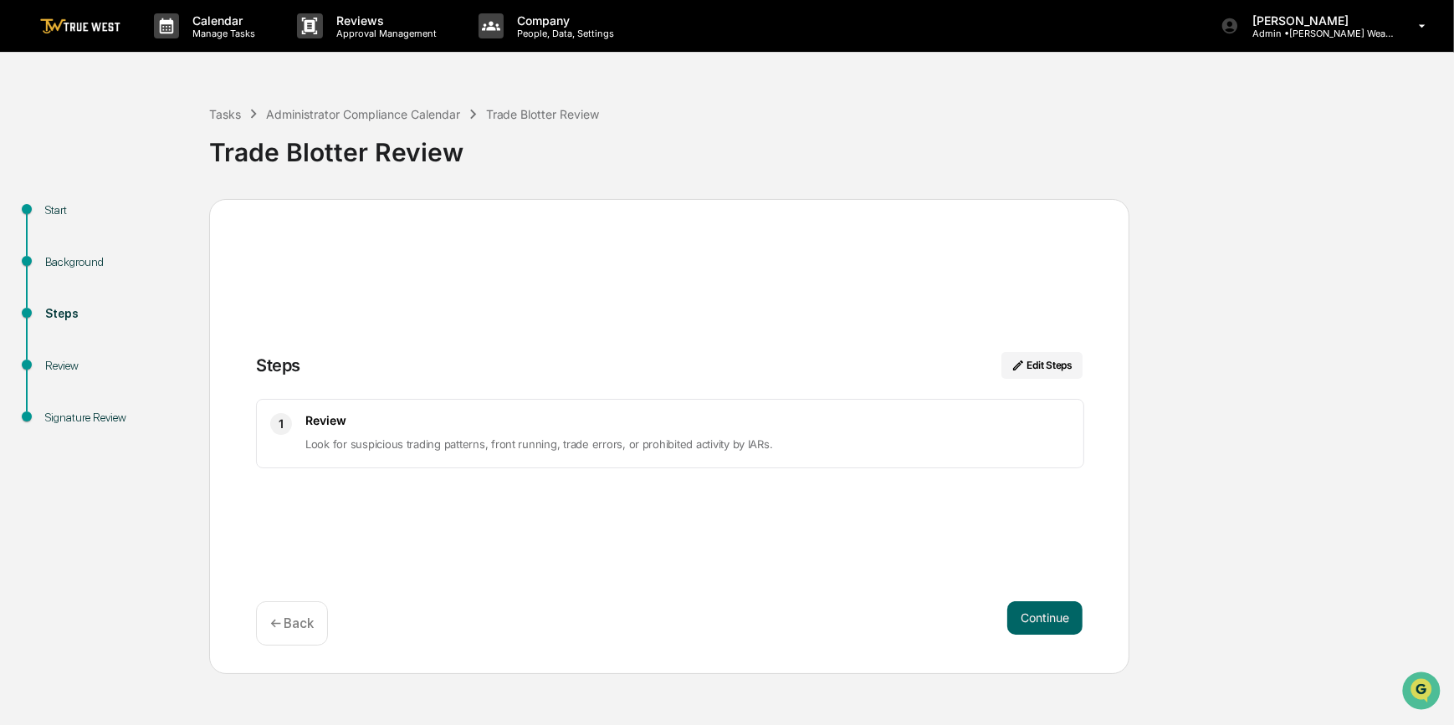
click at [1051, 615] on button "Continue" at bounding box center [1044, 618] width 75 height 33
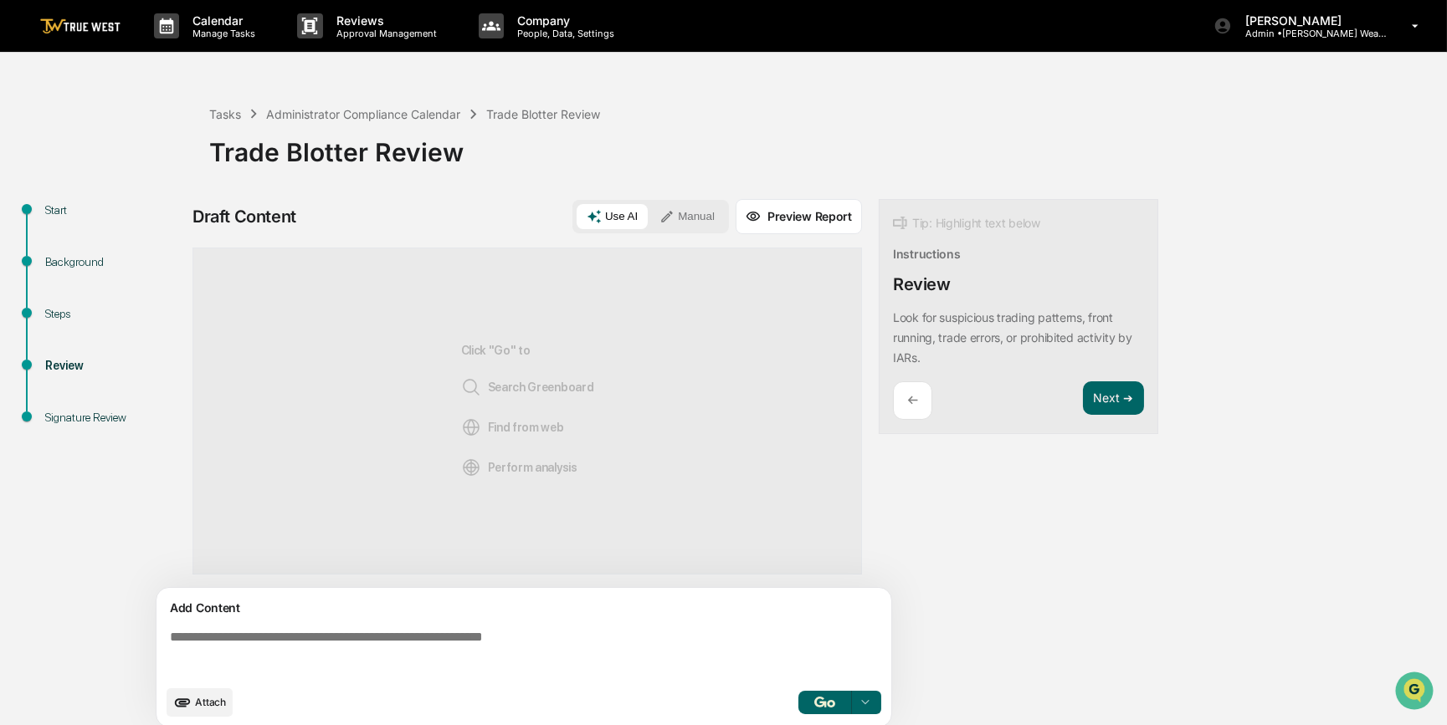
click at [661, 627] on textarea at bounding box center [527, 653] width 728 height 60
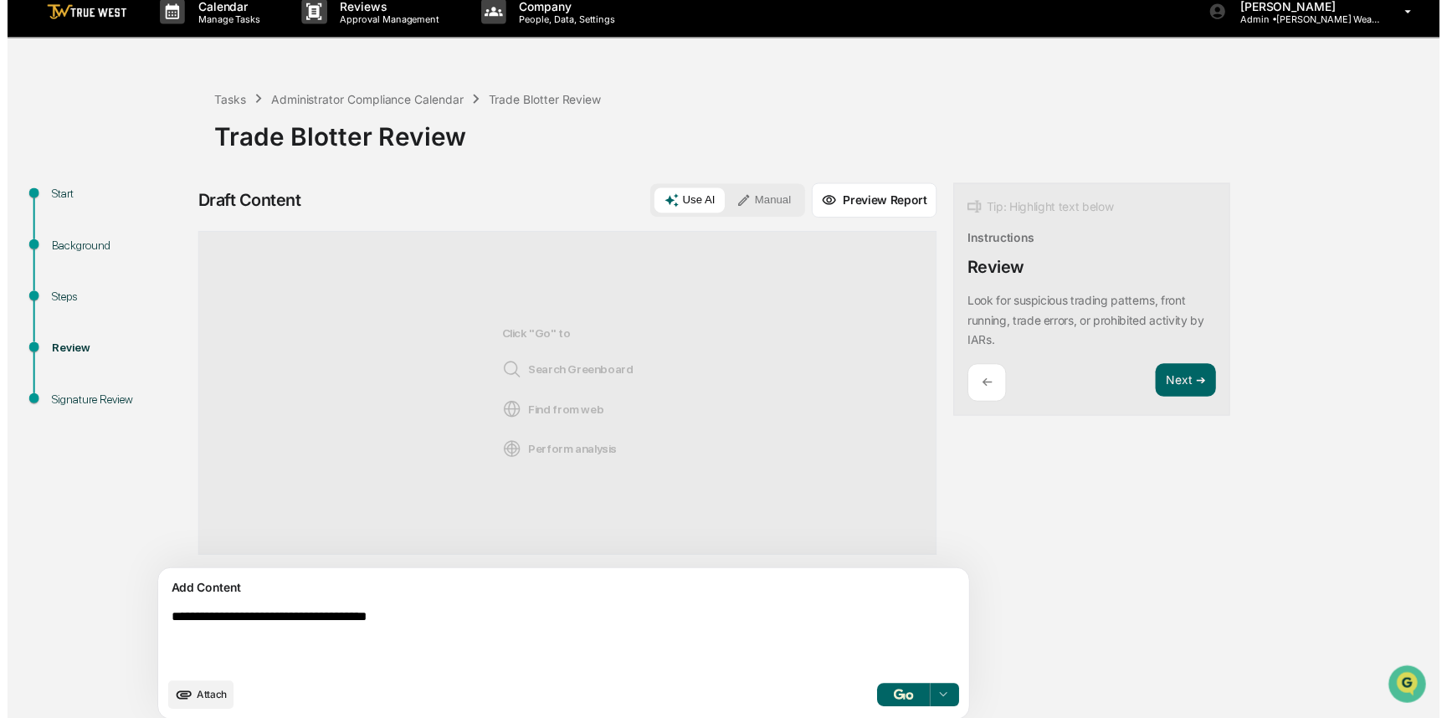
scroll to position [26, 0]
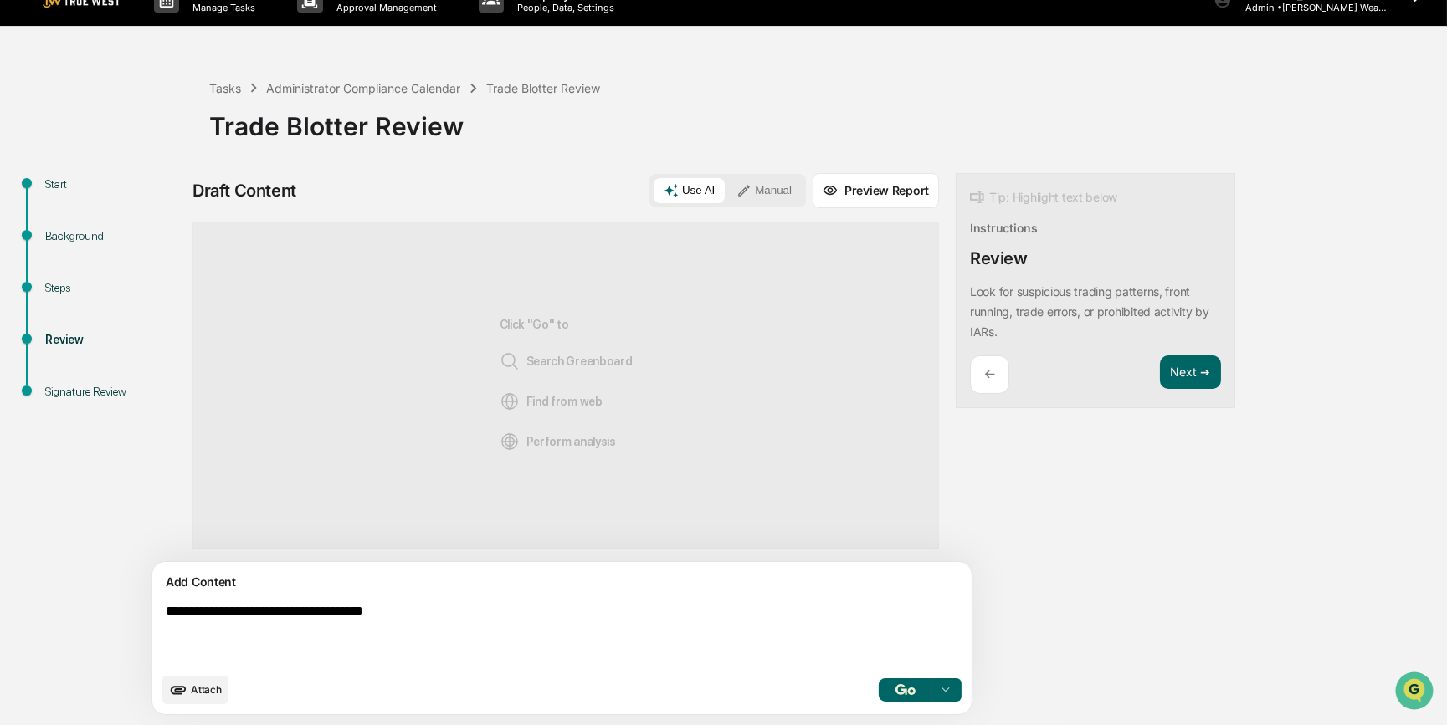
type textarea "**********"
click at [726, 192] on button "Manual" at bounding box center [763, 190] width 75 height 25
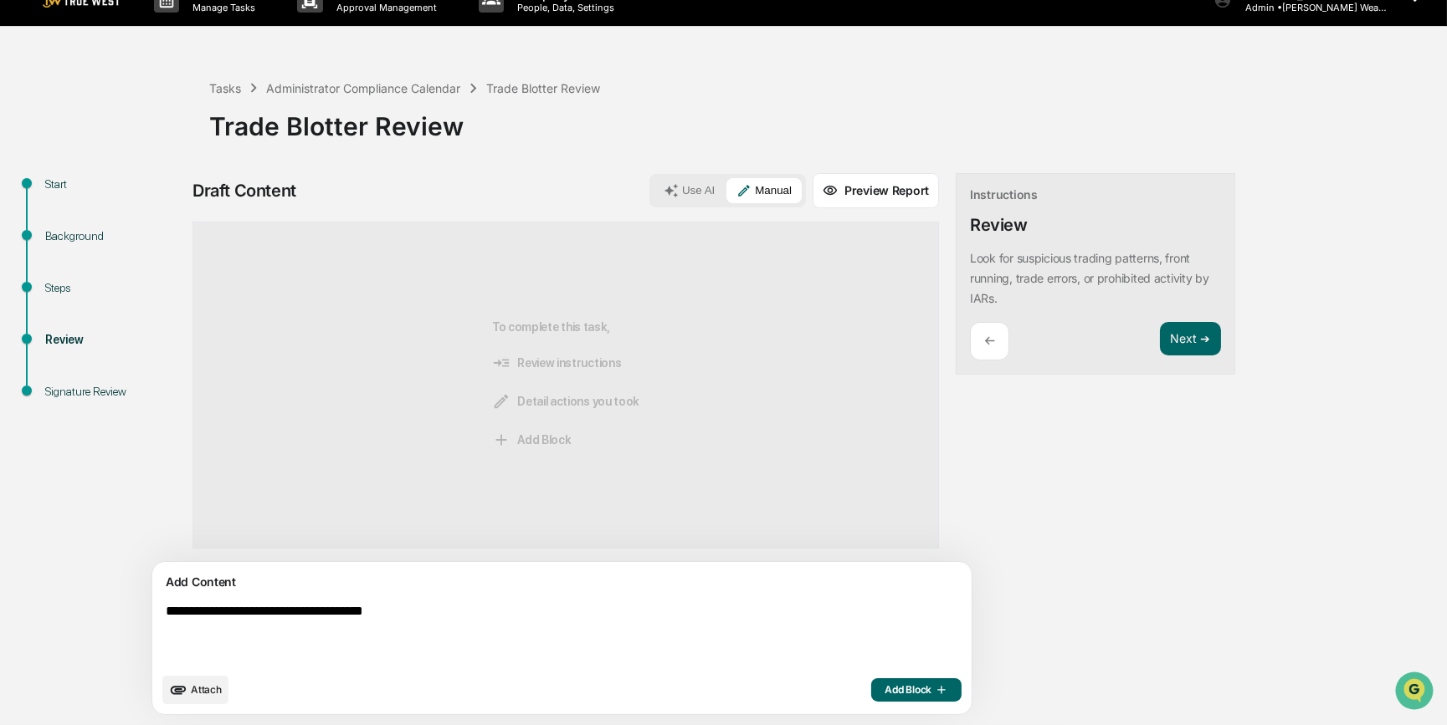
click at [884, 691] on span "Add Block" at bounding box center [916, 690] width 64 height 13
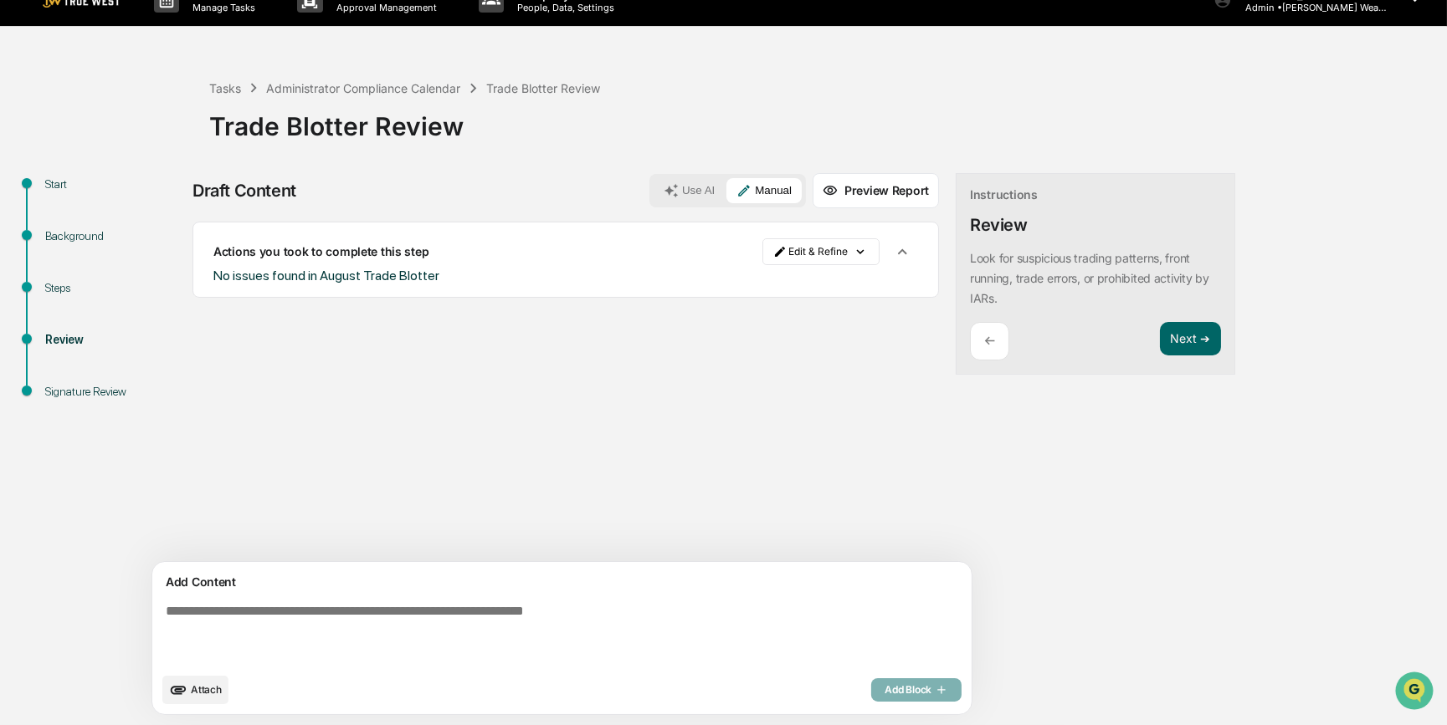
click at [217, 686] on span "Attach" at bounding box center [206, 690] width 31 height 13
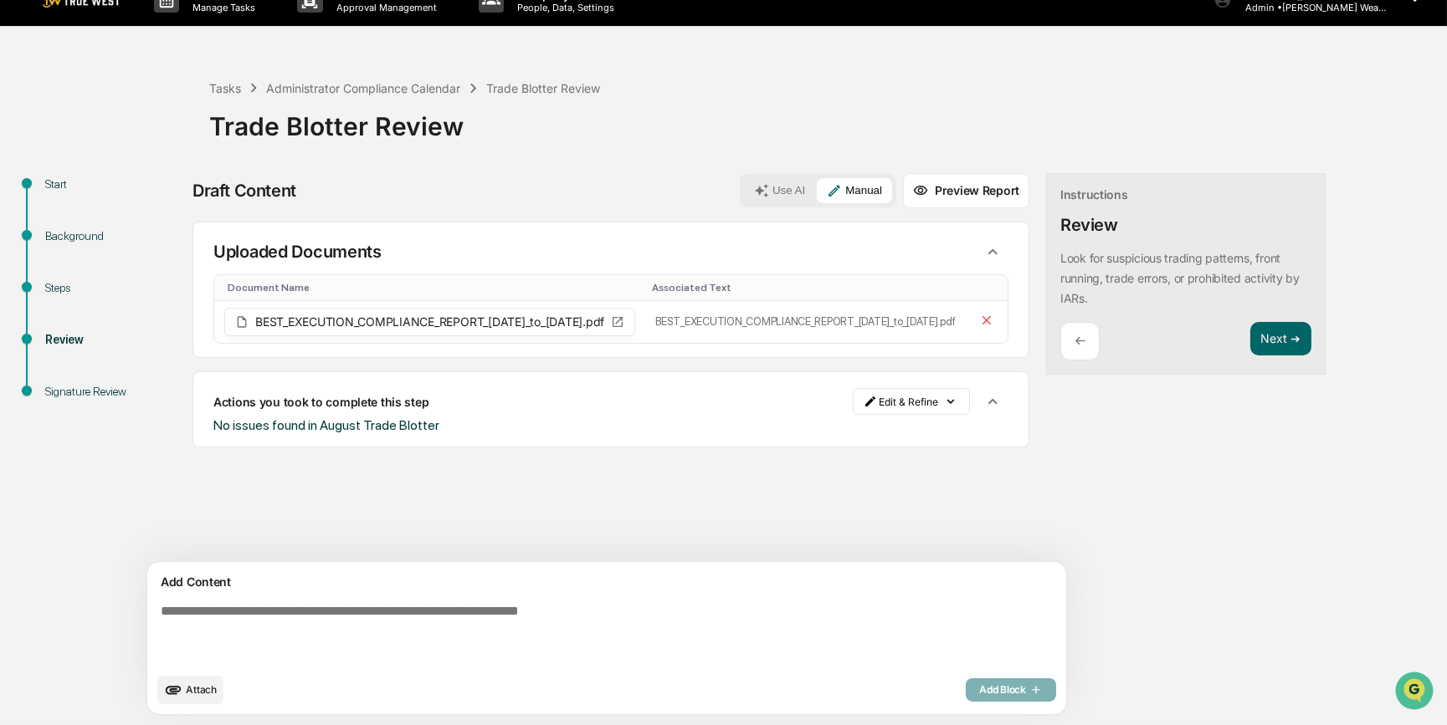
click at [182, 694] on icon "upload document" at bounding box center [173, 690] width 18 height 18
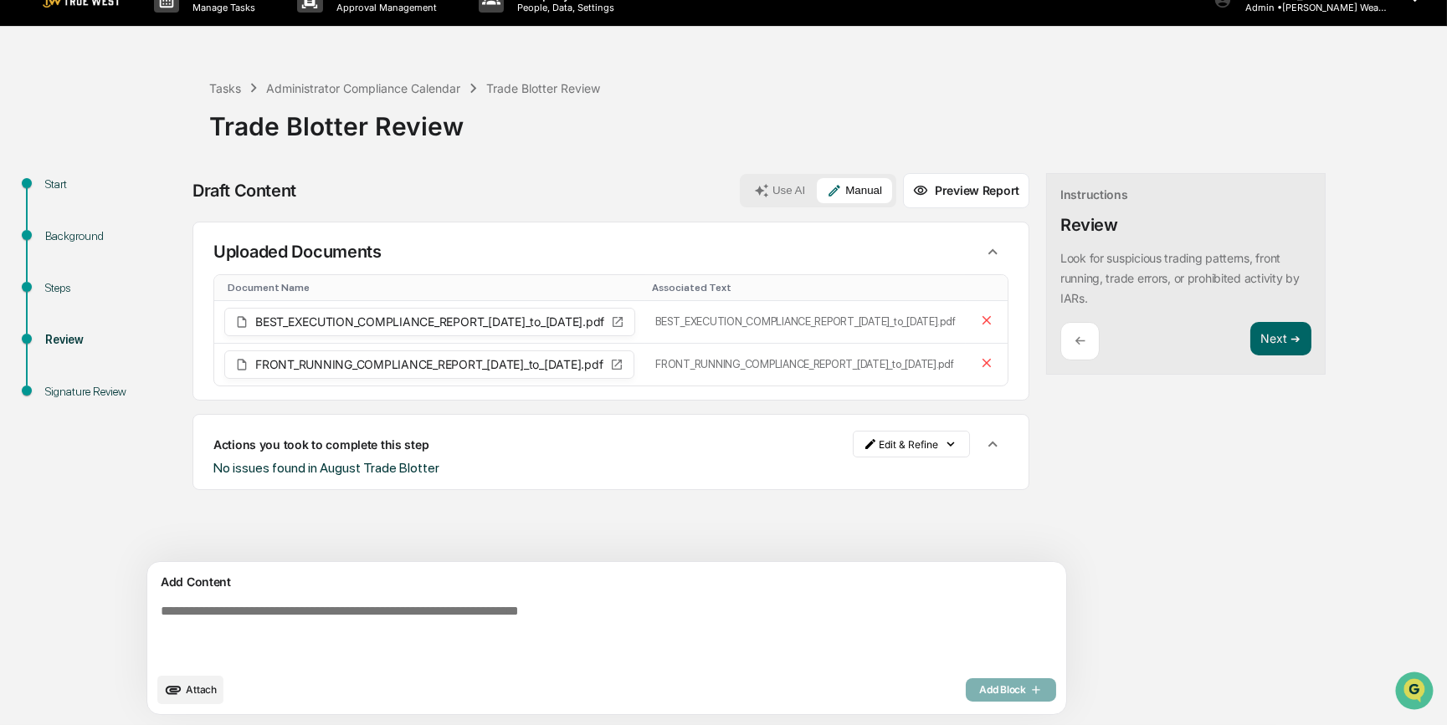
click at [559, 535] on div "Sources Uploaded Documents Document Name Associated Text BEST_EXECUTION_COMPLIA…" at bounding box center [610, 392] width 837 height 341
click at [1250, 338] on button "Next ➔" at bounding box center [1280, 339] width 61 height 34
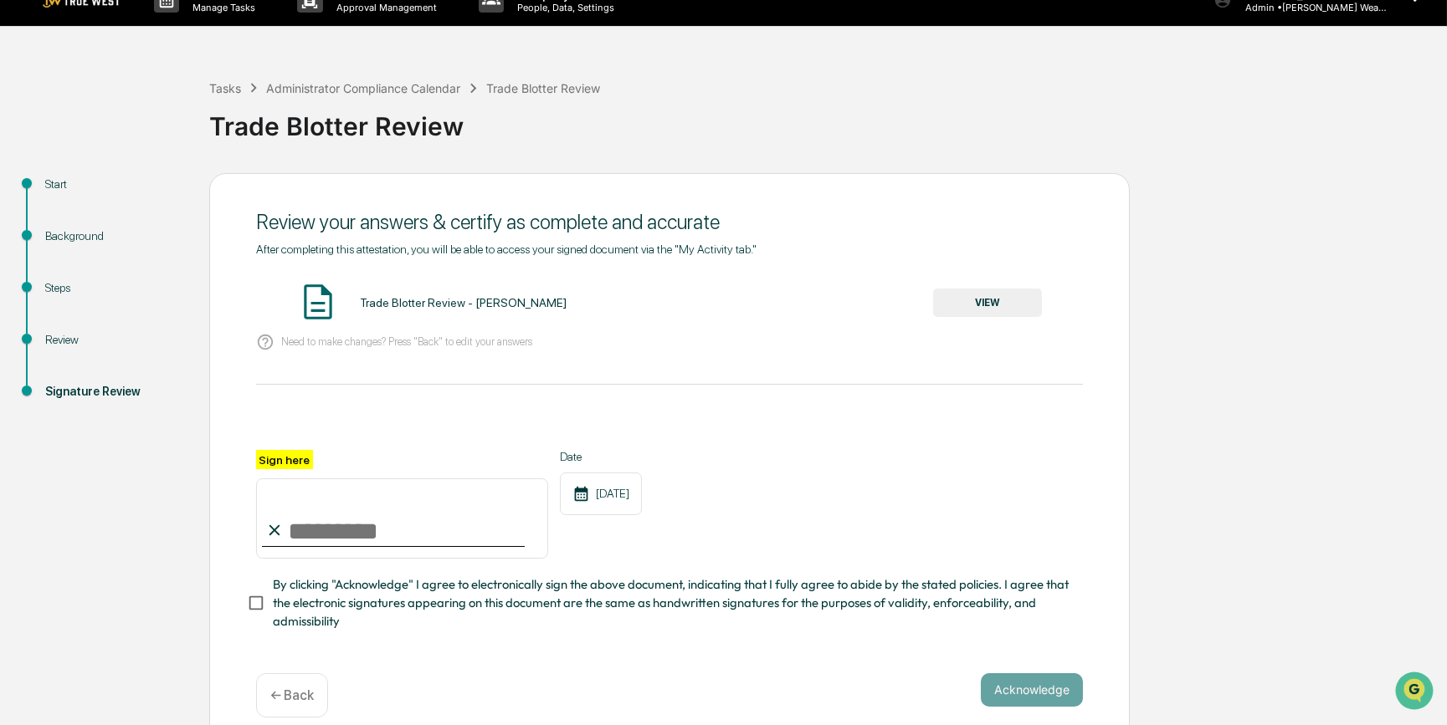
click at [433, 532] on input "Sign here" at bounding box center [402, 519] width 292 height 80
type input "*********"
click at [986, 300] on button "VIEW" at bounding box center [987, 303] width 109 height 28
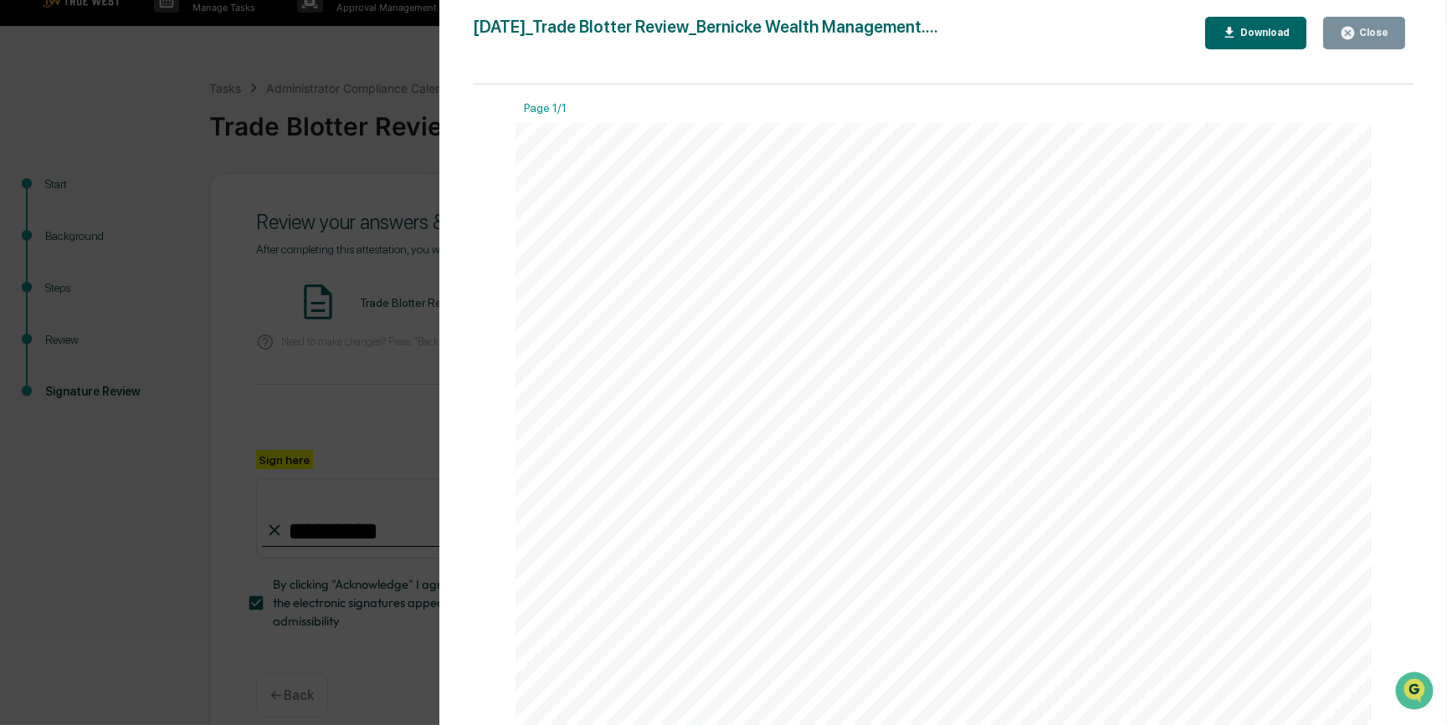
click at [388, 411] on div "Version History 09/30/2025, 03:00 PM Carliss Marshall 2025-09-30_Trade Blotter …" at bounding box center [723, 362] width 1447 height 725
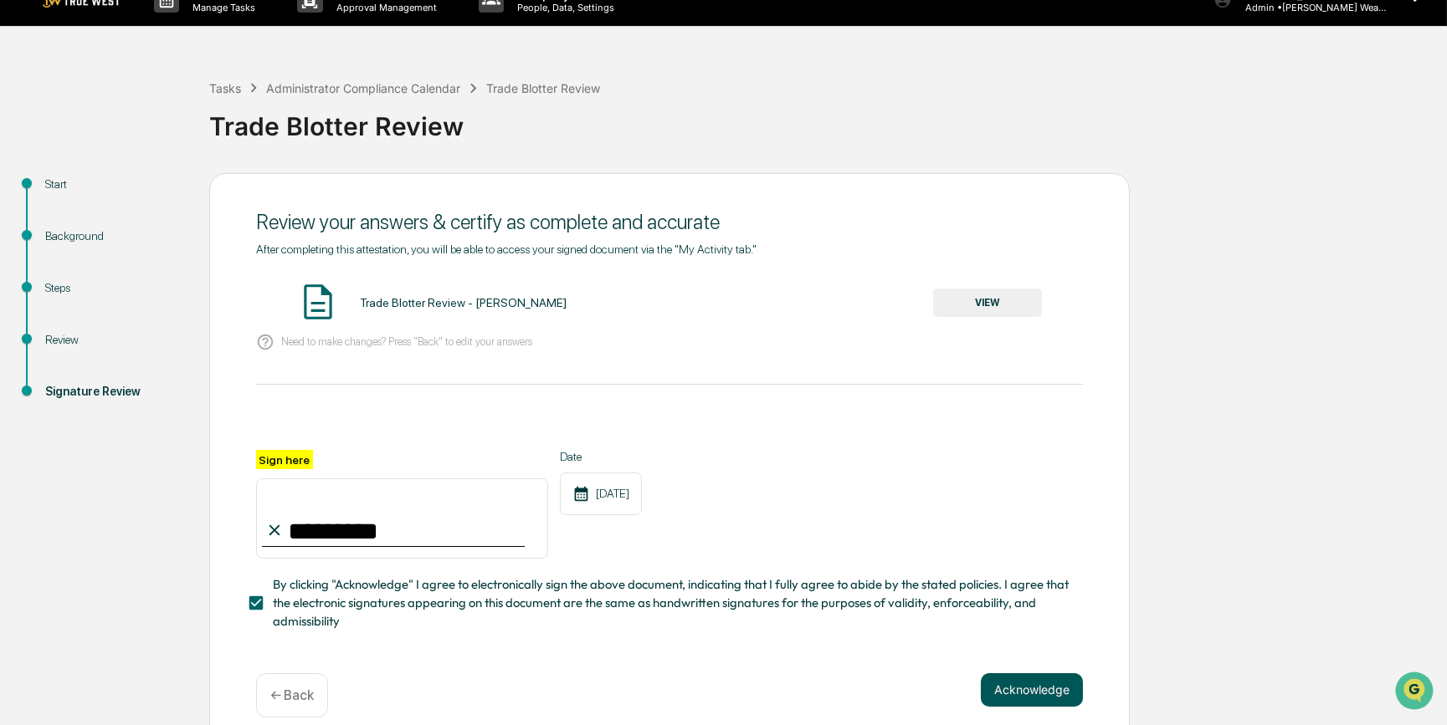
click at [1042, 701] on button "Acknowledge" at bounding box center [1032, 690] width 102 height 33
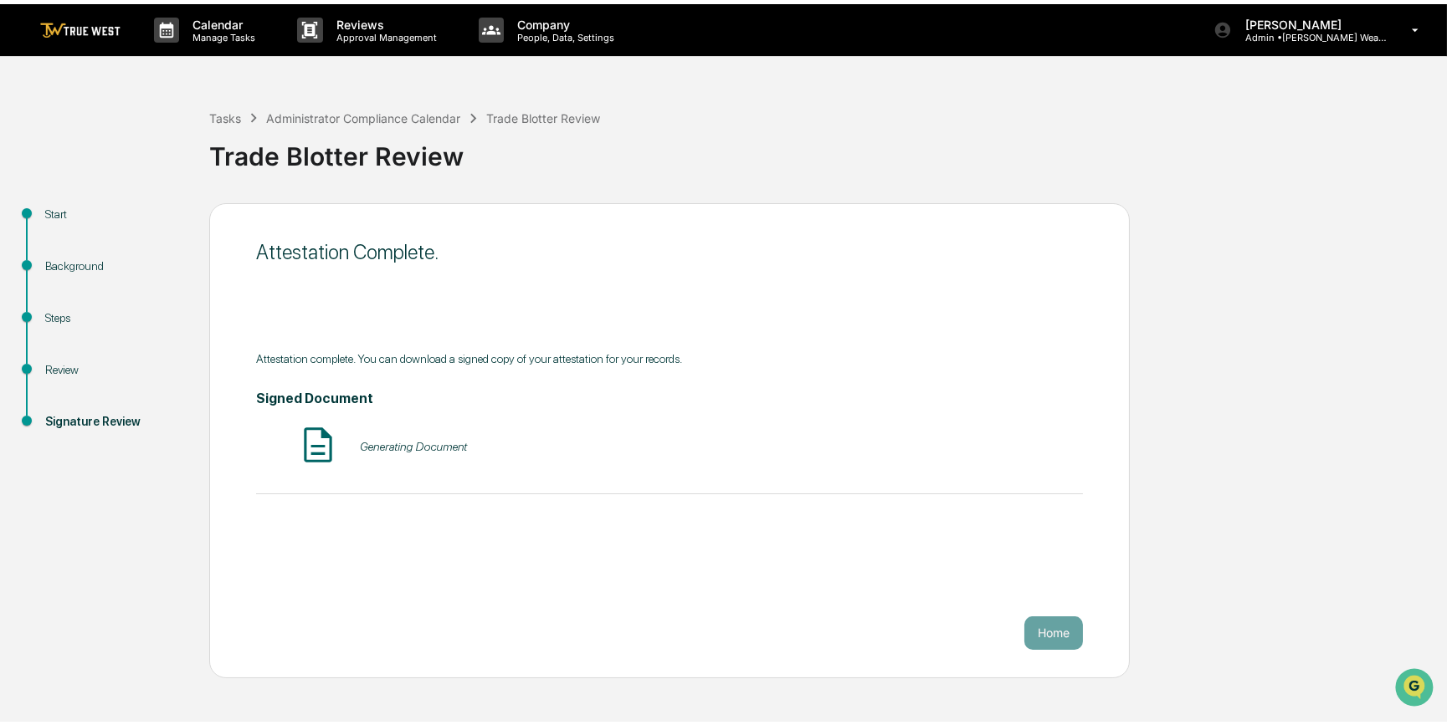
scroll to position [0, 0]
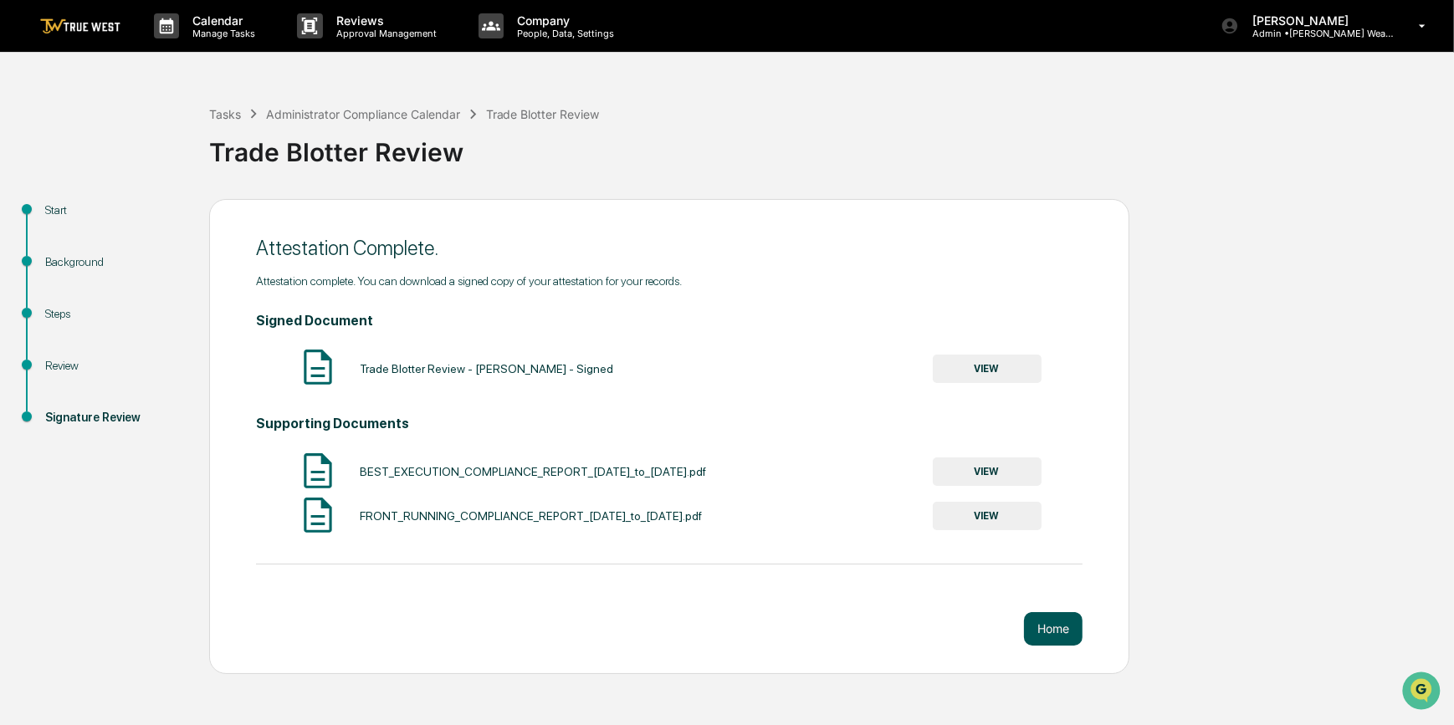
click at [1061, 633] on button "Home" at bounding box center [1053, 628] width 59 height 33
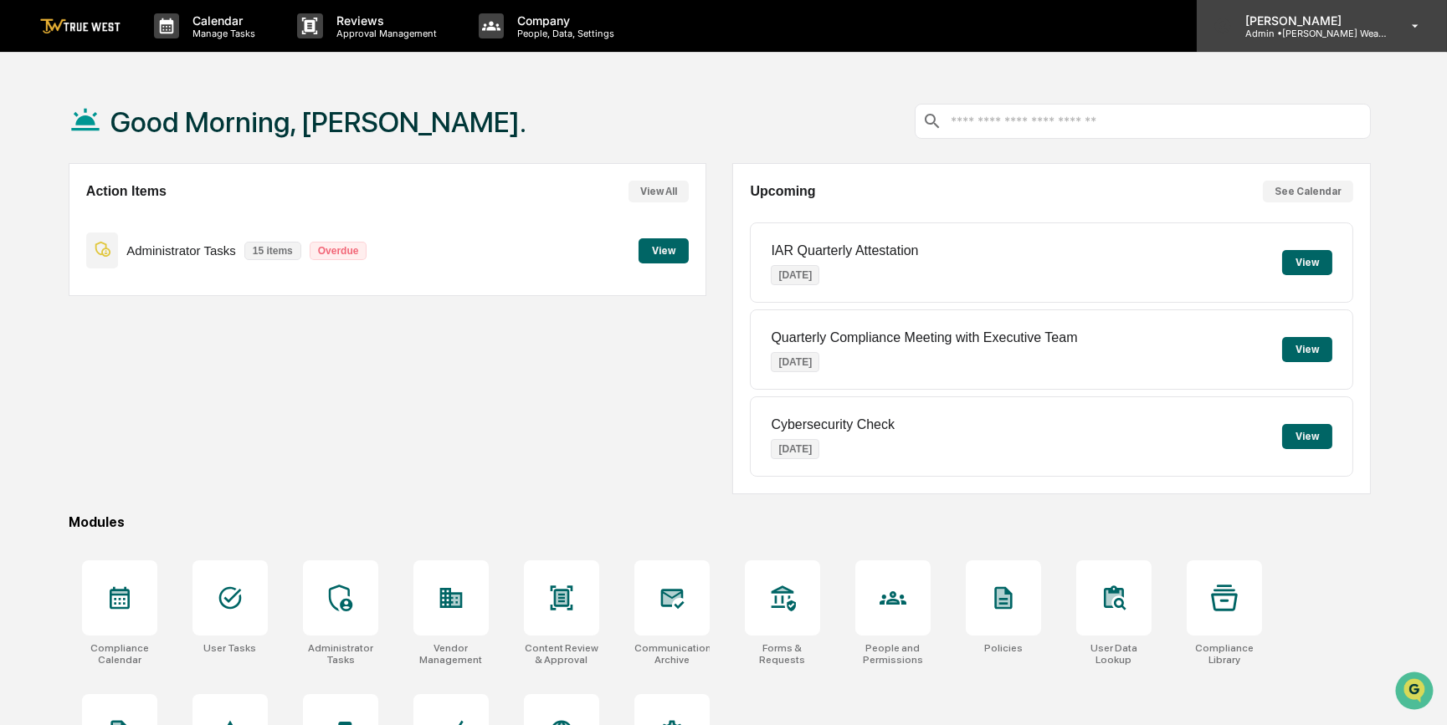
click at [1309, 28] on p "Admin • Bernicke Wealth Management" at bounding box center [1310, 34] width 156 height 12
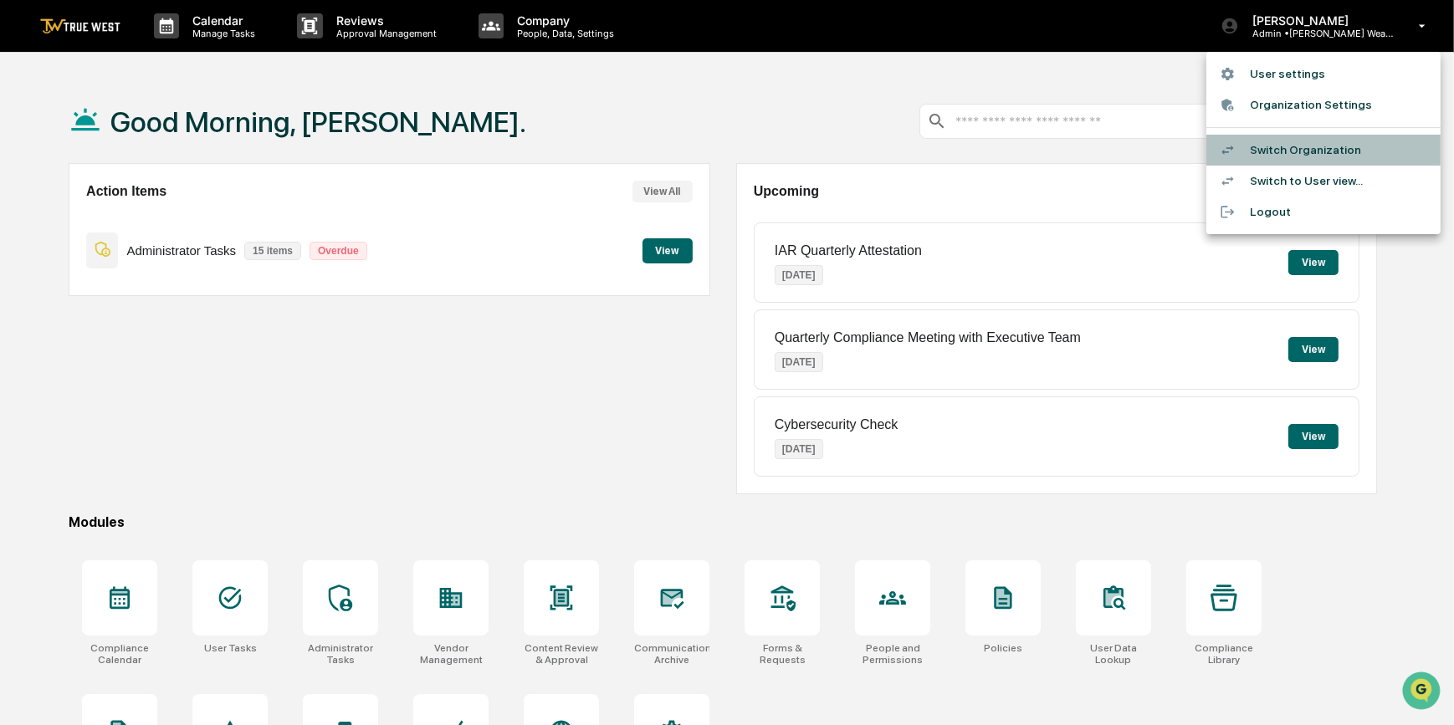
click at [1294, 151] on li "Switch Organization" at bounding box center [1324, 150] width 234 height 31
